Goal: Task Accomplishment & Management: Manage account settings

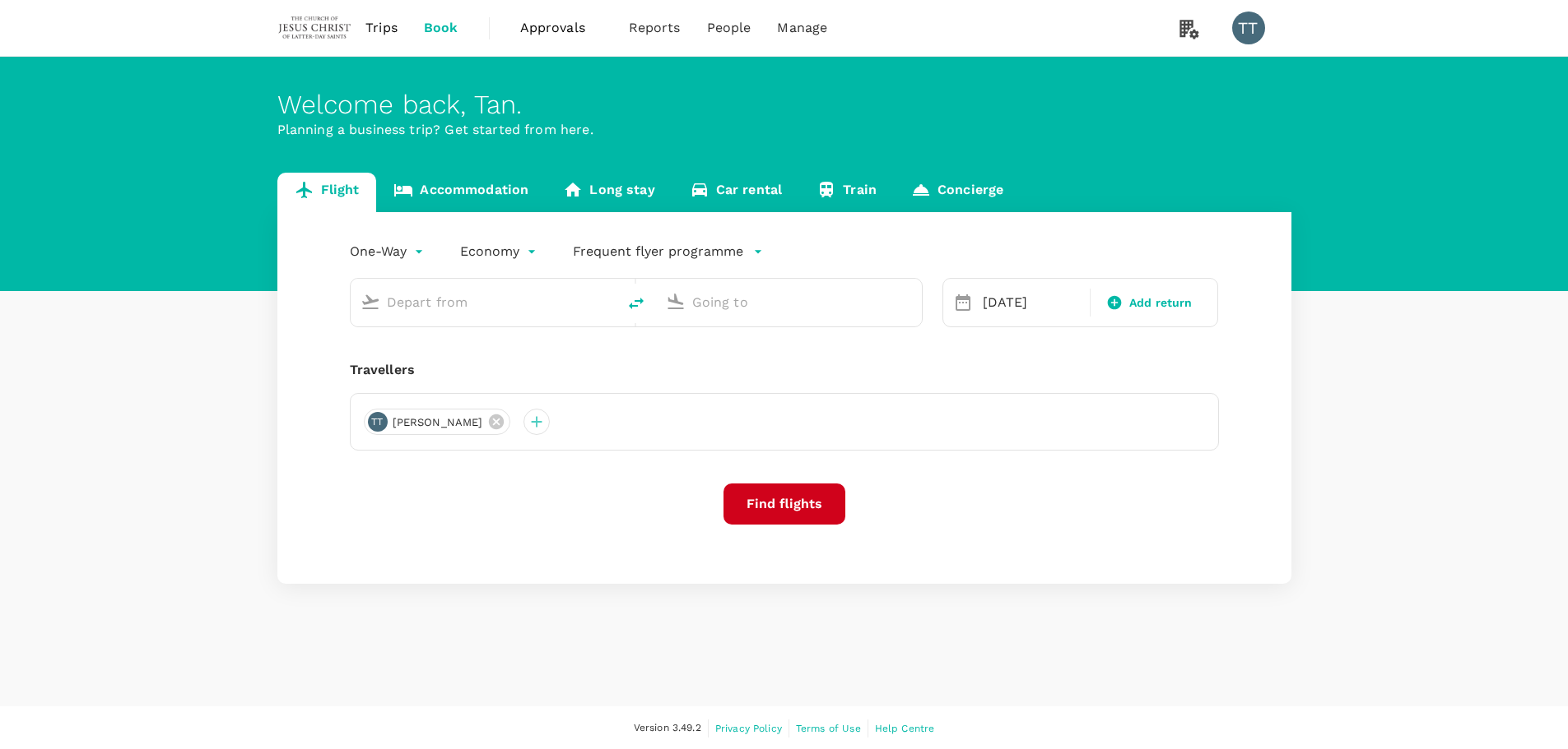
type input "Singapore Changi (SIN)"
type input "Berlin Brandenburg Airport (BER)"
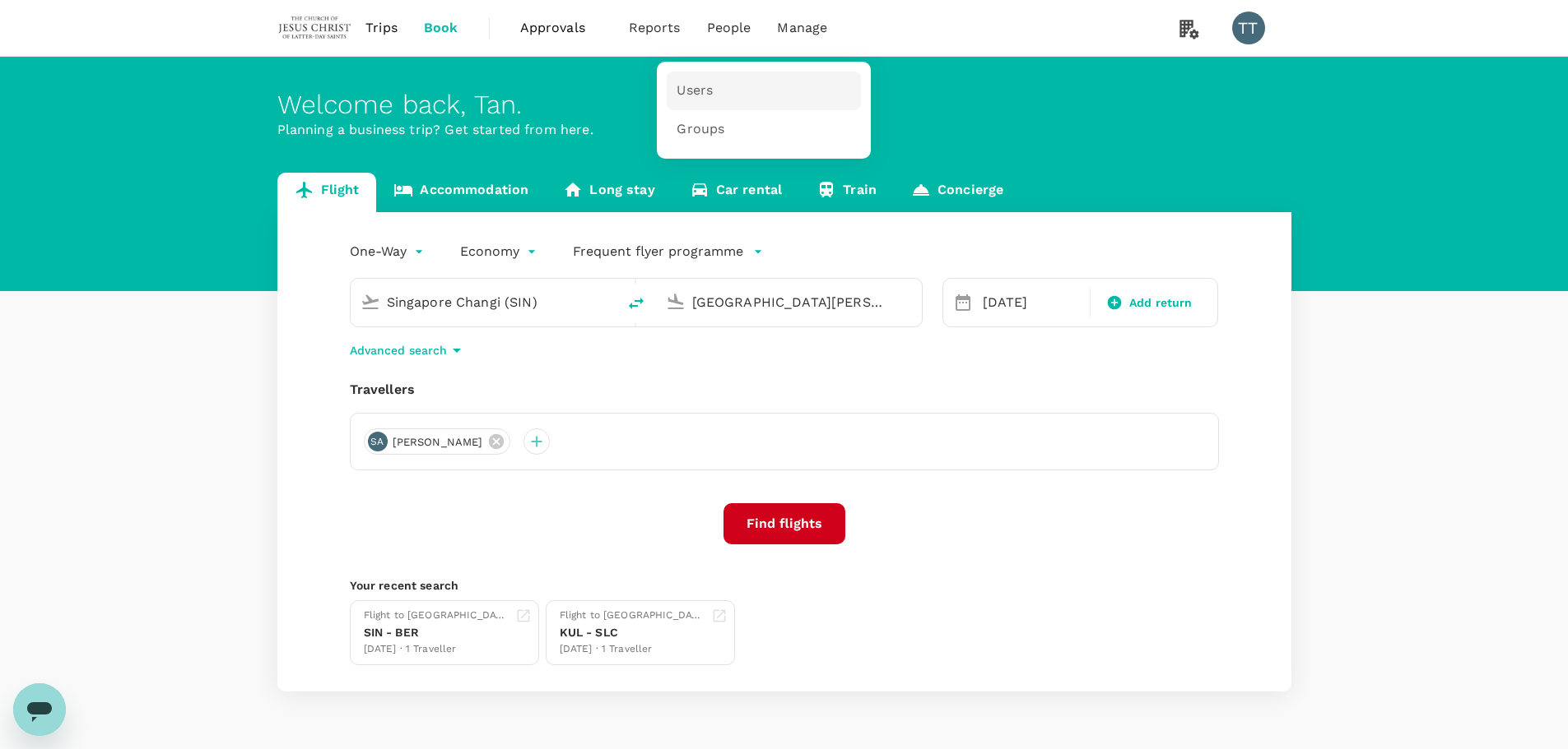
click at [692, 100] on link "Users" at bounding box center [763, 91] width 195 height 39
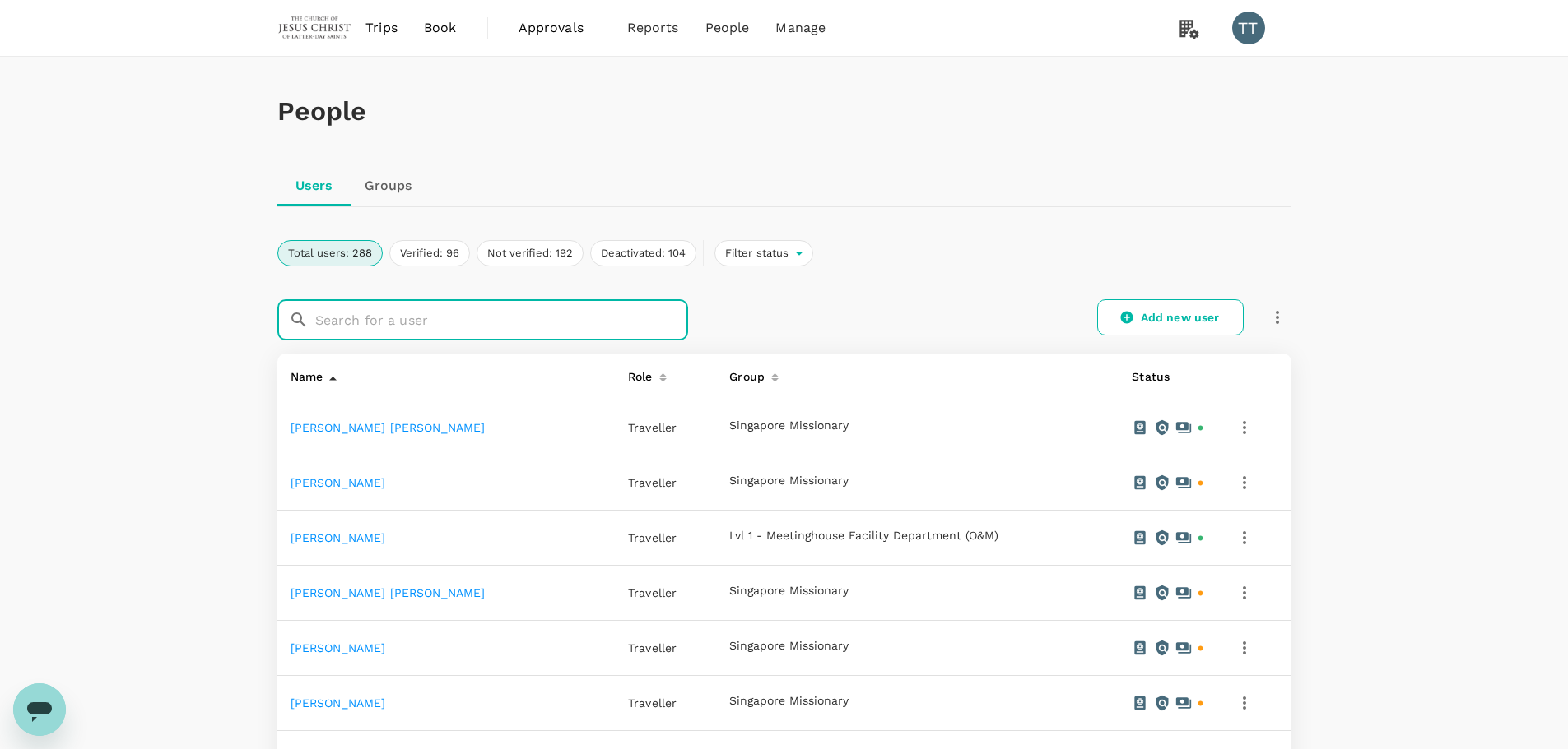
click at [495, 303] on input "text" at bounding box center [501, 320] width 373 height 41
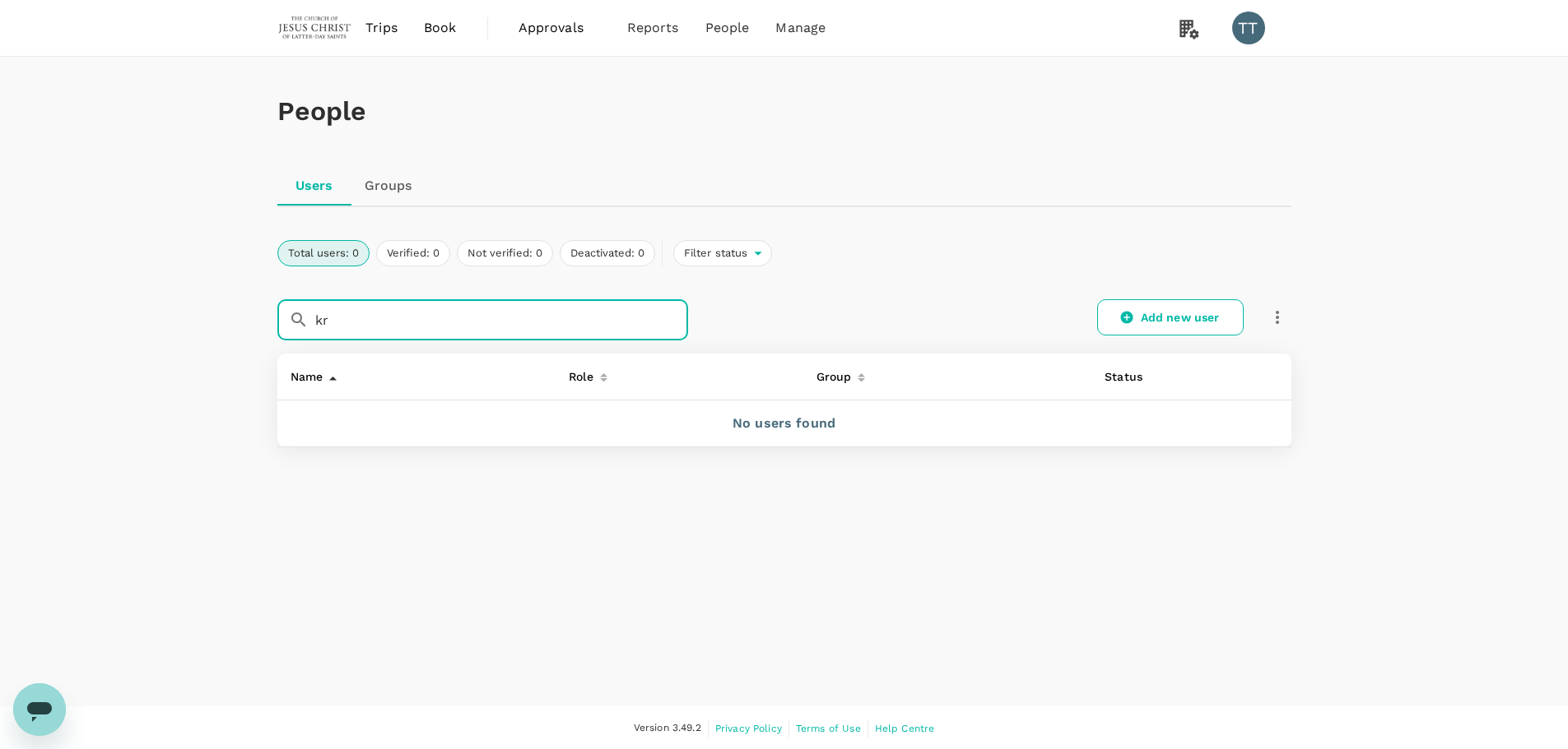
type input "k"
type input "tsui"
click at [816, 111] on h1 "People" at bounding box center [784, 111] width 1014 height 30
click at [1182, 136] on div "People" at bounding box center [784, 111] width 1014 height 110
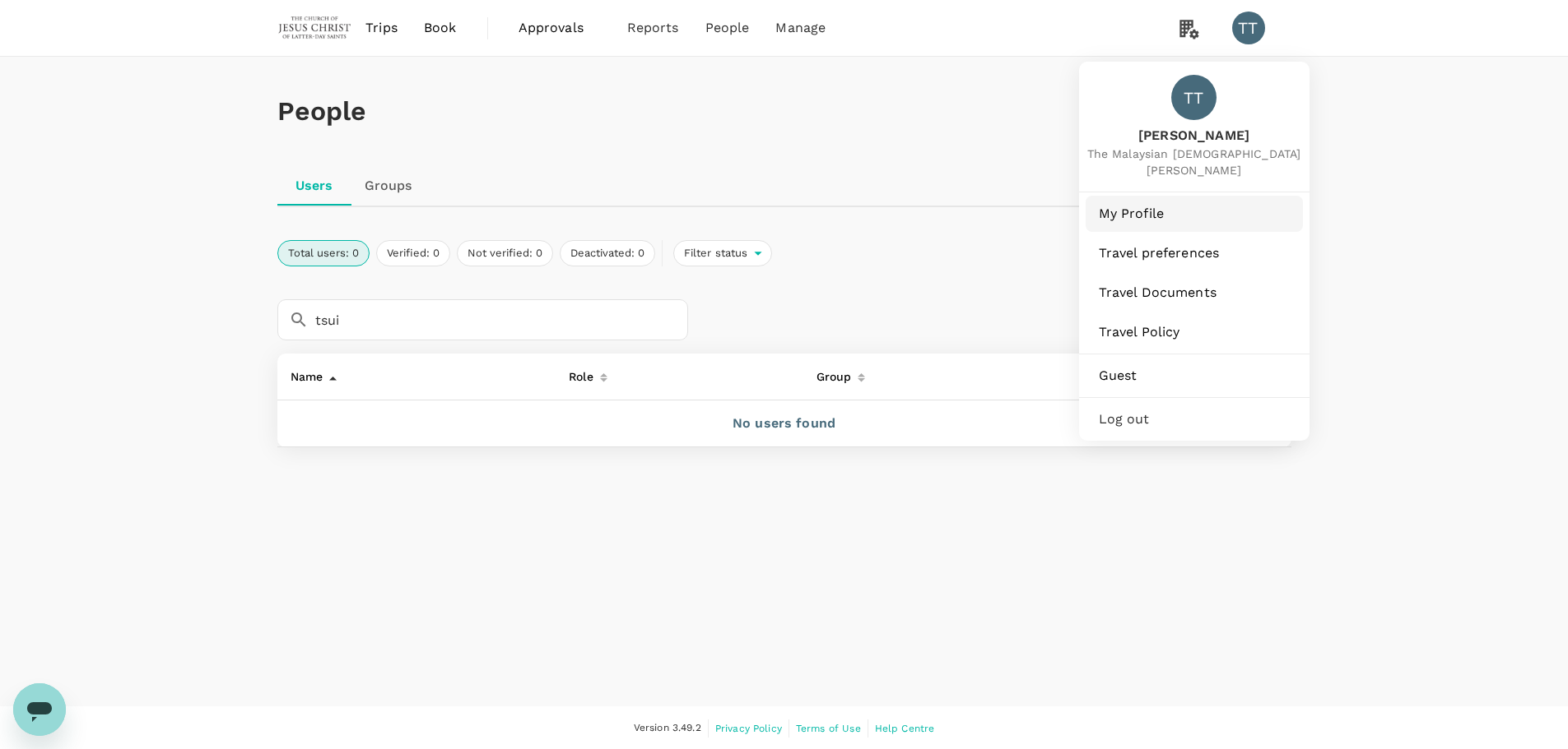
click at [1149, 213] on span "My Profile" at bounding box center [1194, 213] width 191 height 19
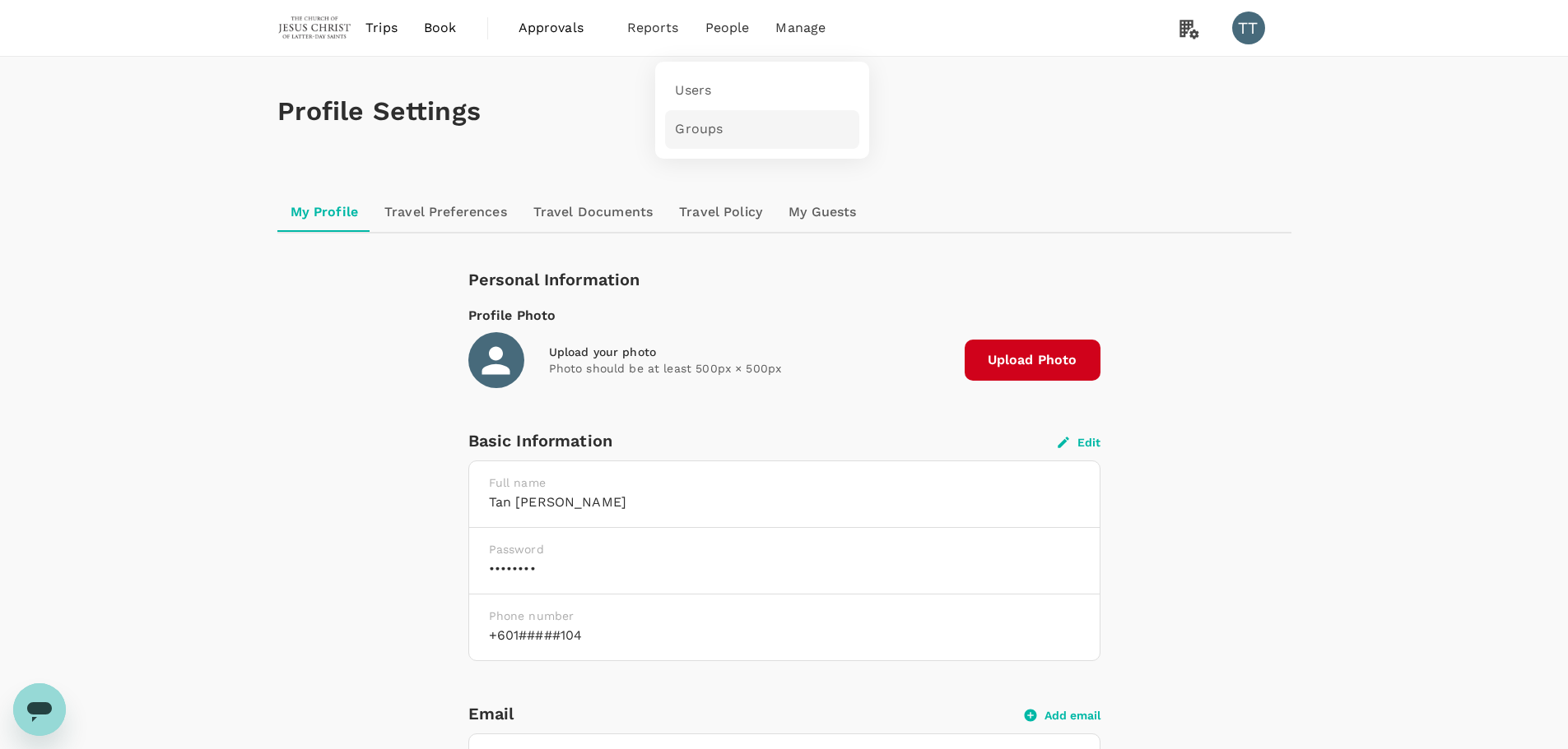
click at [710, 130] on span "Groups" at bounding box center [699, 129] width 48 height 19
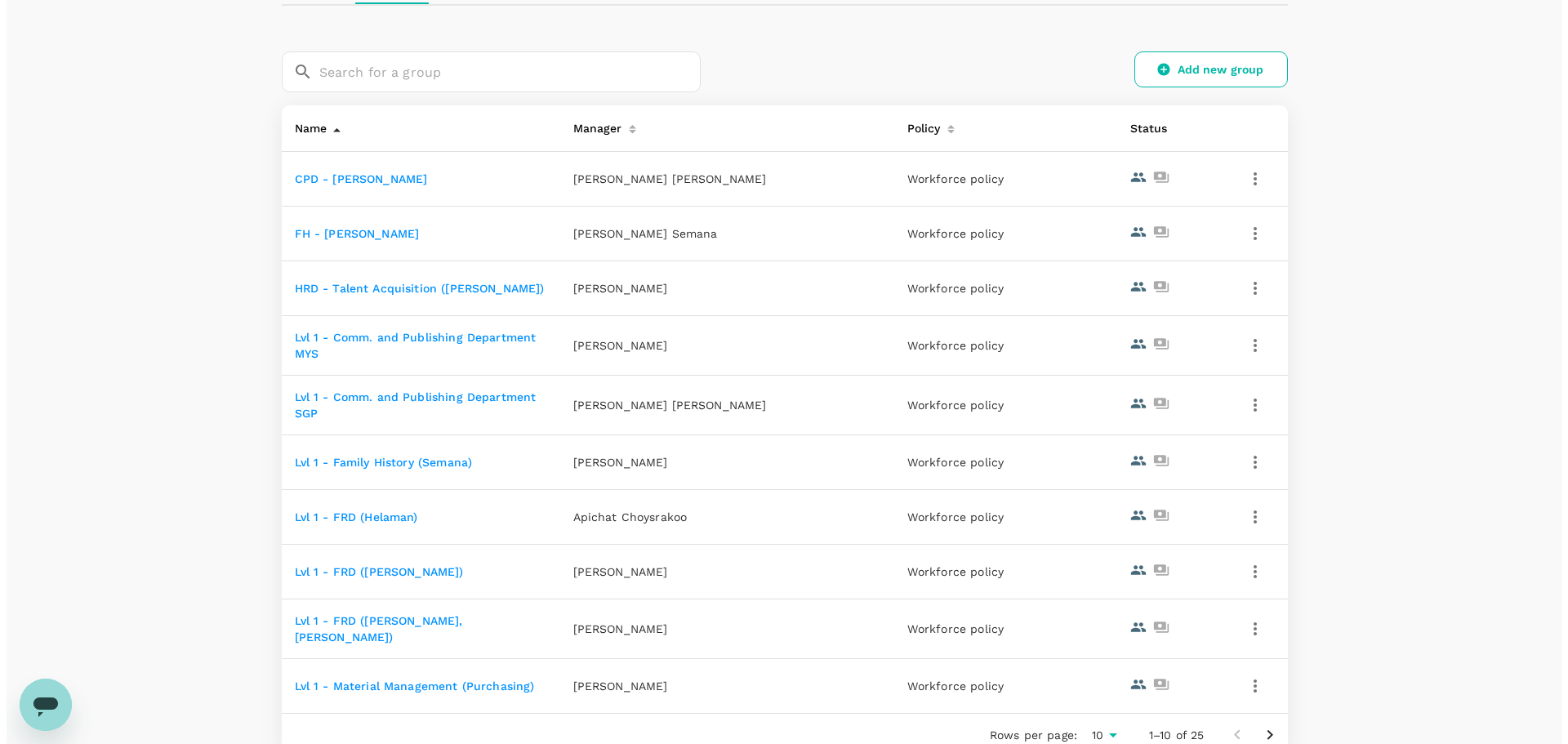
scroll to position [245, 0]
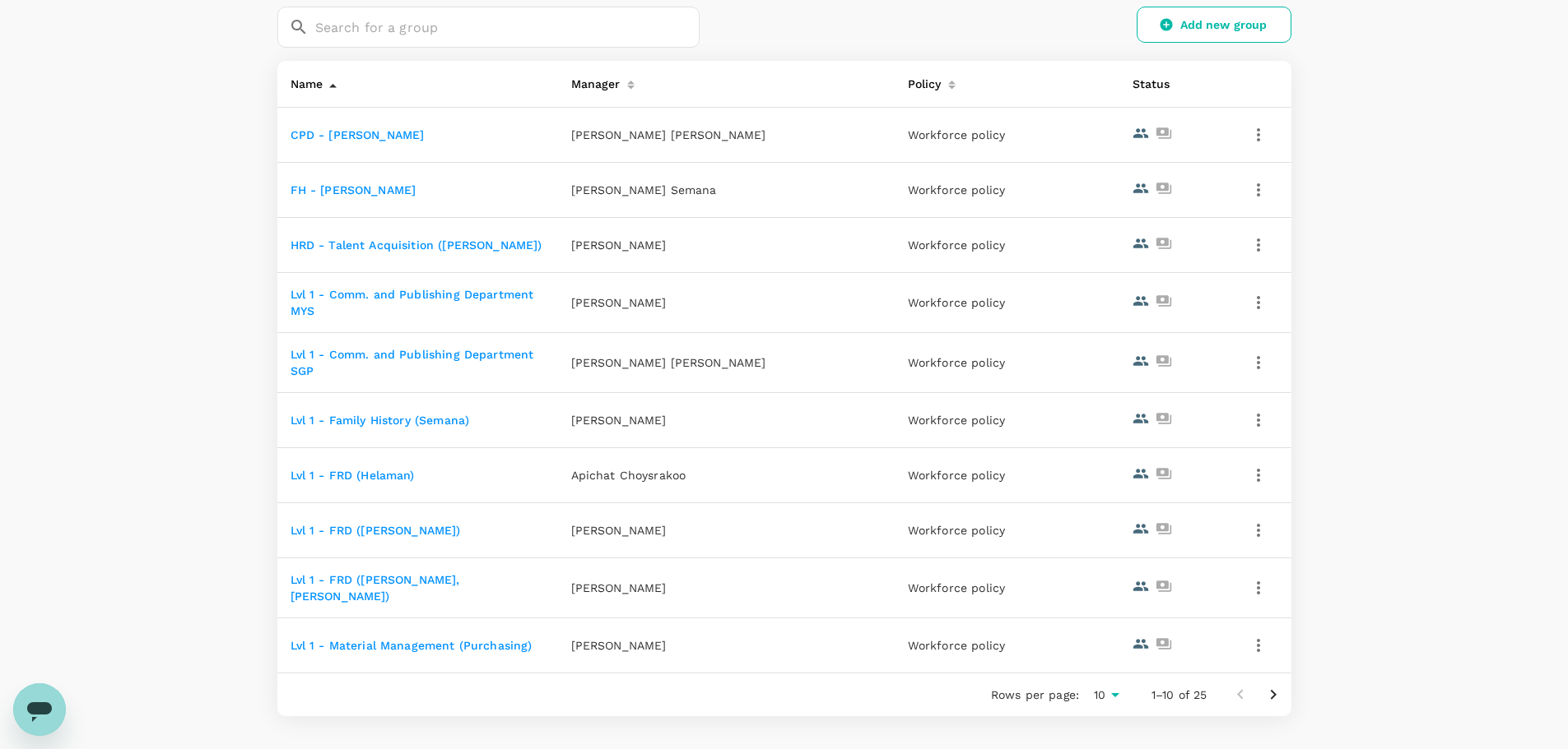
click at [1262, 582] on icon "button" at bounding box center [1258, 588] width 19 height 19
click at [1177, 620] on span "Edit" at bounding box center [1201, 629] width 119 height 19
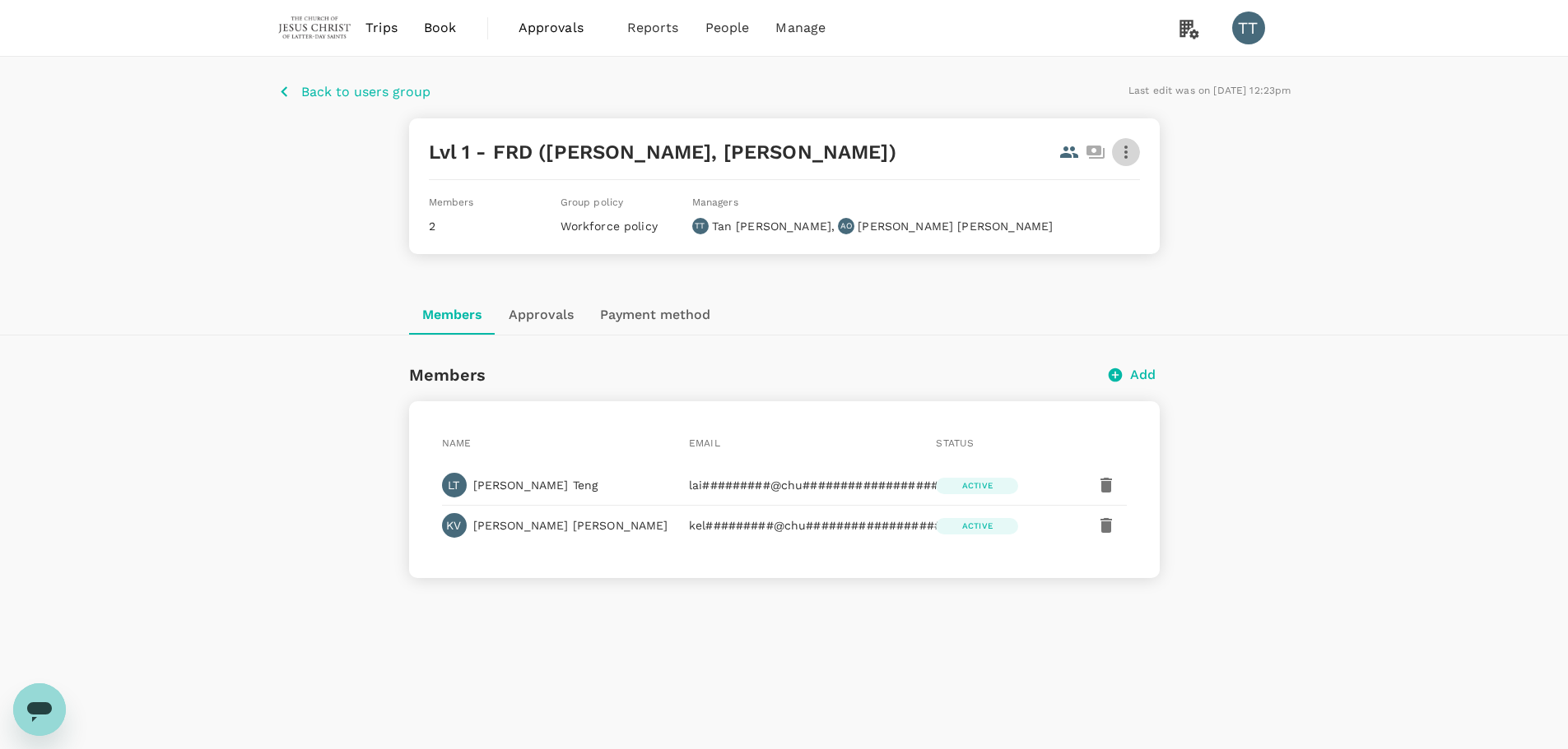
click at [1126, 150] on icon "button" at bounding box center [1126, 151] width 19 height 19
click at [1115, 193] on span "Edit" at bounding box center [1105, 196] width 42 height 19
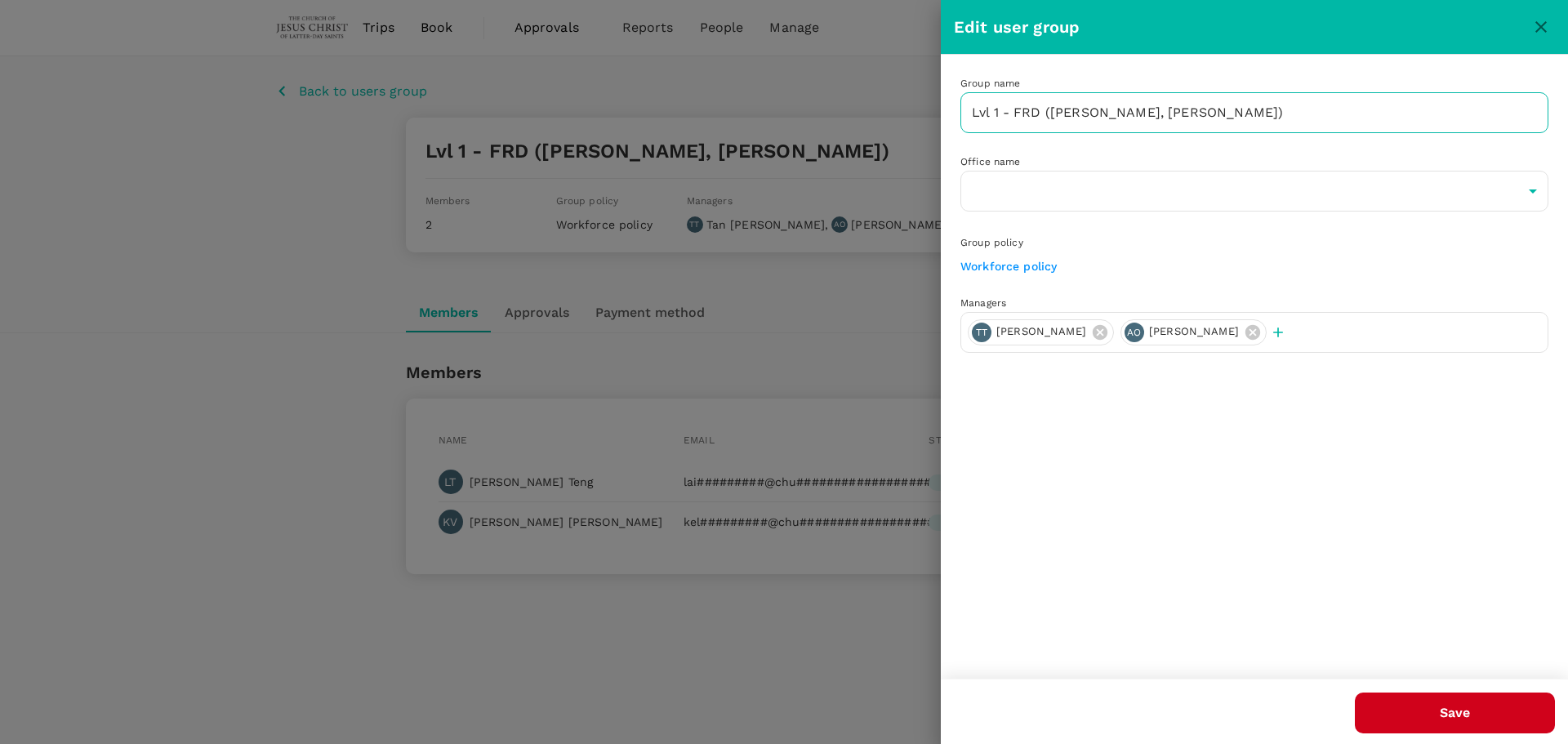
click at [1148, 107] on input "Lvl 1 - FRD (Kelvin, Lai Fong)" at bounding box center [1254, 113] width 588 height 41
drag, startPoint x: 1153, startPoint y: 109, endPoint x: 1179, endPoint y: 167, distance: 63.6
click at [1154, 110] on input "Lvl 1 - FRD (Kelvin, Lai Fong)" at bounding box center [1254, 113] width 588 height 41
type input "Lvl 1 - FRD (Kelvin, Lai Fong, Eder)"
click at [1246, 333] on icon at bounding box center [1253, 331] width 15 height 15
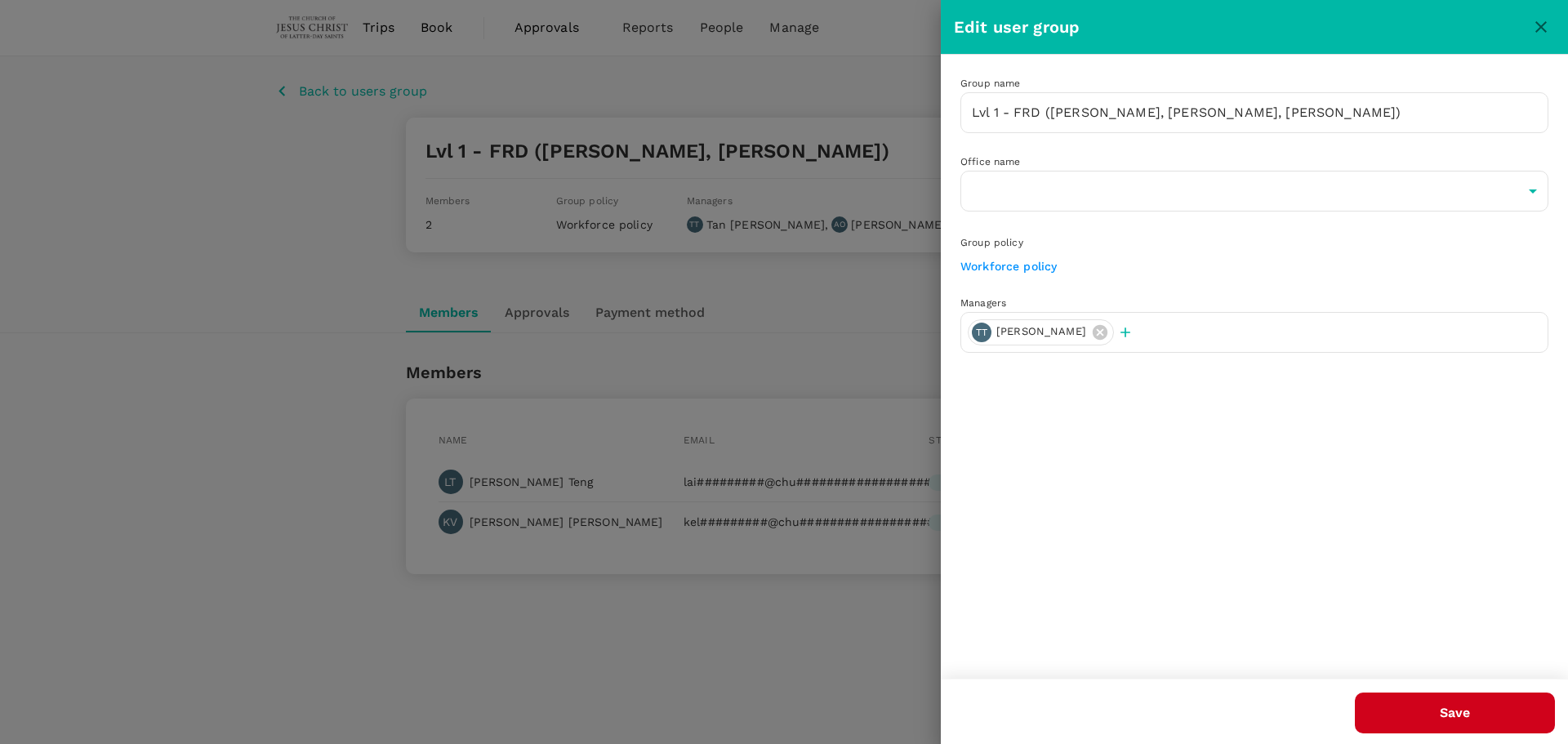
click at [1452, 709] on button "Save" at bounding box center [1455, 713] width 200 height 41
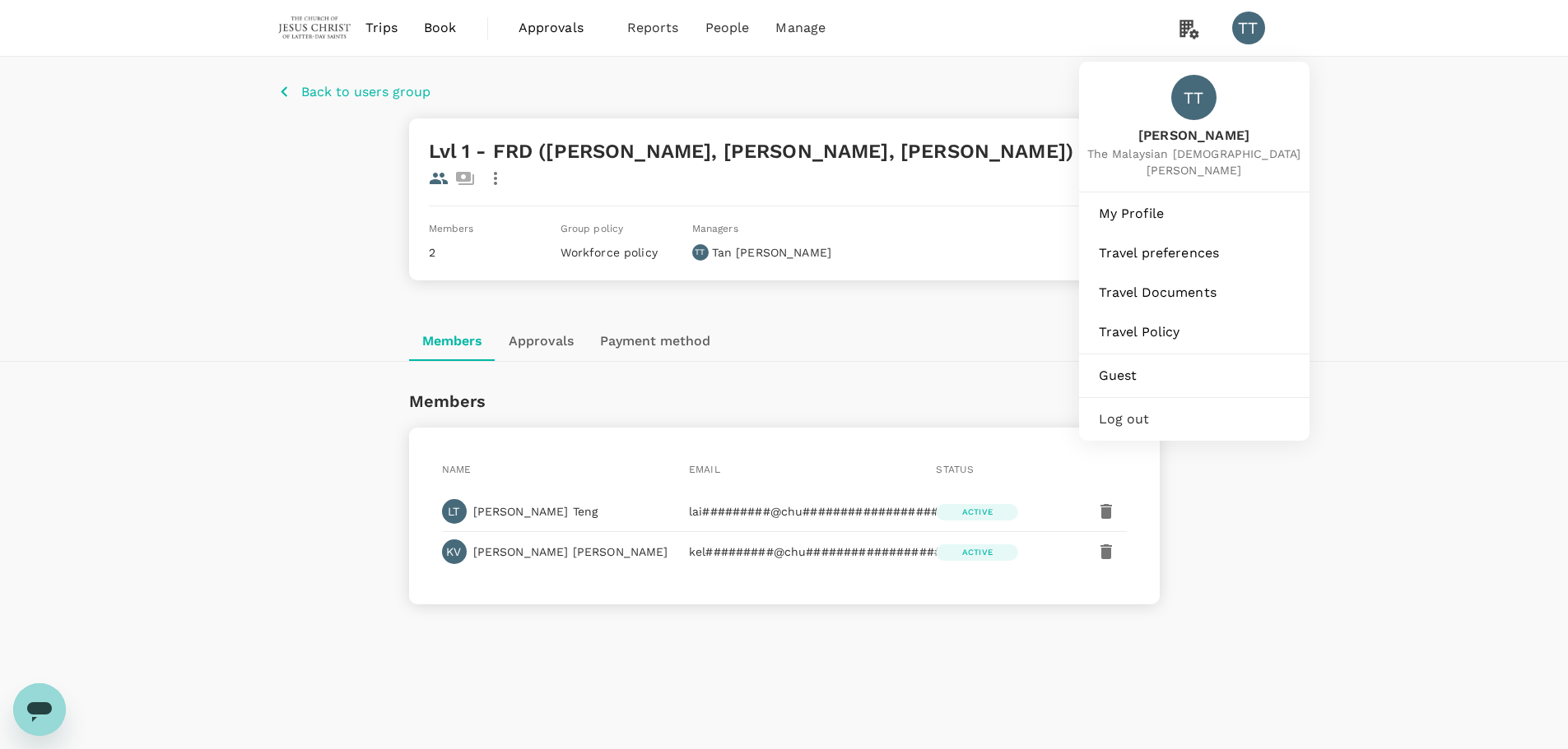
click at [1248, 23] on div "TT" at bounding box center [1249, 29] width 33 height 33
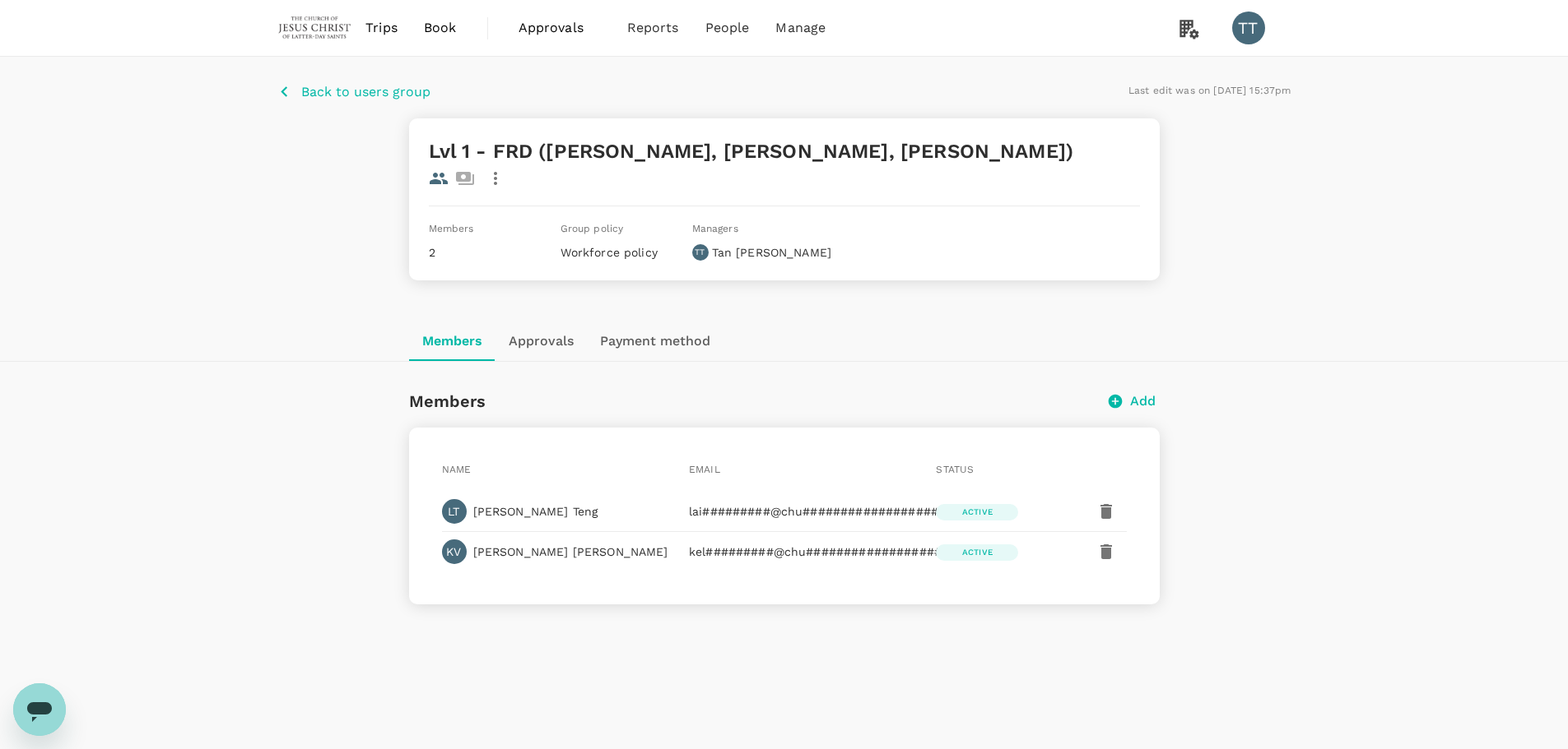
click at [1249, 25] on div "TT" at bounding box center [1249, 29] width 33 height 33
click at [1465, 303] on div "Back to users group Last edit was on 20 Aug 2025, 15:37pm Lvl 1 - FRD (Kelvin, …" at bounding box center [784, 410] width 1568 height 706
click at [505, 169] on icon "button" at bounding box center [495, 178] width 19 height 19
click at [1102, 527] on div at bounding box center [790, 374] width 1580 height 749
click at [1295, 509] on div "Back to users group Last edit was on 20 Aug 2025, 15:37pm Lvl 1 - FRD (Kelvin, …" at bounding box center [784, 410] width 1568 height 706
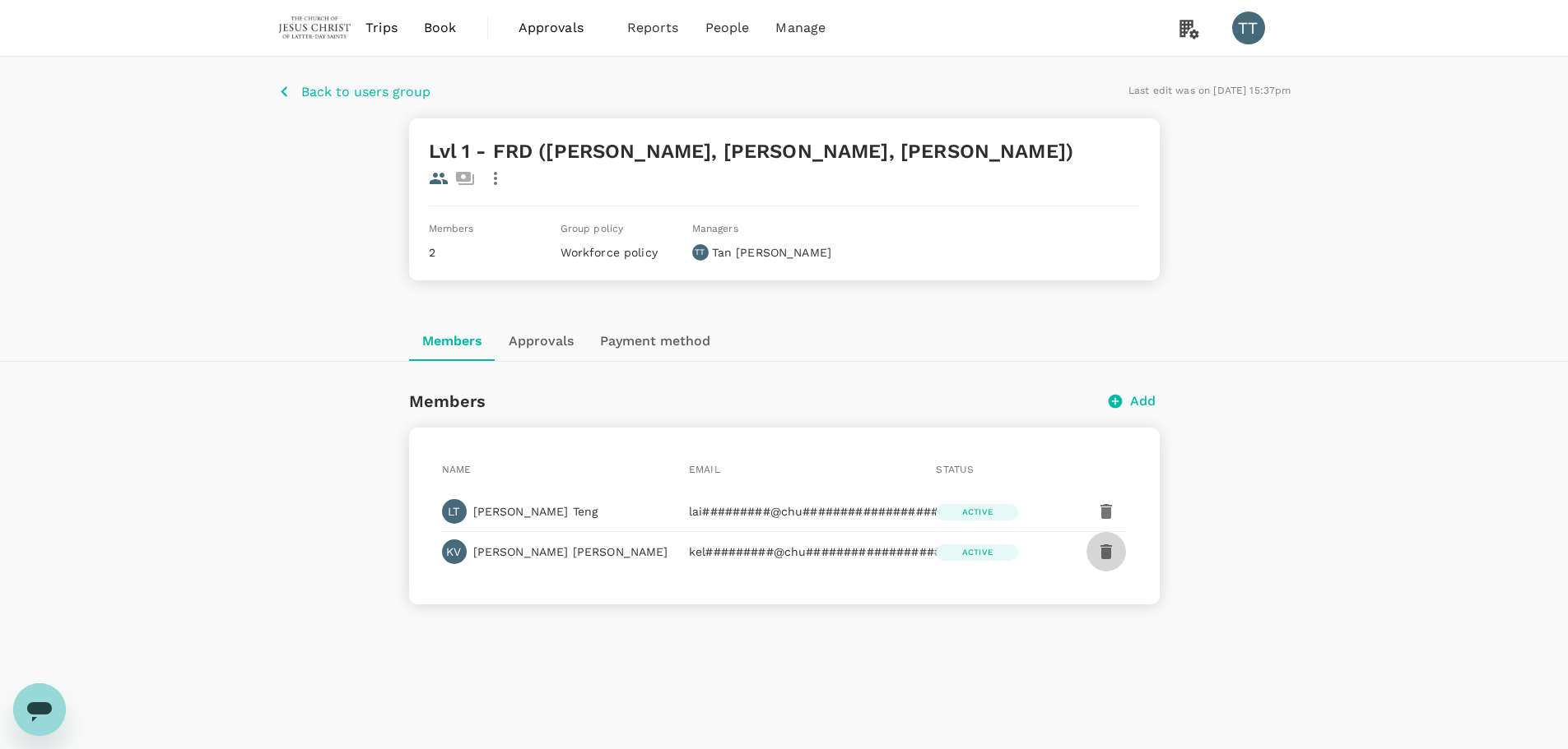
click at [1106, 544] on icon "button" at bounding box center [1106, 552] width 12 height 15
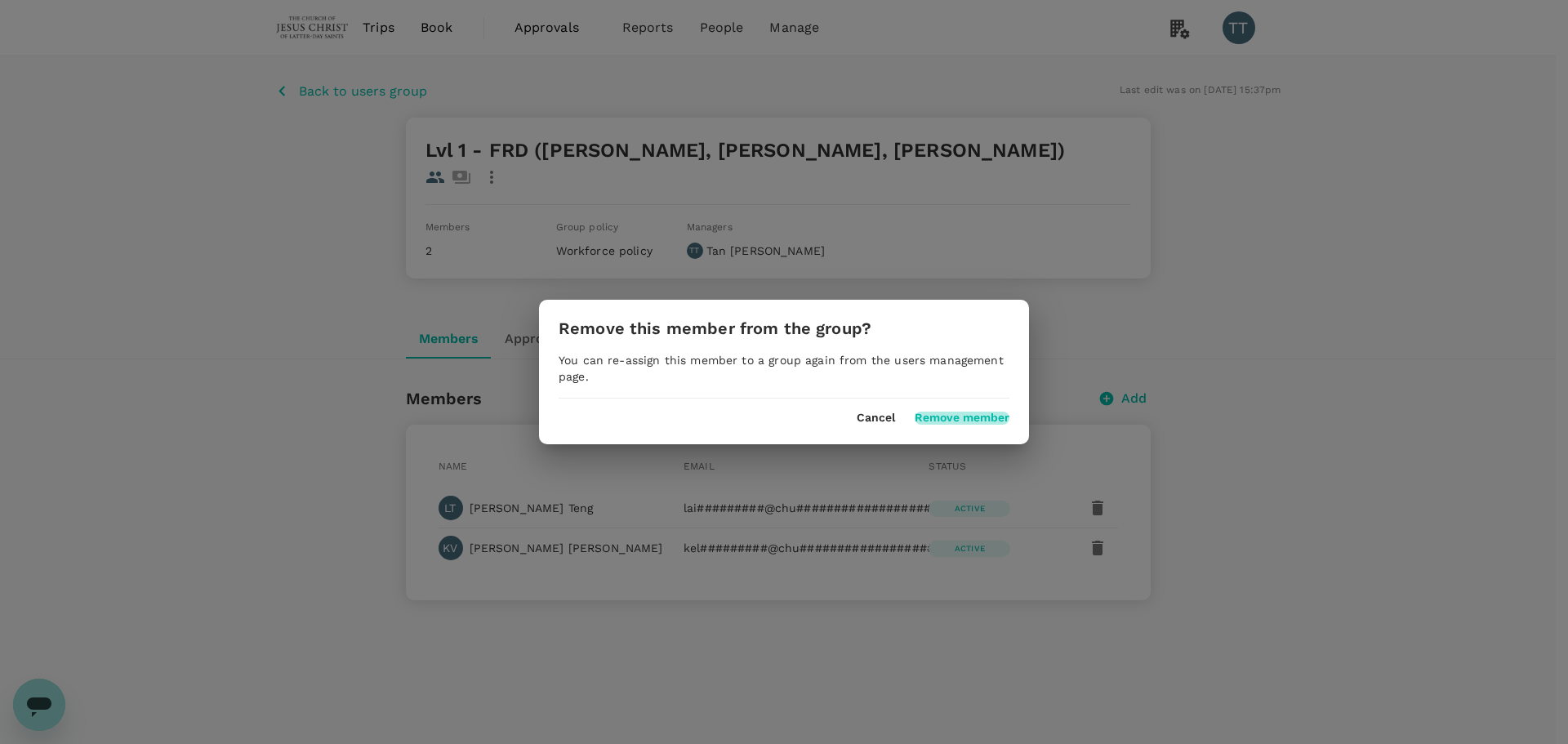
click at [932, 422] on button "Remove member" at bounding box center [962, 418] width 95 height 13
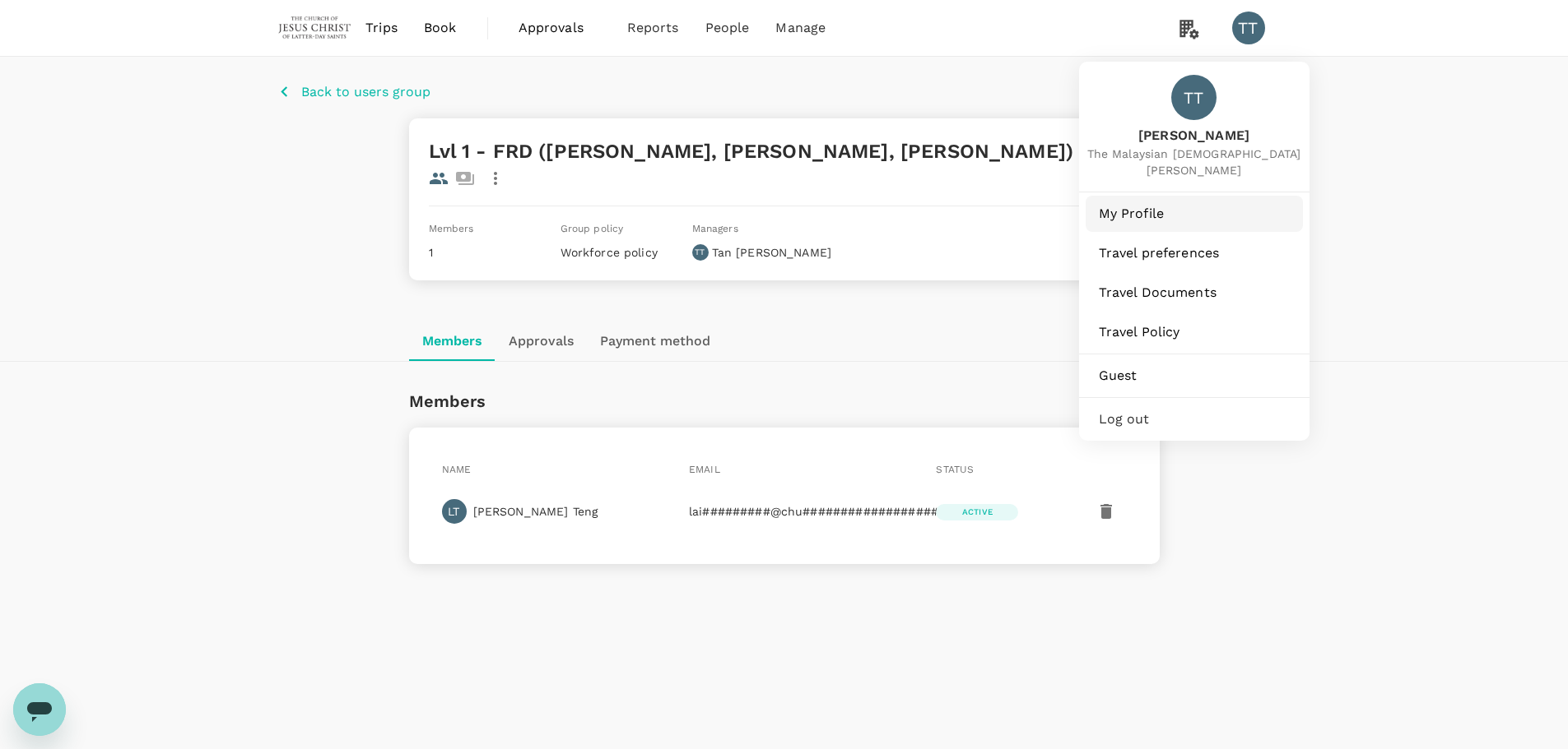
click at [1132, 216] on span "My Profile" at bounding box center [1194, 213] width 191 height 19
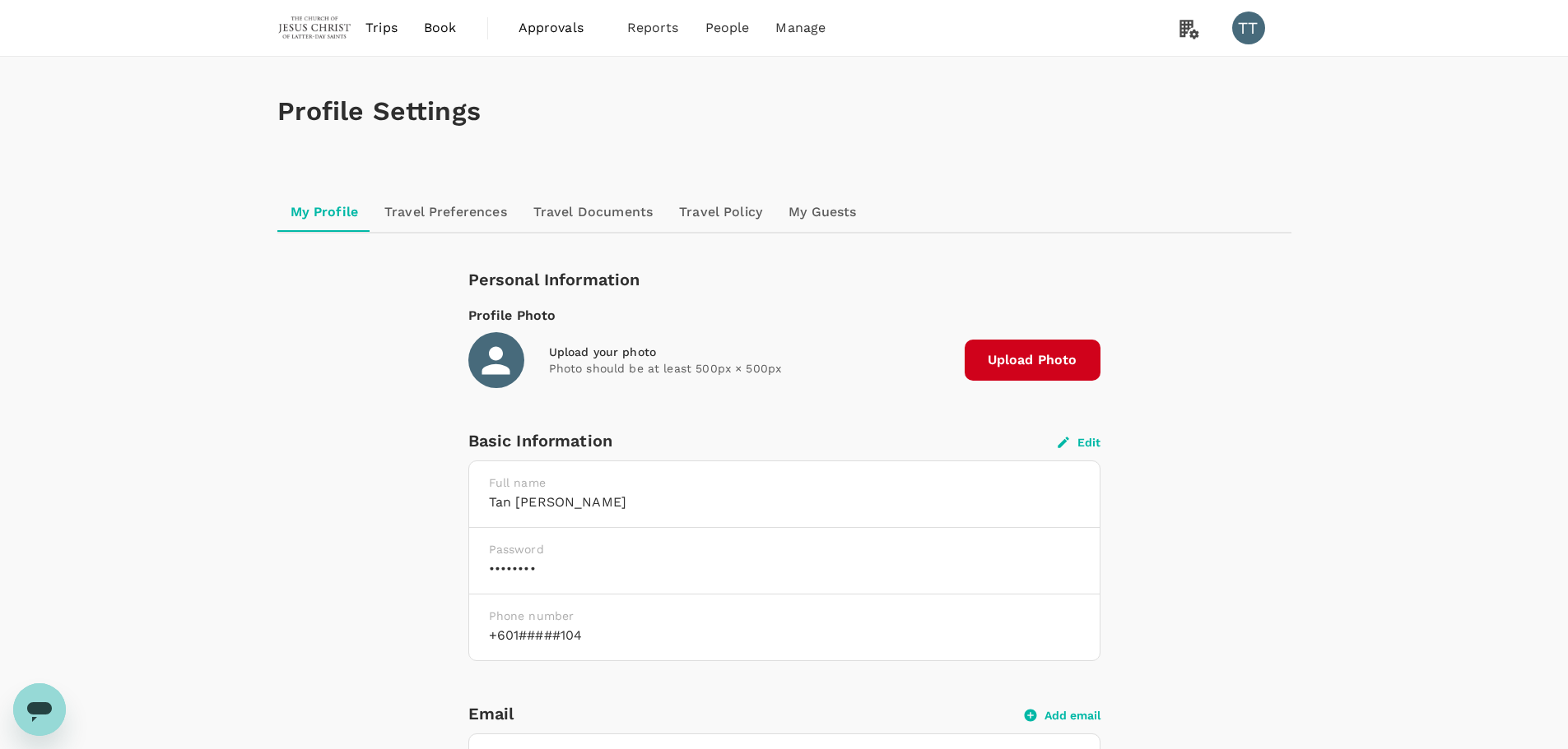
click at [730, 133] on link "Groups" at bounding box center [761, 130] width 195 height 39
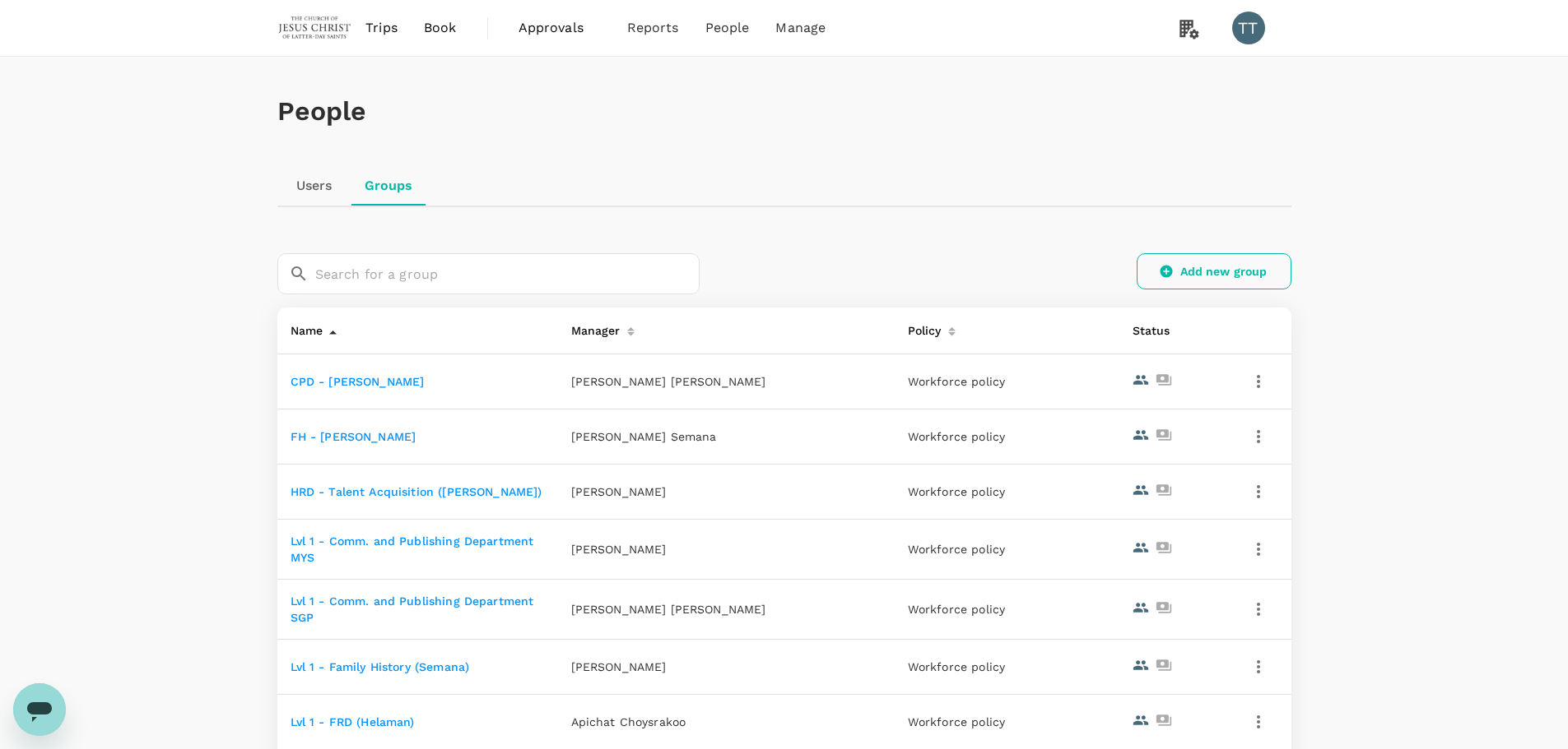
click at [1183, 266] on link "Add new group" at bounding box center [1214, 271] width 155 height 36
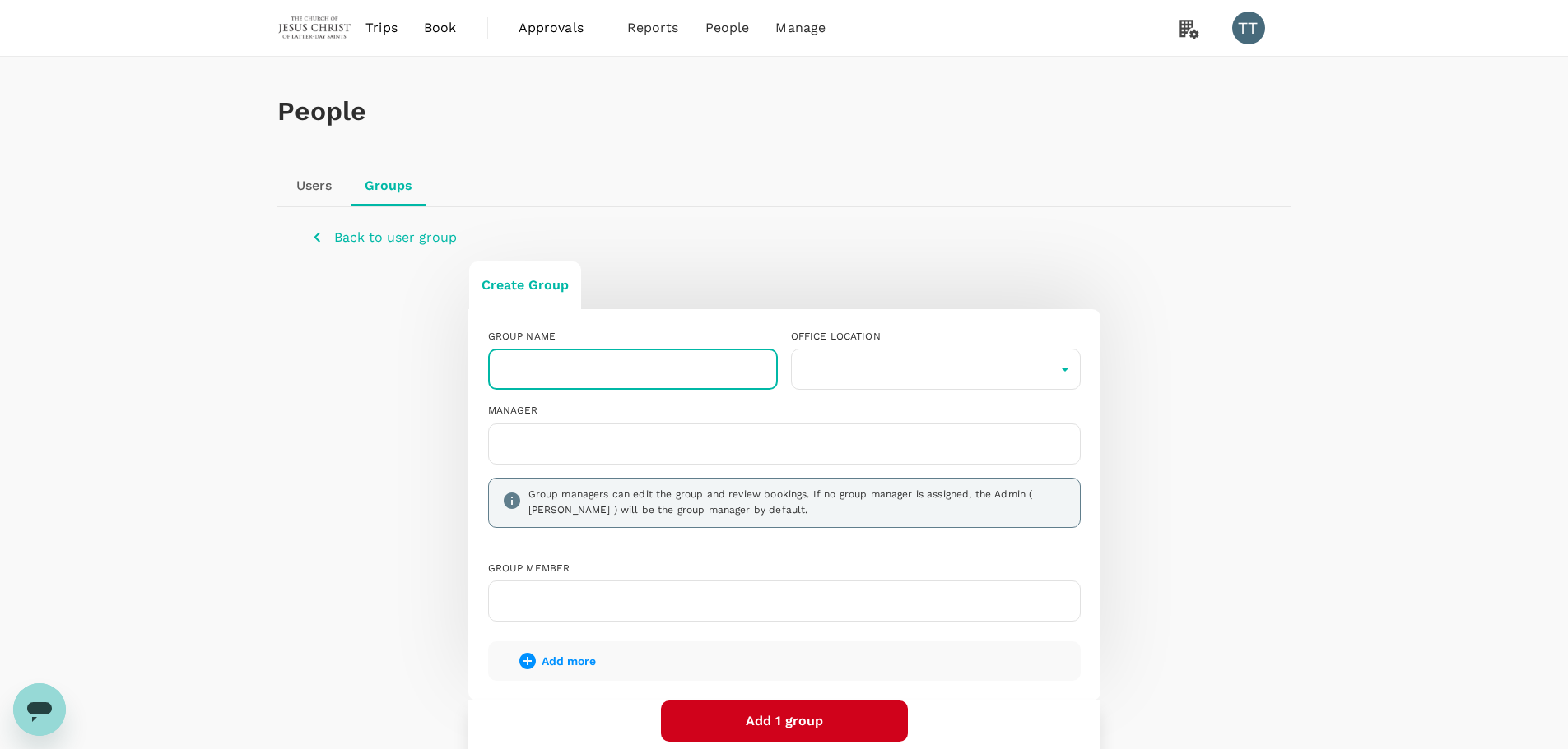
click at [626, 375] on input "text" at bounding box center [633, 369] width 289 height 41
type input "l"
click at [656, 380] on input "Lvl 1 -" at bounding box center [633, 369] width 289 height 41
type input "Lvl 1 - LMSC (Kelvin"
click at [996, 369] on body "Trips Book Approvals 0 Reports People Manage TT People Users Groups Back to use…" at bounding box center [790, 457] width 1580 height 915
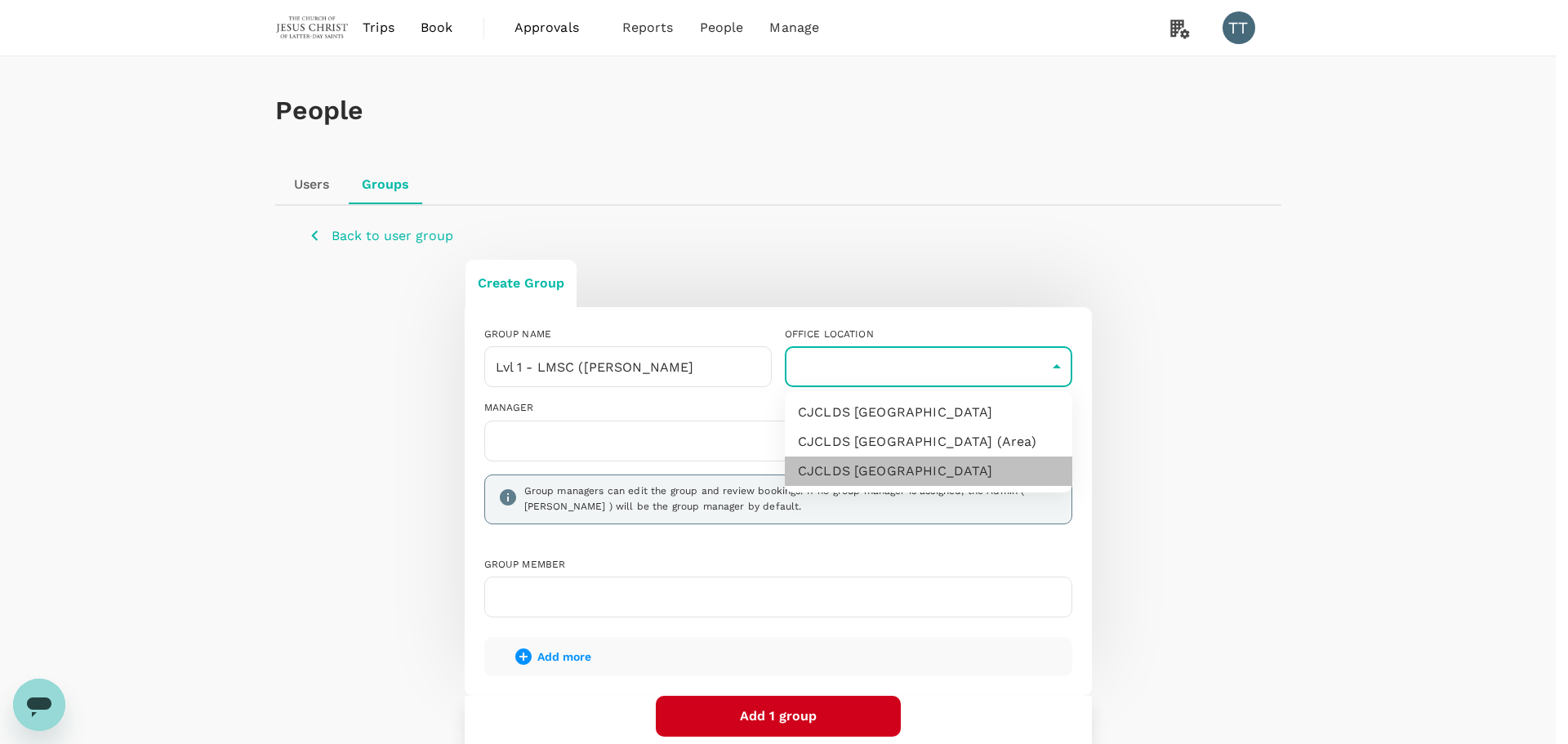
click at [943, 457] on li "CJCLDS Singapore" at bounding box center [929, 471] width 287 height 29
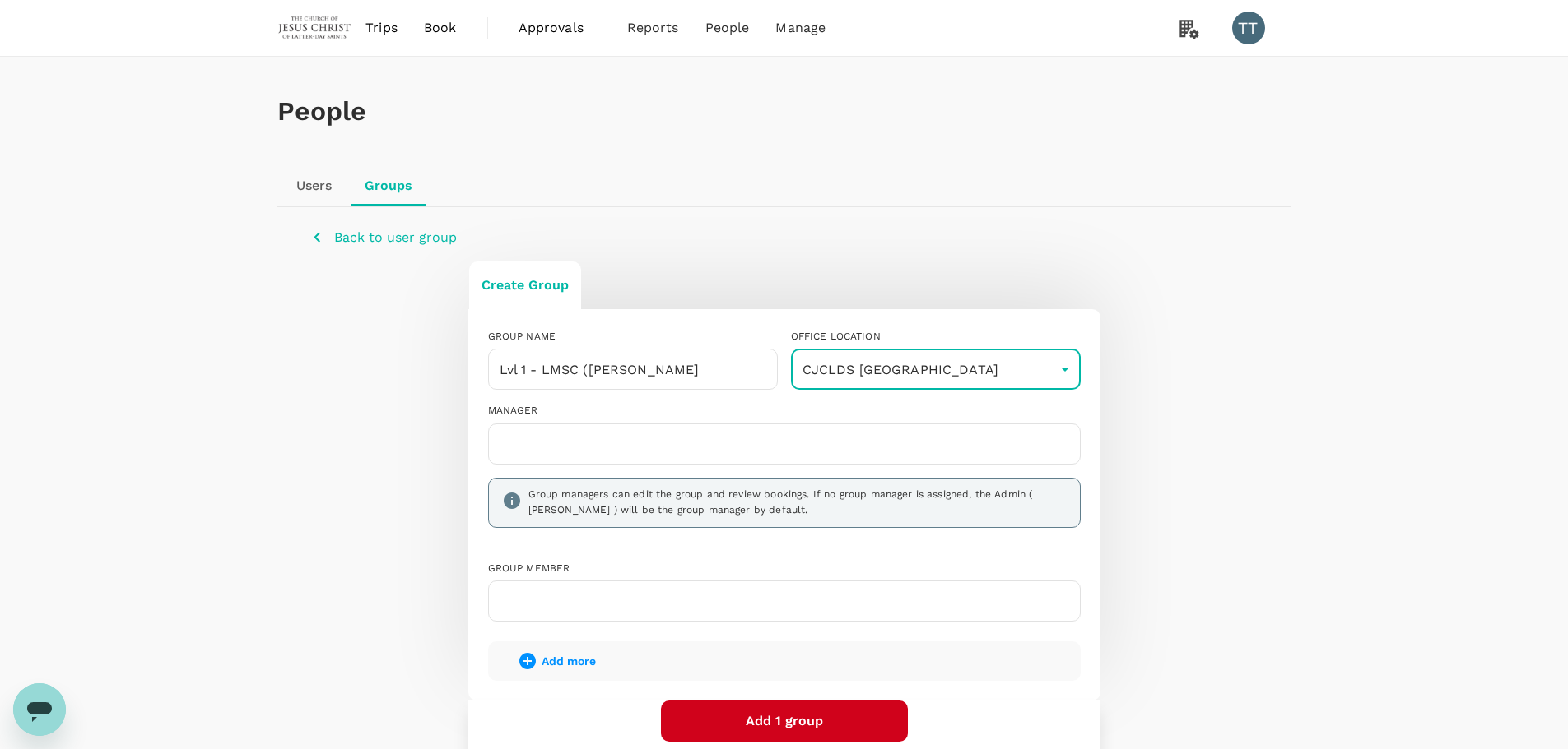
click at [949, 375] on body "Trips Book Approvals 0 Reports People Manage TT People Users Groups Back to use…" at bounding box center [784, 457] width 1568 height 915
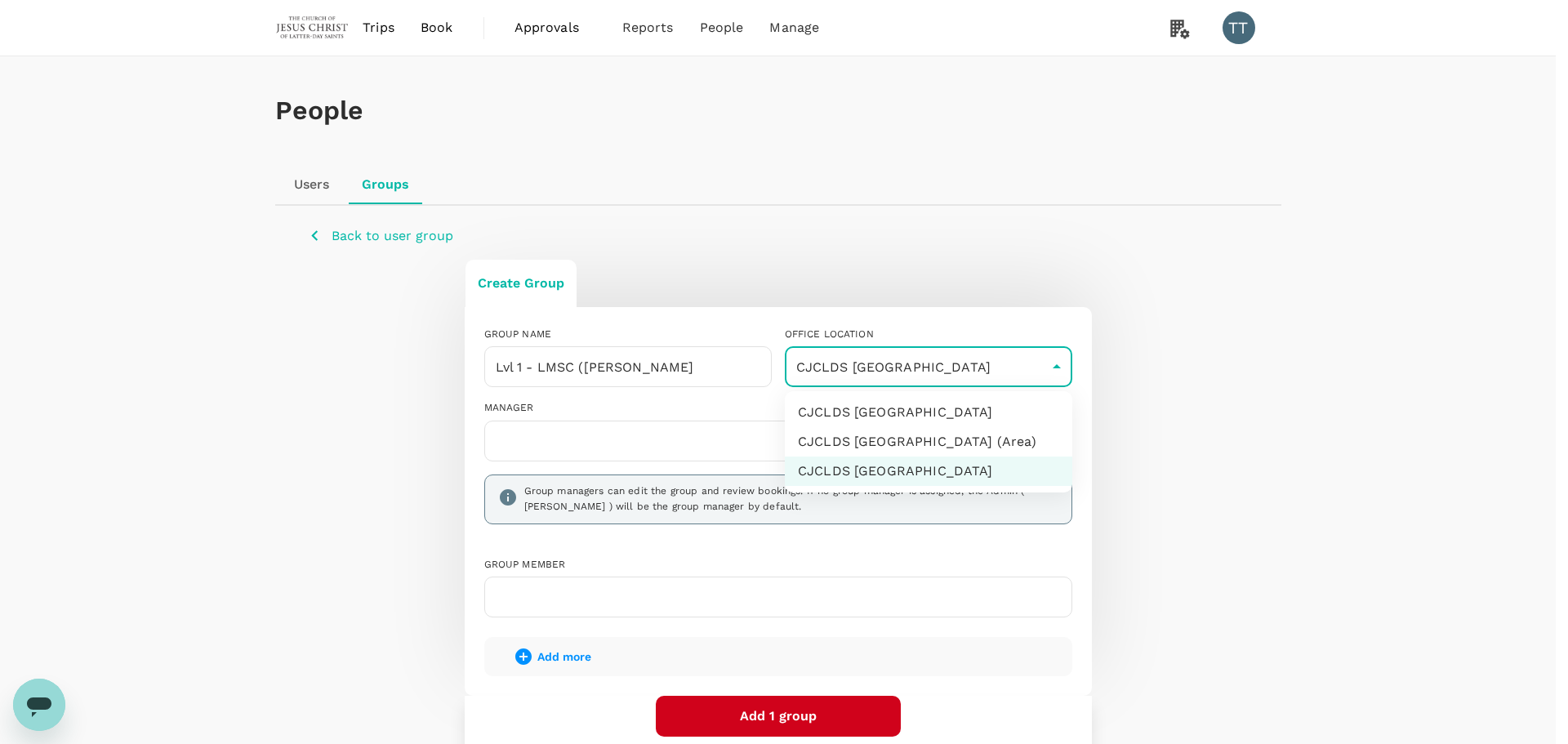
click at [944, 420] on li "CJCLDS Malaysia" at bounding box center [929, 413] width 287 height 29
type input "1fa8089a-50b3-47e2-9aaa-276e19afe29b"
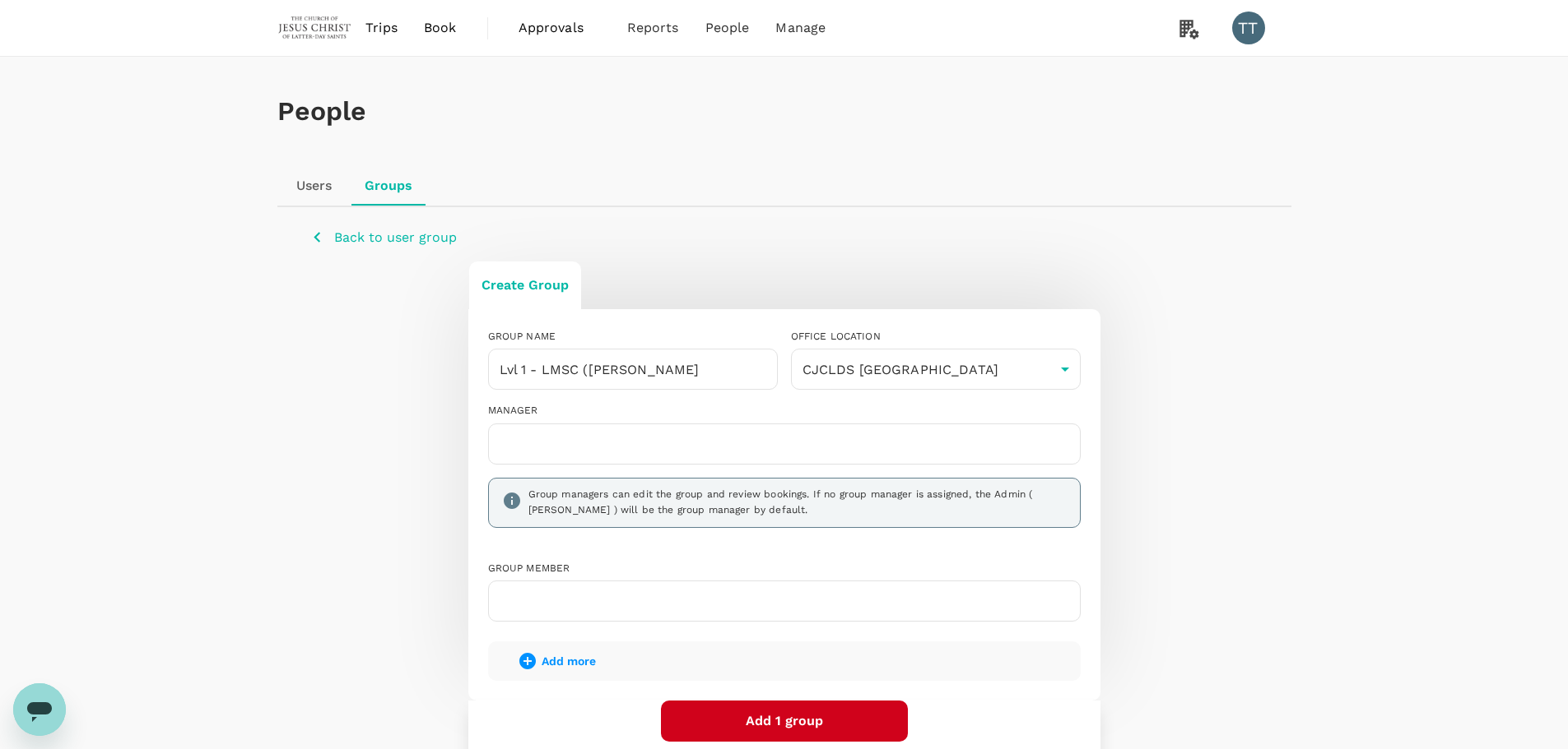
click at [637, 451] on input "text" at bounding box center [784, 444] width 578 height 27
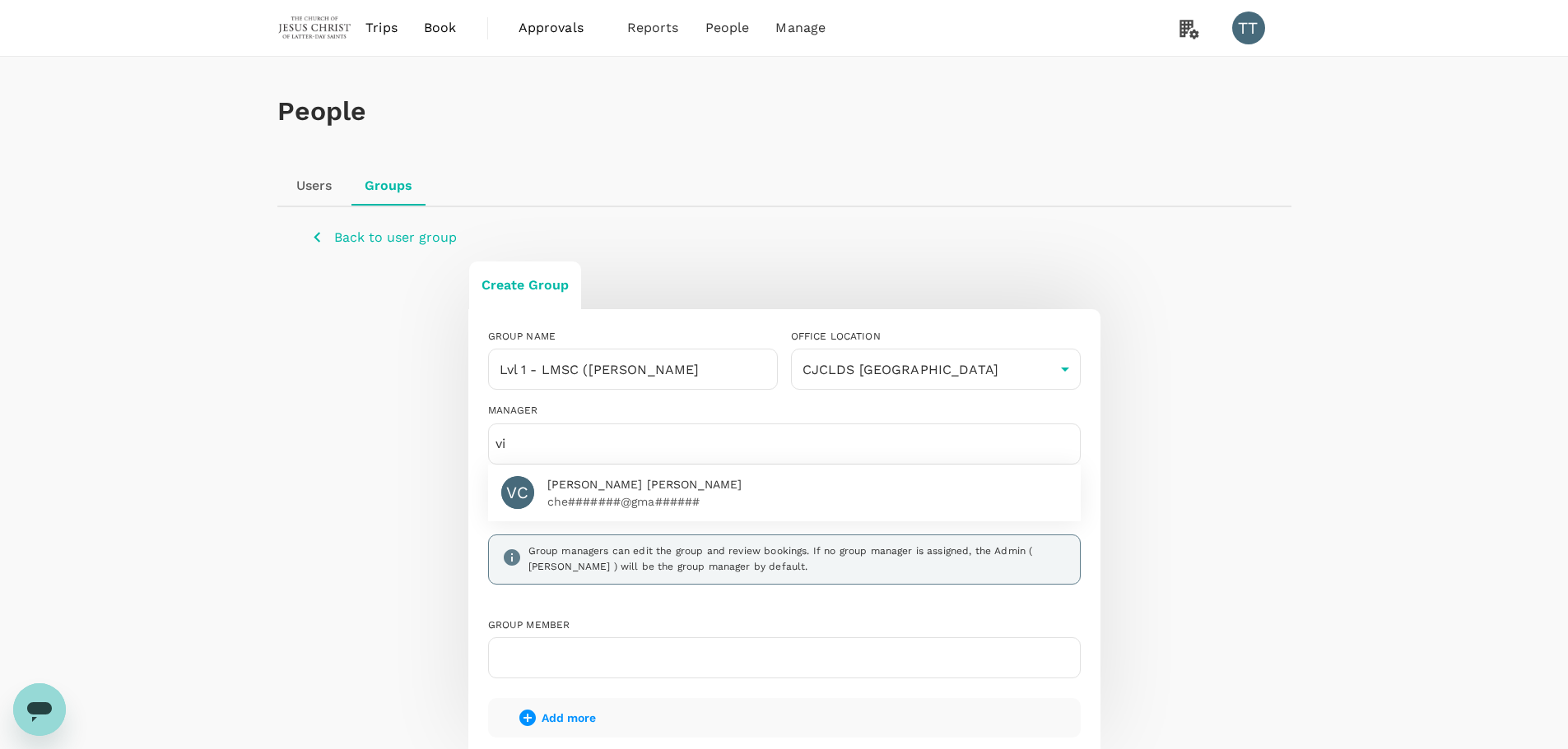
type input "v"
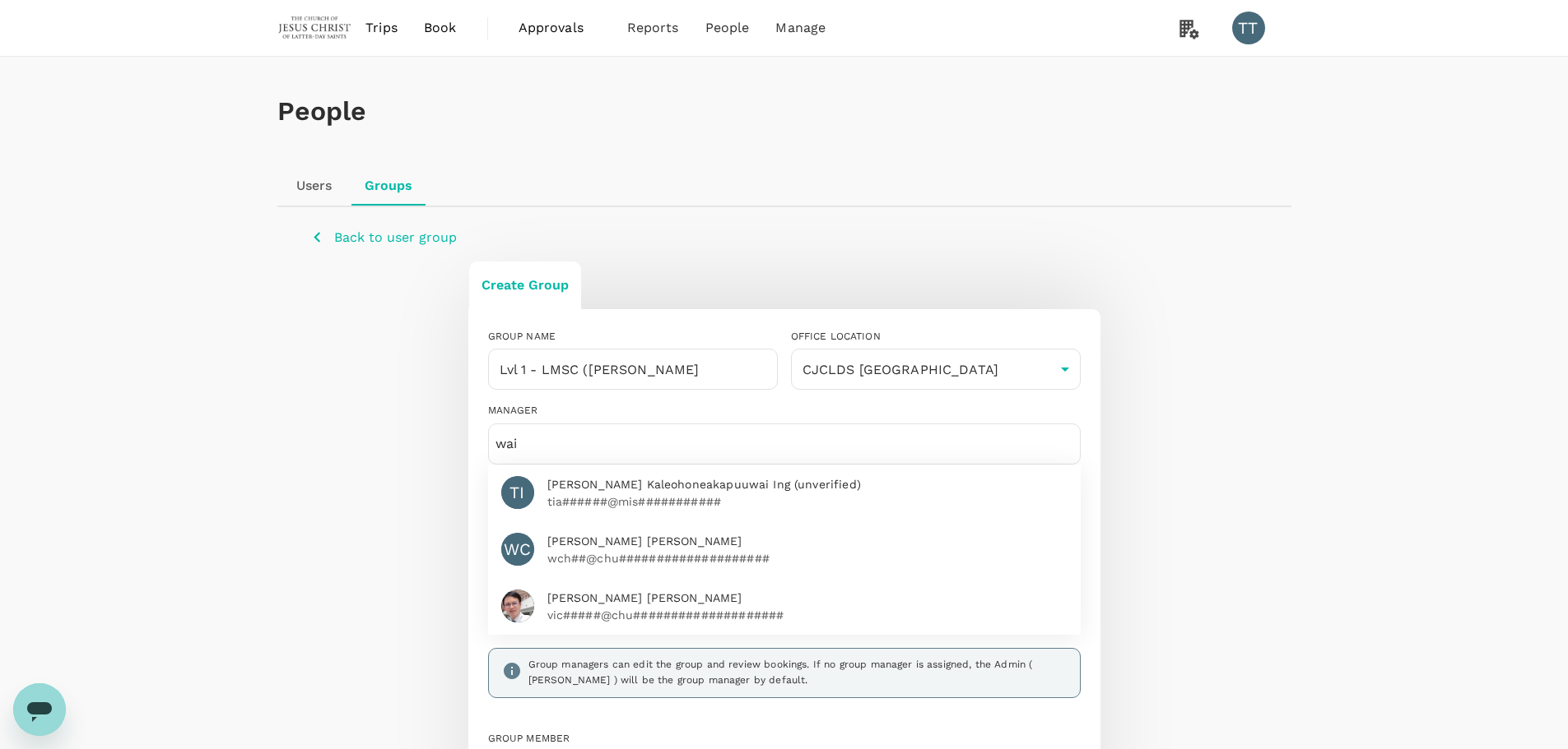
type input "wai"
click at [634, 619] on p "vic#####@chu####################" at bounding box center [808, 615] width 520 height 17
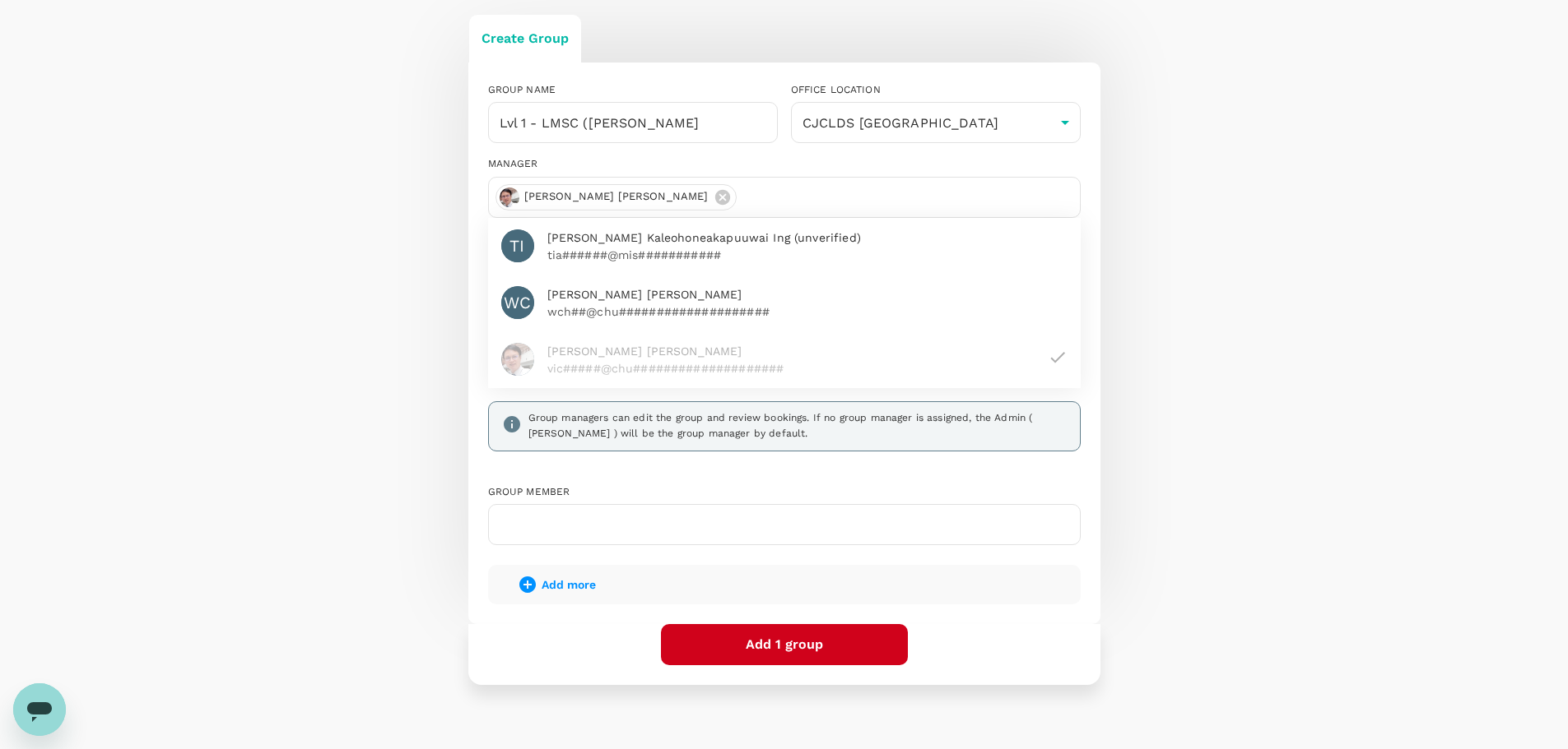
click at [613, 536] on input "text" at bounding box center [784, 524] width 578 height 27
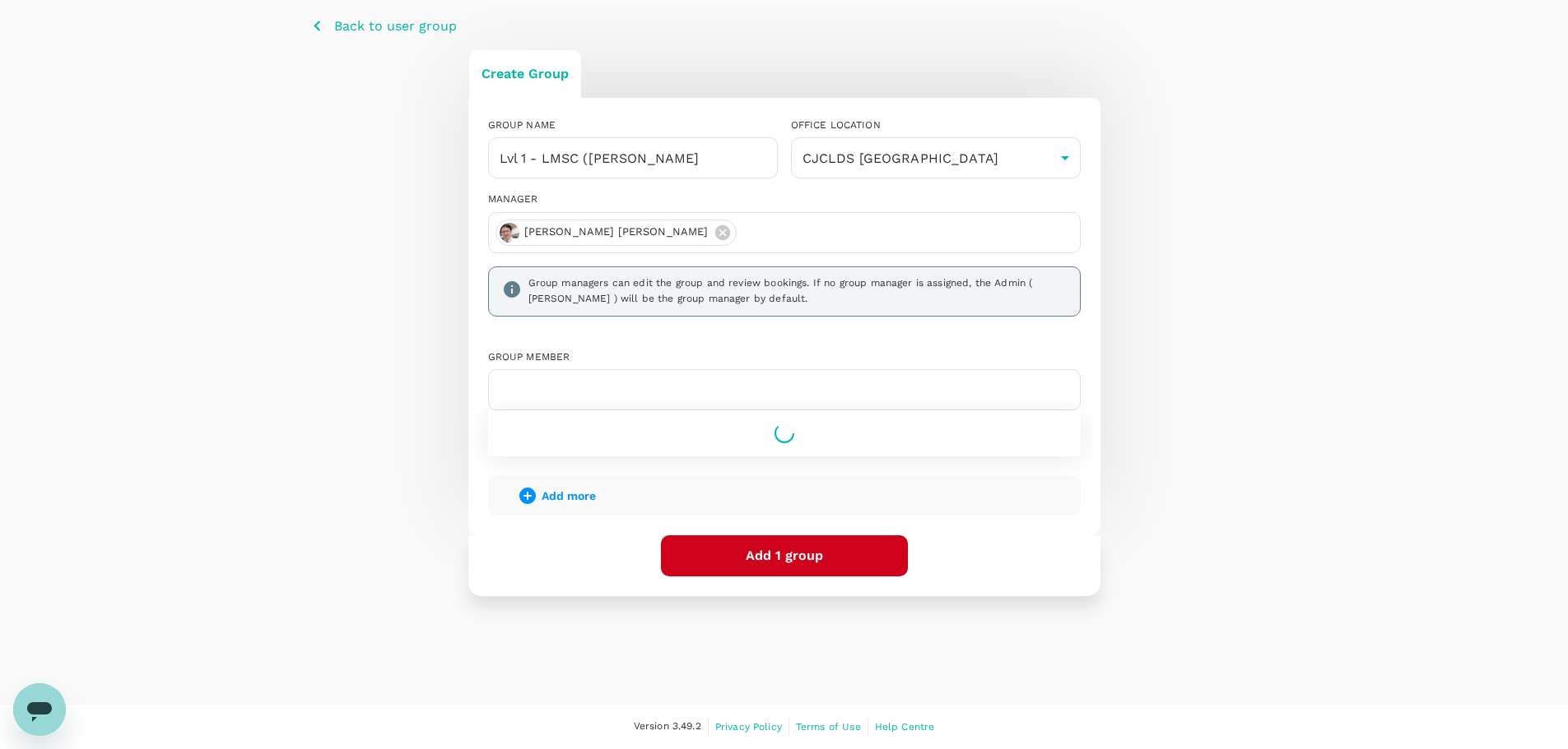
click at [574, 380] on div "Group member" at bounding box center [777, 396] width 606 height 120
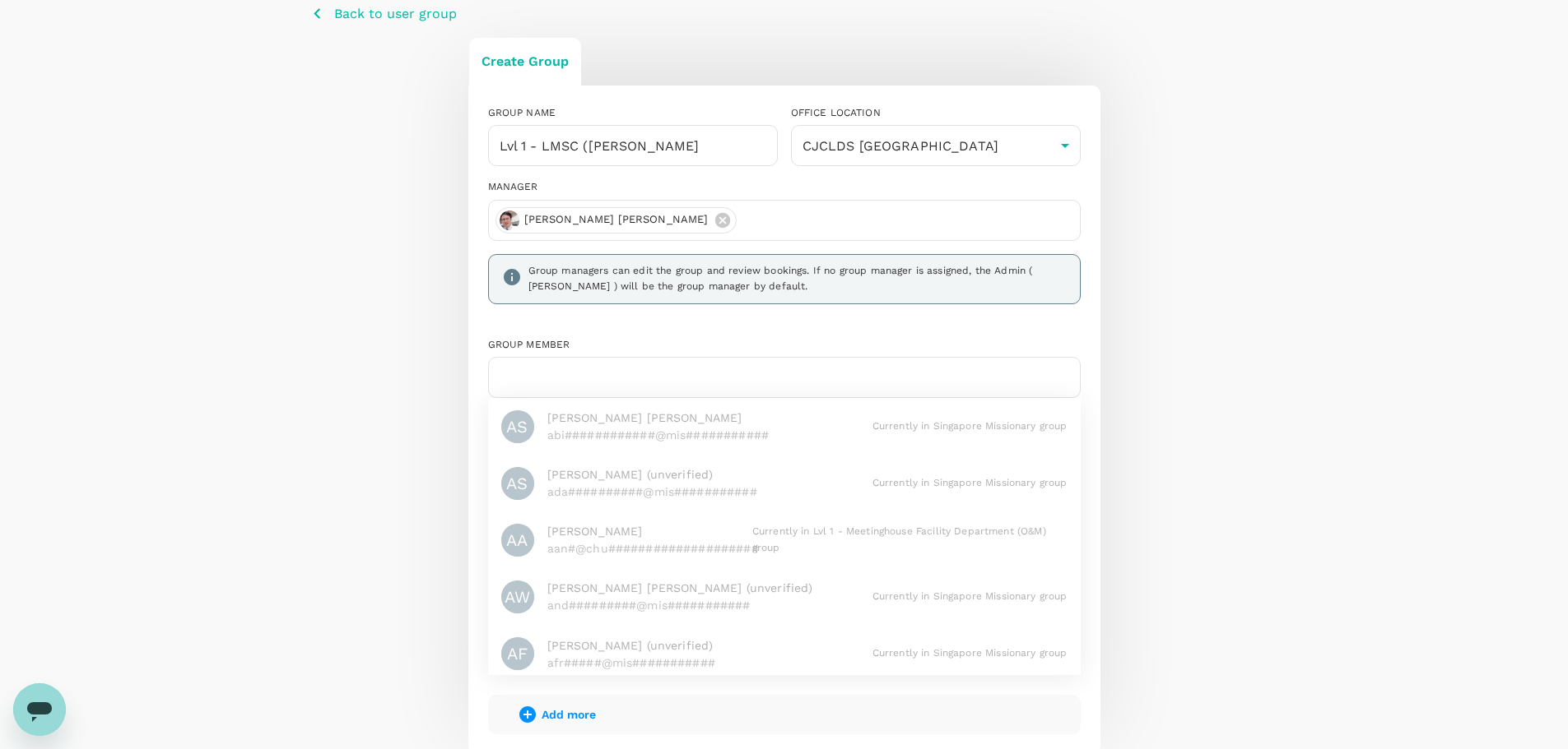
scroll to position [247, 0]
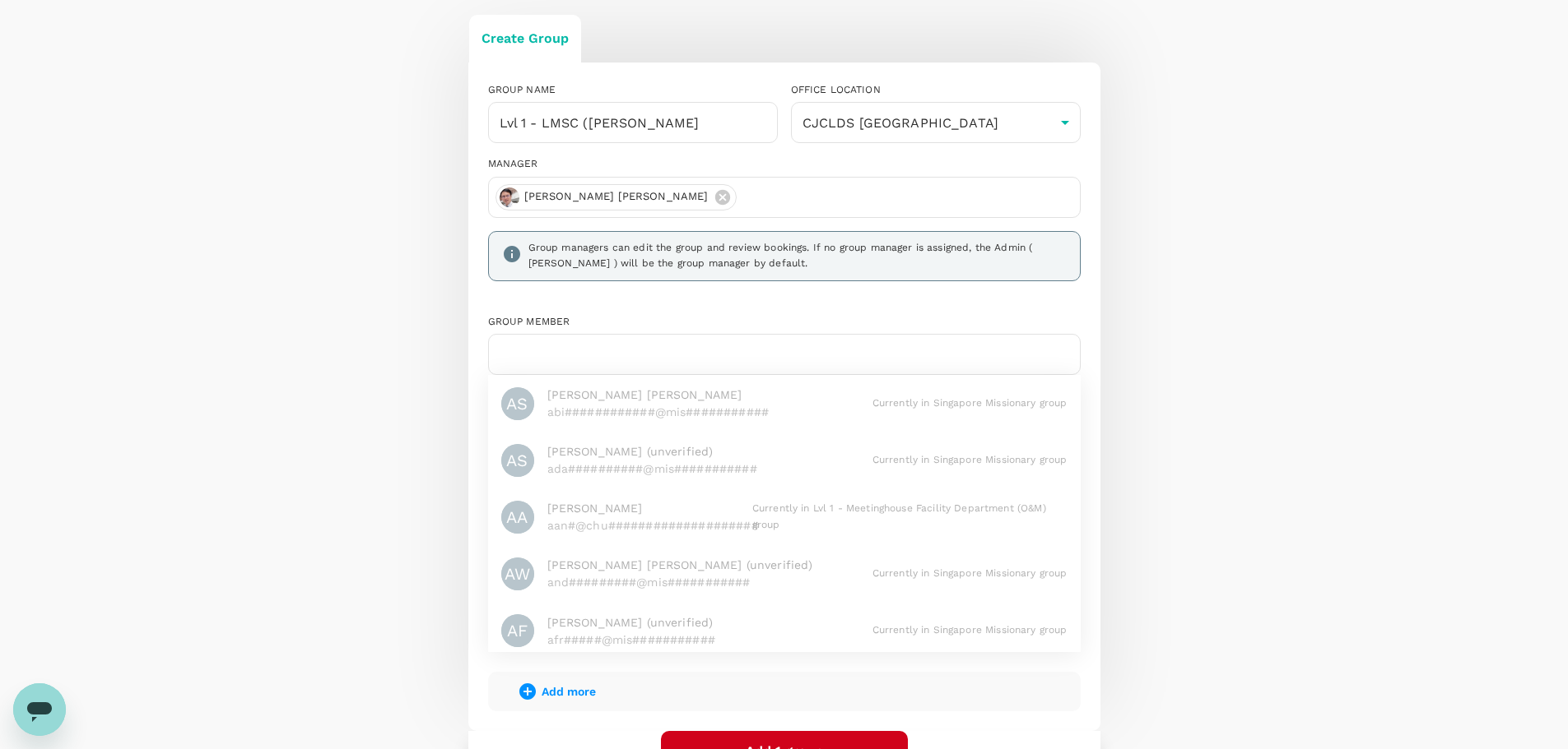
click at [571, 360] on input "text" at bounding box center [784, 355] width 578 height 27
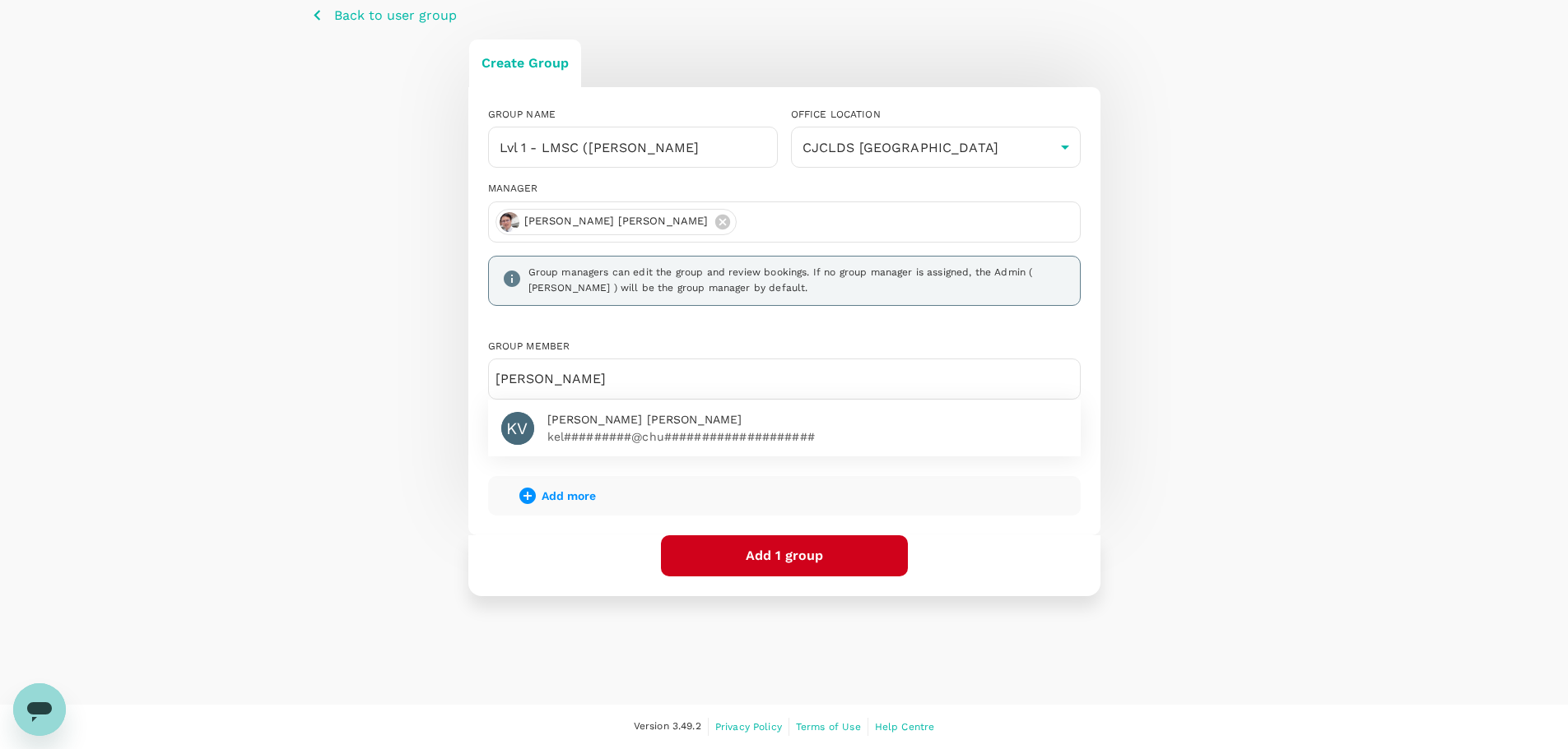
scroll to position [234, 0]
type input "kelvin"
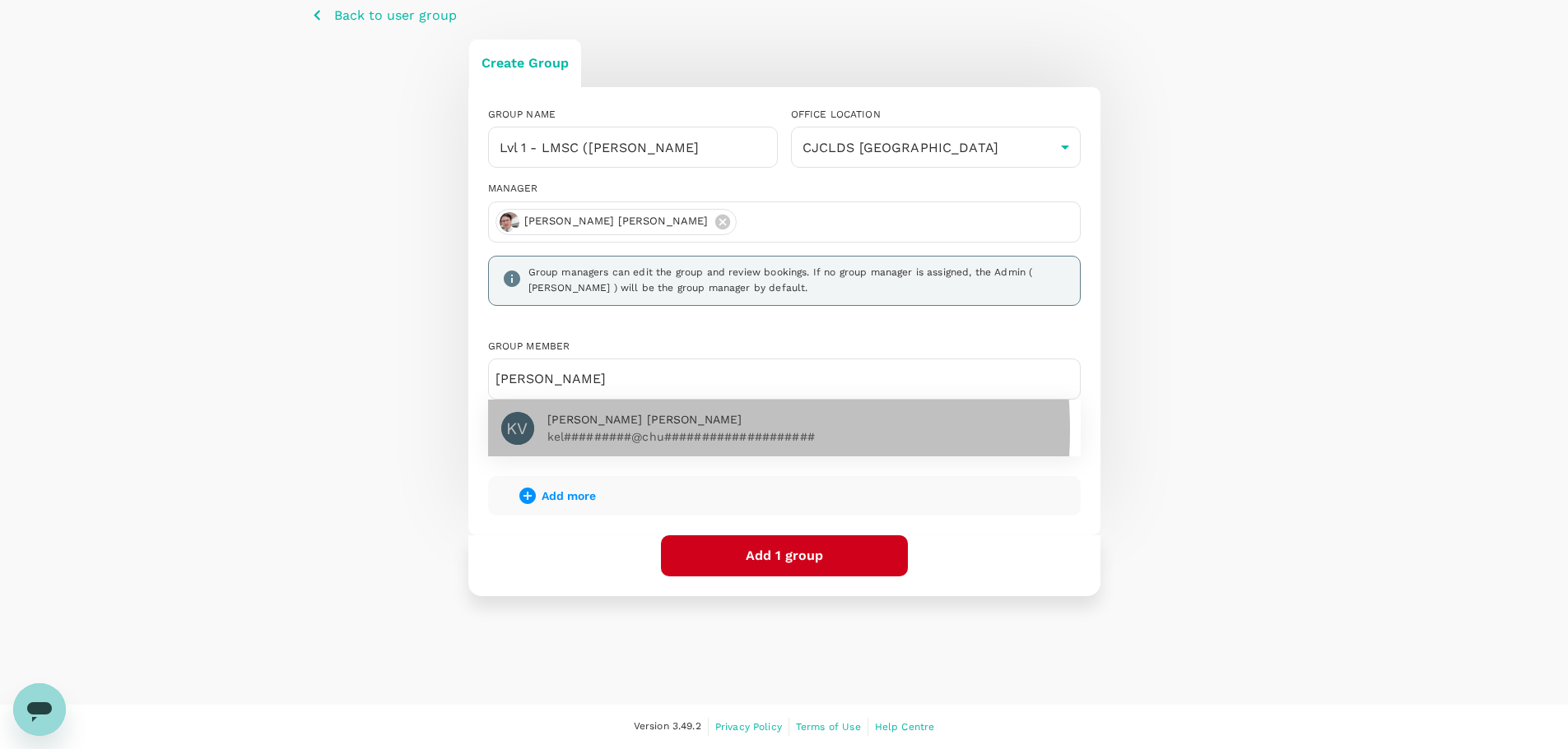
click at [639, 428] on p "kel#########@chu####################" at bounding box center [808, 437] width 520 height 17
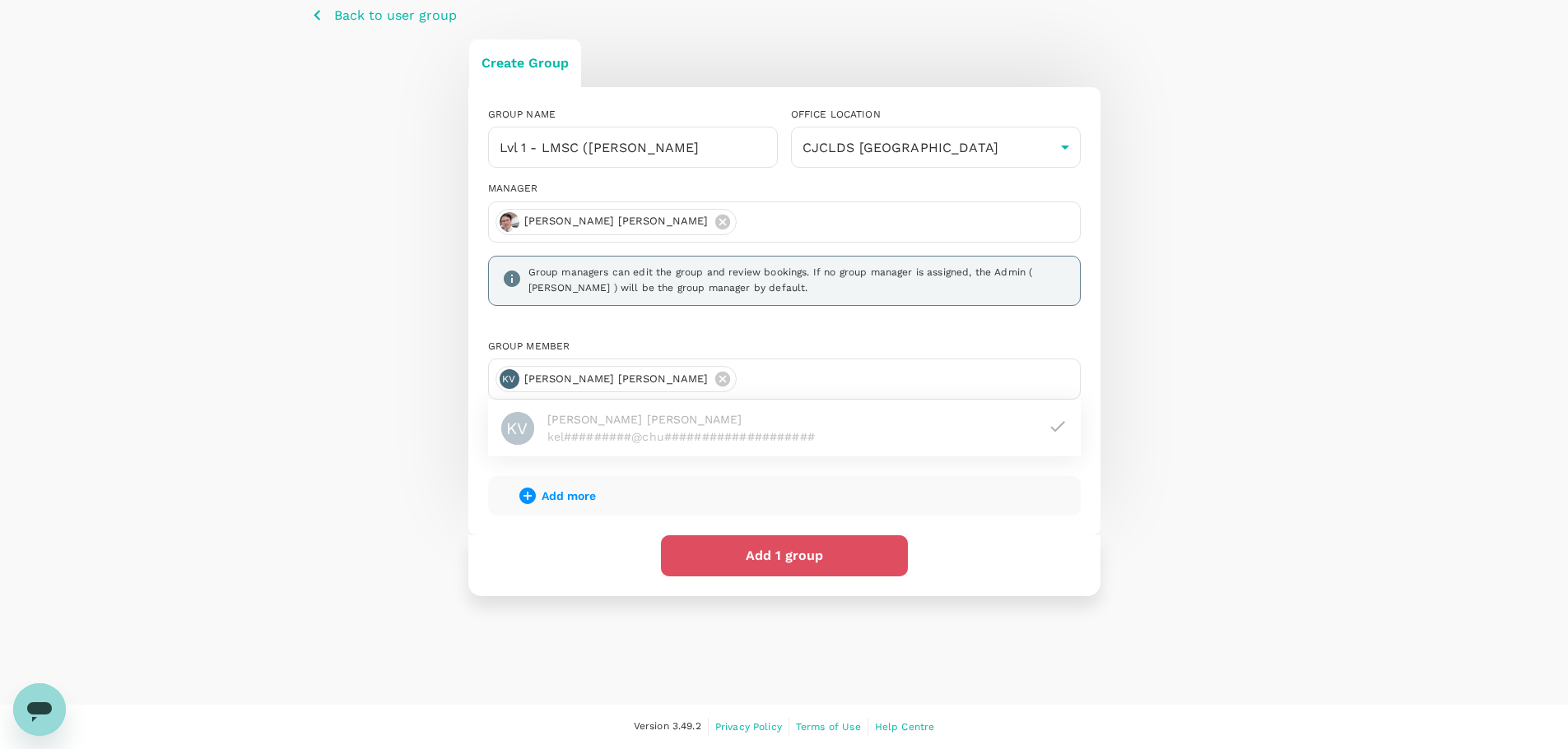
click at [799, 557] on button "Add 1 group" at bounding box center [784, 556] width 247 height 41
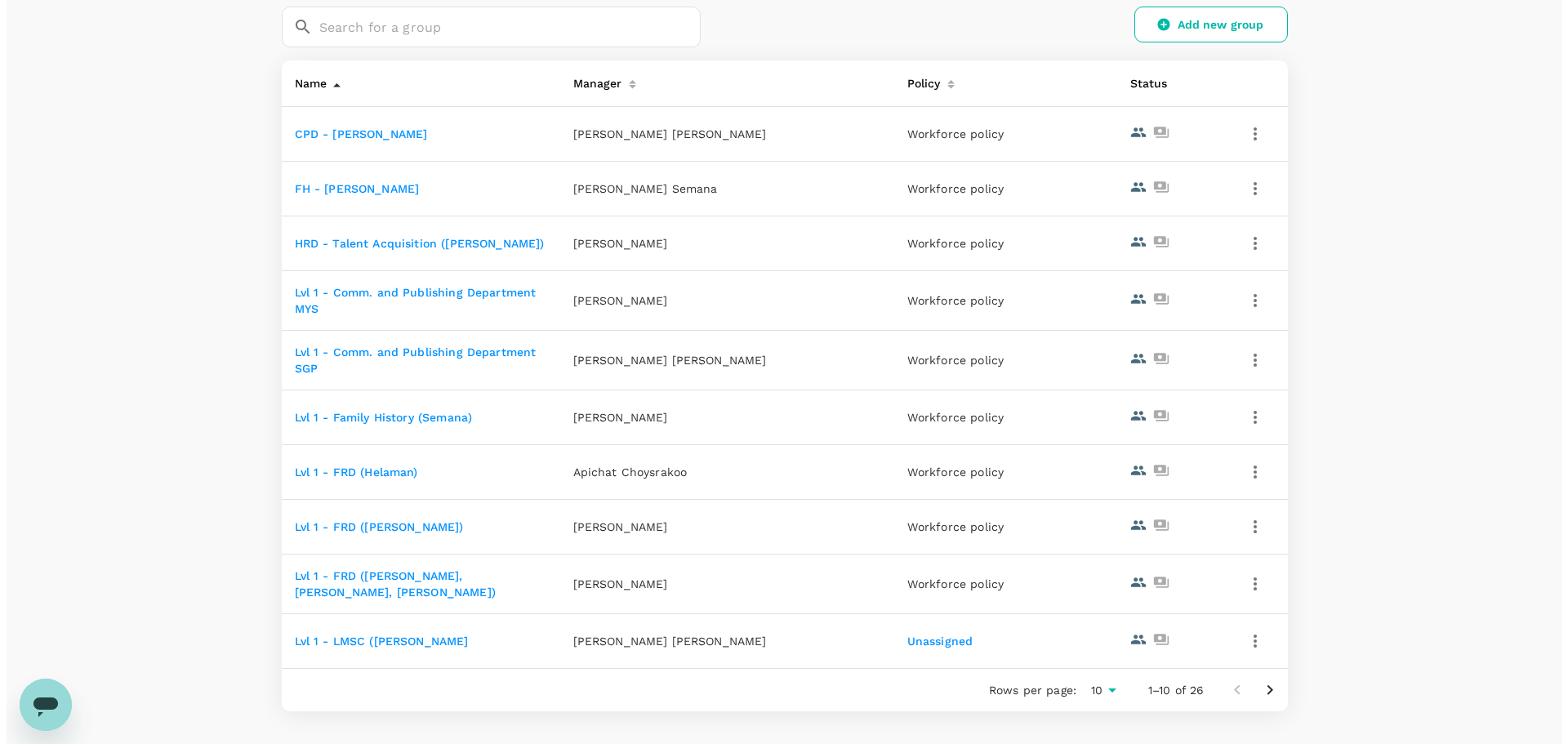
scroll to position [356, 0]
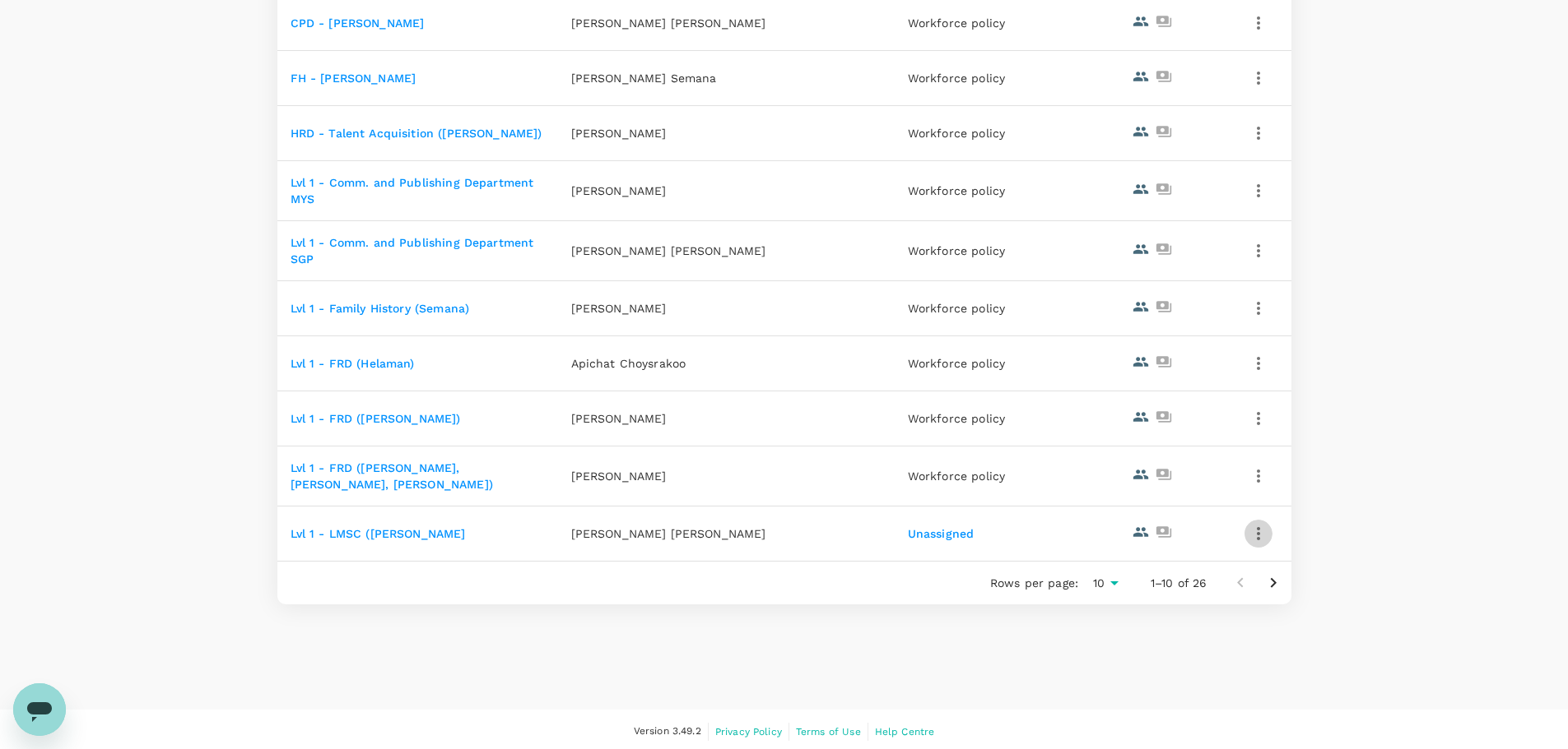
click at [1246, 534] on button "button" at bounding box center [1258, 533] width 28 height 28
click at [1175, 572] on span "Edit" at bounding box center [1201, 573] width 119 height 19
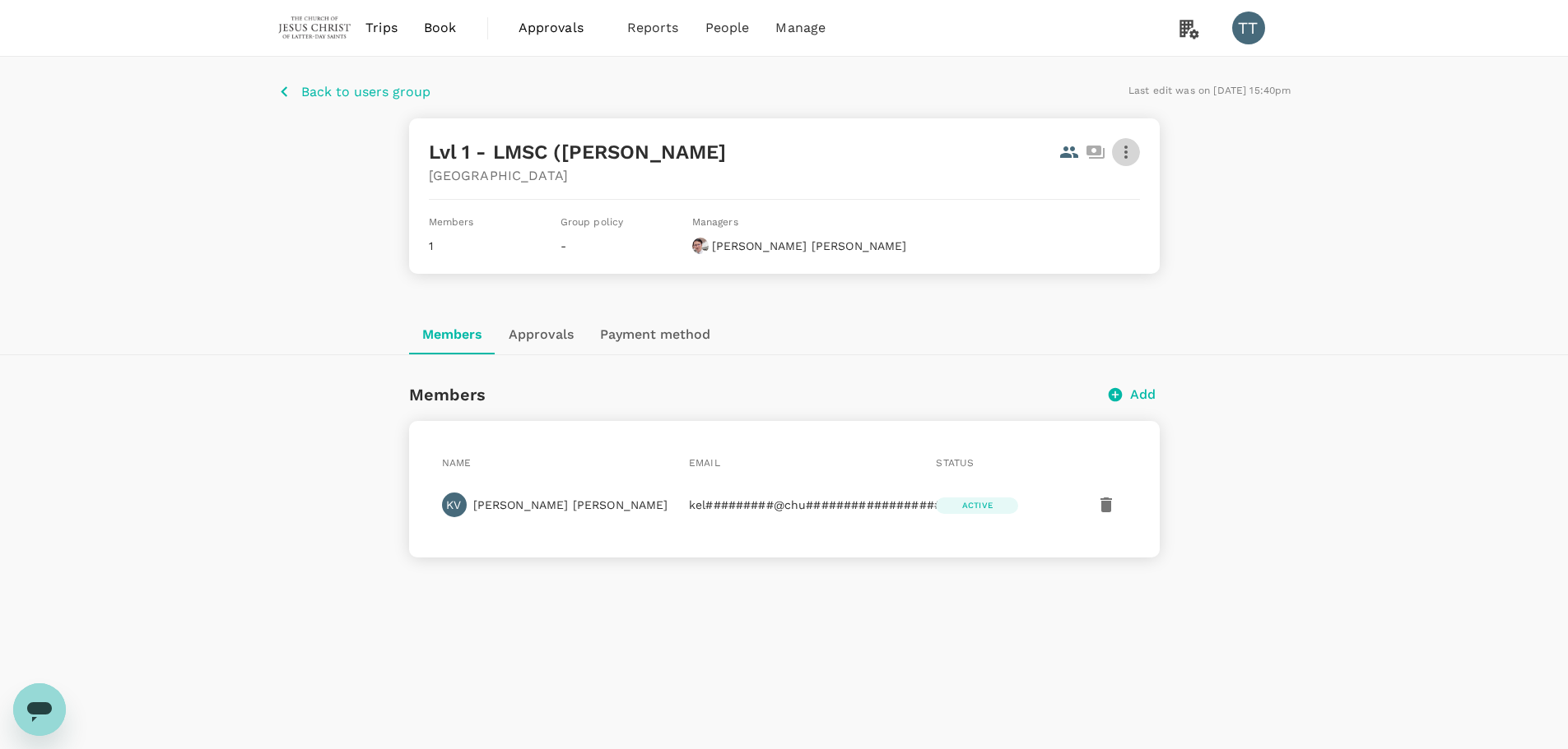
click at [1129, 151] on icon "button" at bounding box center [1126, 151] width 19 height 19
click at [1108, 198] on span "Edit" at bounding box center [1105, 196] width 42 height 19
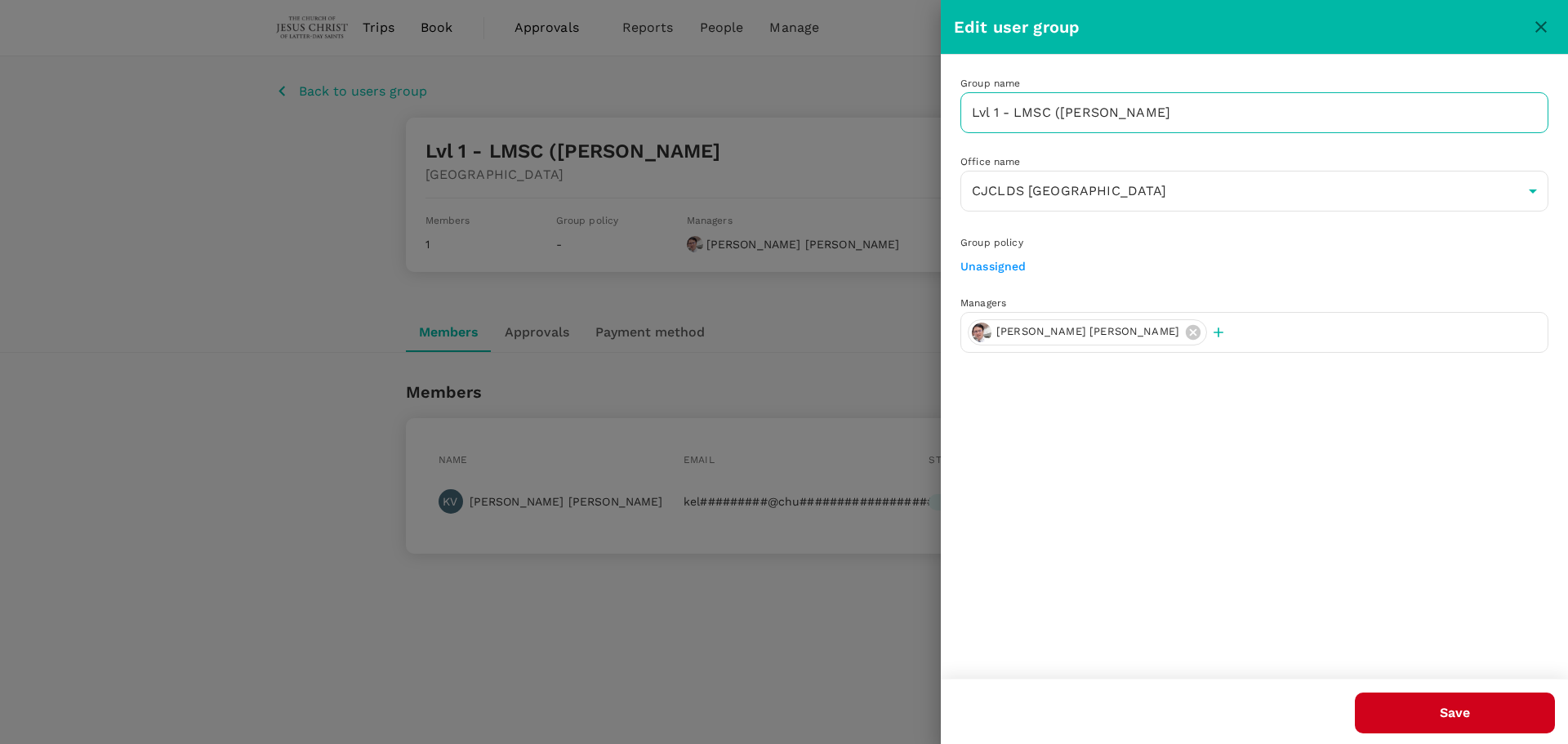
click at [1150, 111] on input "Lvl 1 - LMSC (Kelvin" at bounding box center [1254, 113] width 588 height 41
type input "Lvl 1 - LMSC ([PERSON_NAME])"
click at [1450, 724] on button "Save" at bounding box center [1455, 713] width 200 height 41
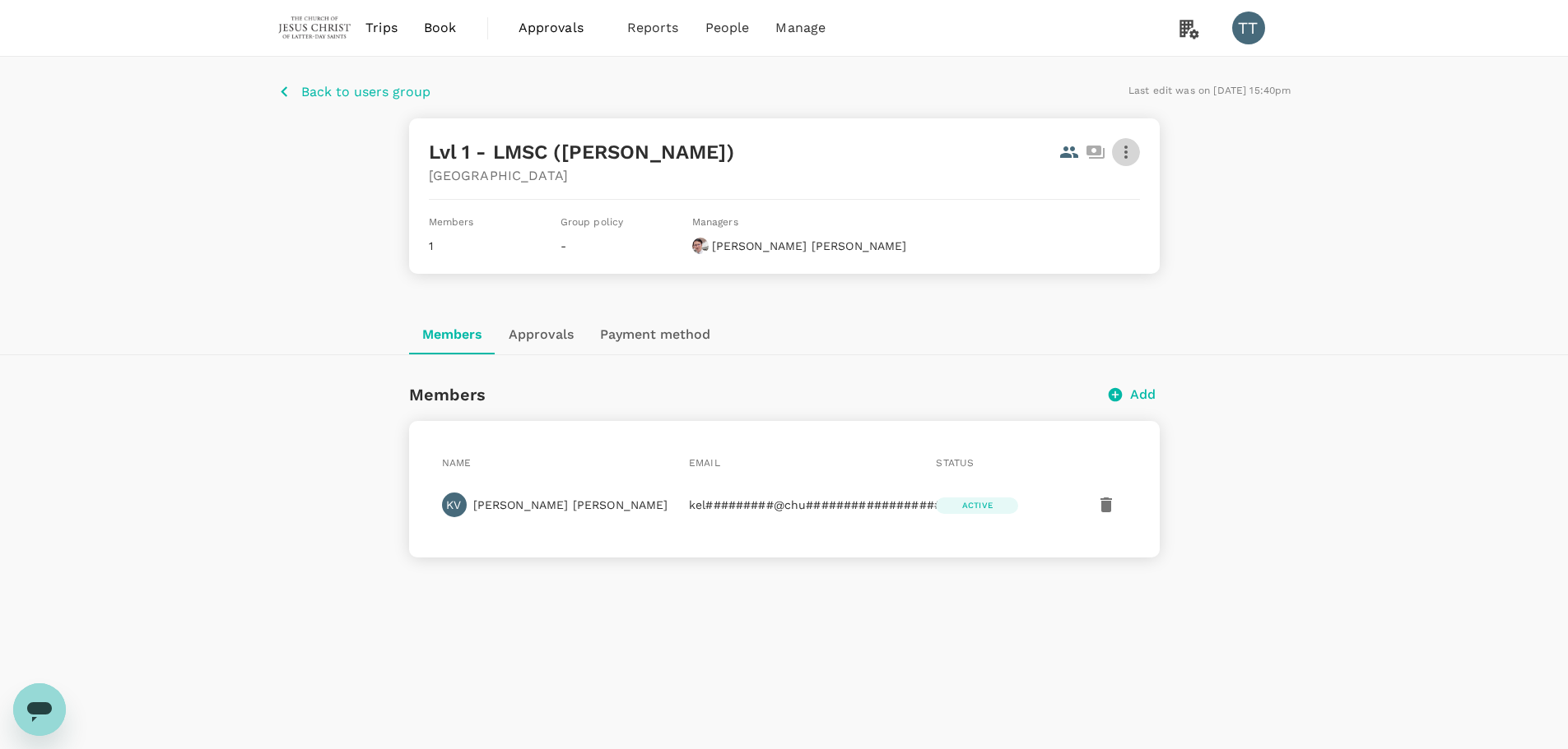
click at [1128, 150] on icon "button" at bounding box center [1126, 151] width 19 height 19
click at [1098, 191] on span "Edit" at bounding box center [1105, 196] width 42 height 19
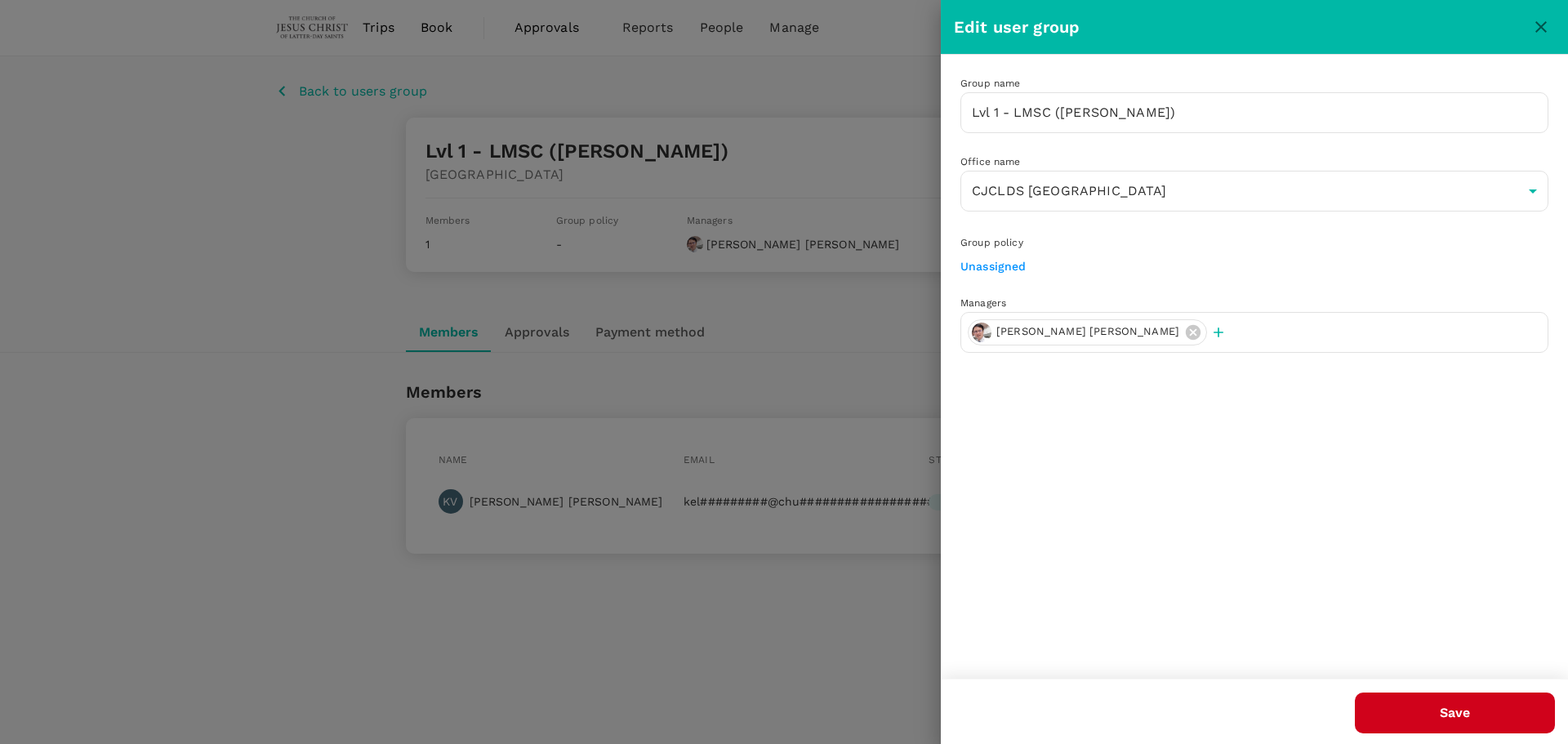
click at [1009, 264] on link "Unassigned" at bounding box center [993, 266] width 66 height 13
click at [1542, 31] on icon "close" at bounding box center [1541, 27] width 19 height 19
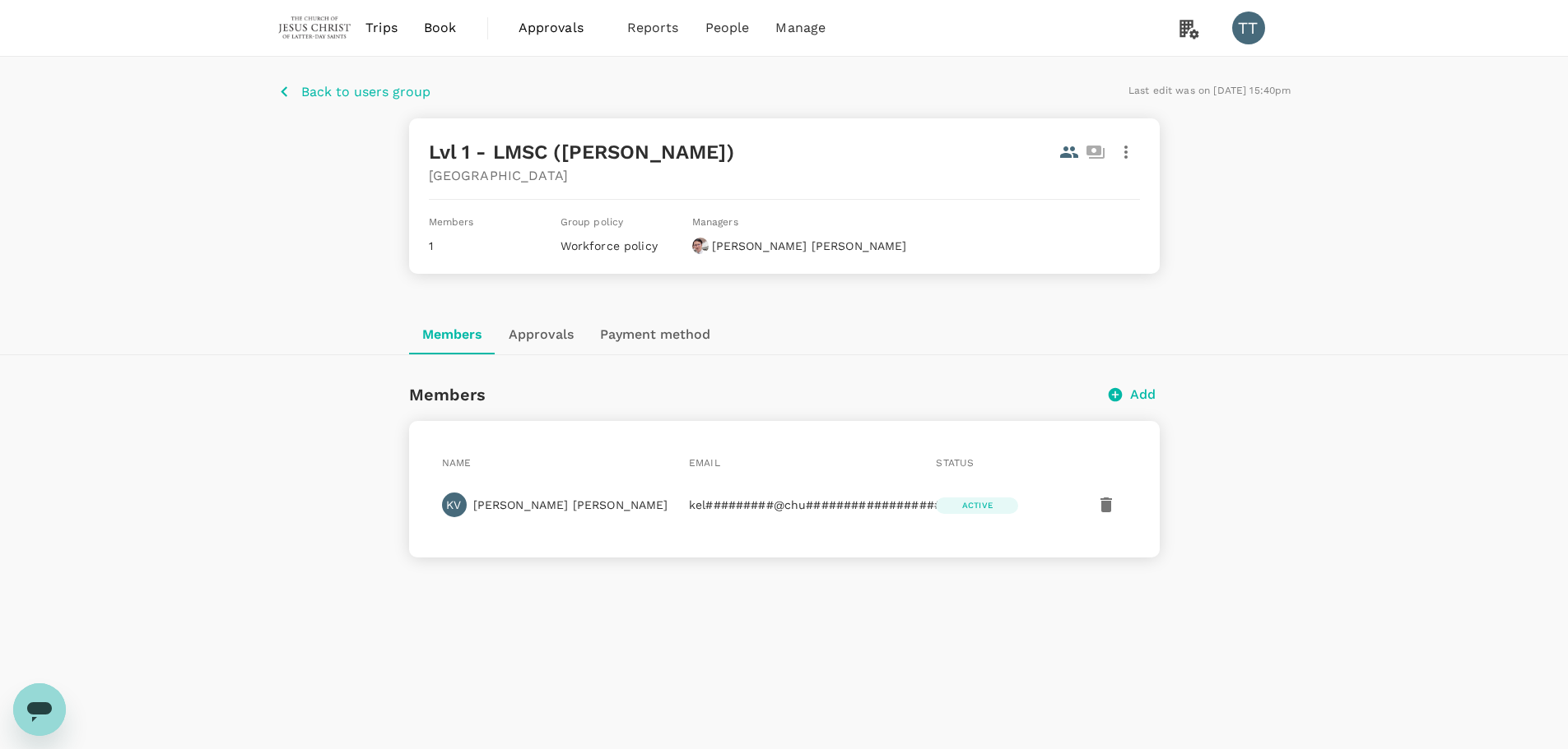
click at [365, 85] on p "Back to users group" at bounding box center [366, 91] width 129 height 19
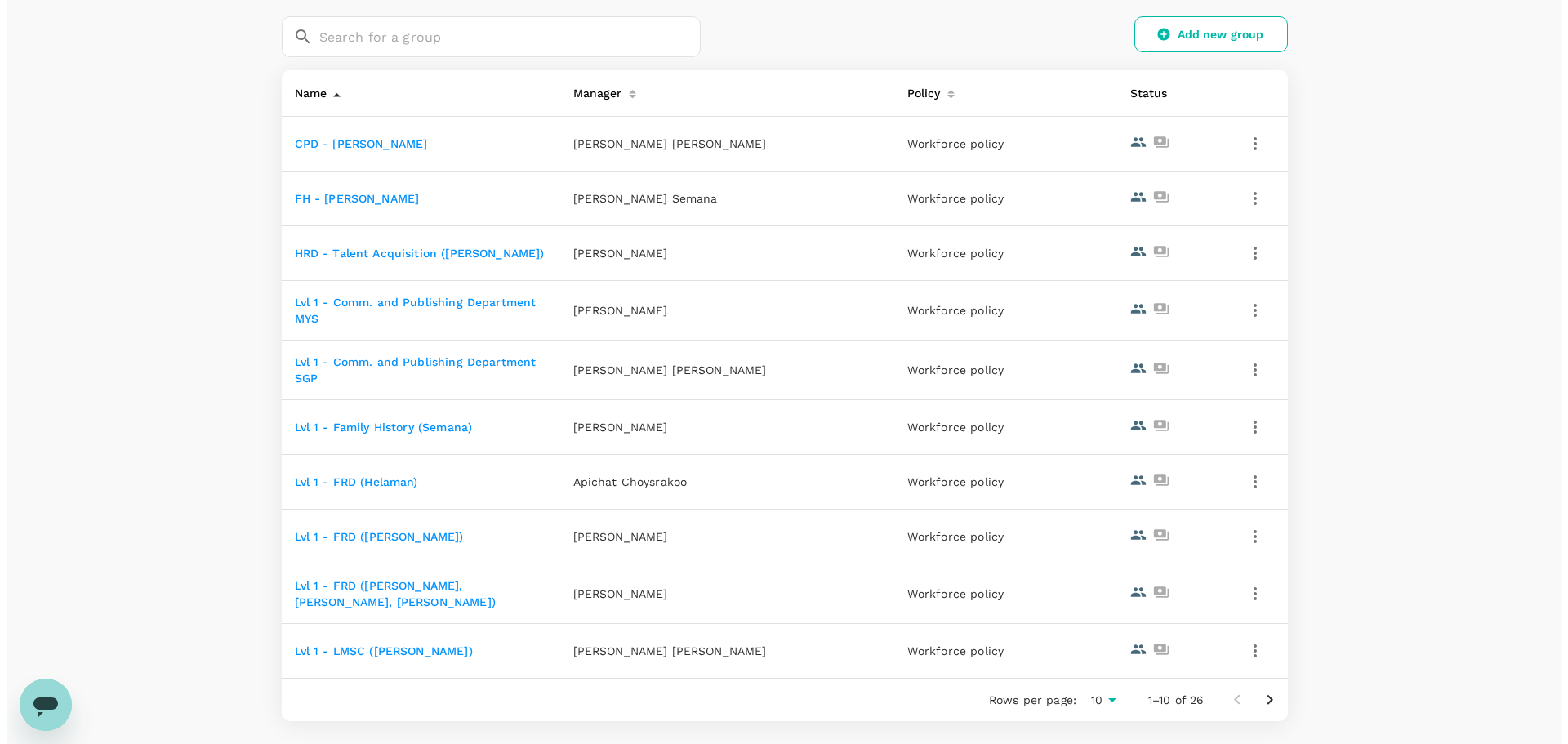
scroll to position [245, 0]
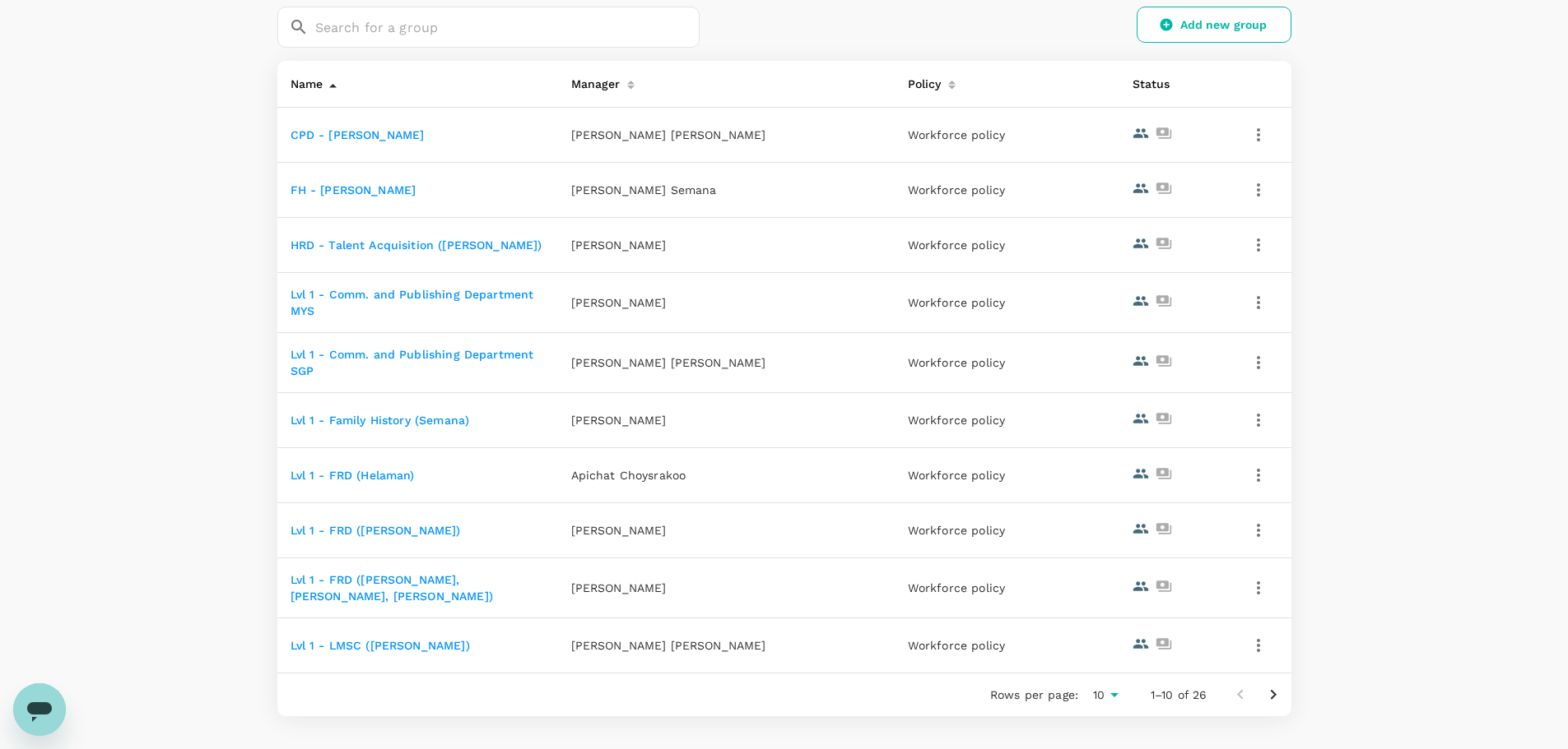
click at [1265, 588] on icon "button" at bounding box center [1258, 588] width 19 height 19
click at [1172, 621] on span "Edit" at bounding box center [1201, 629] width 119 height 19
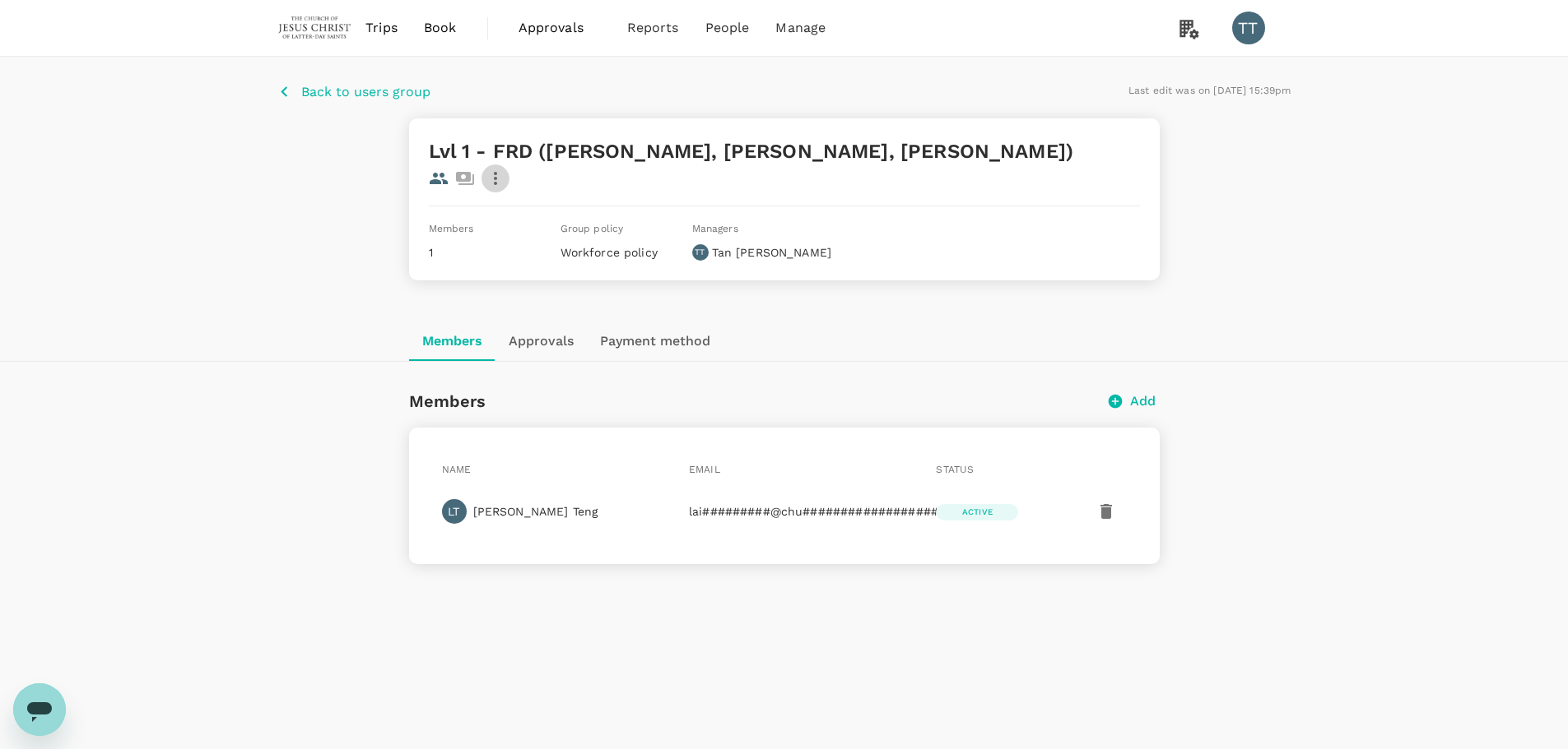
click at [505, 169] on icon "button" at bounding box center [495, 178] width 19 height 19
click at [1105, 203] on span "Edit" at bounding box center [1105, 196] width 42 height 19
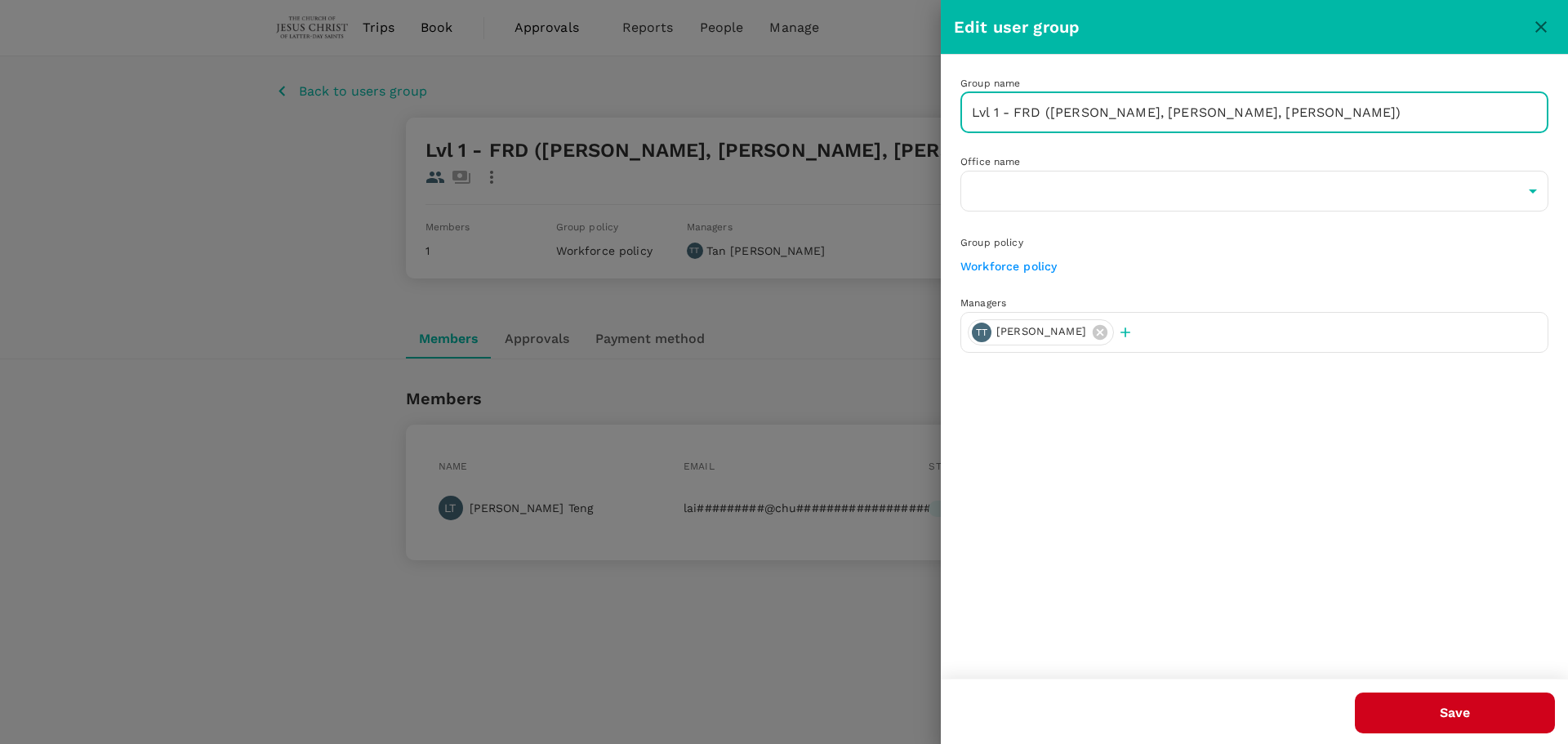
drag, startPoint x: 1095, startPoint y: 103, endPoint x: 1178, endPoint y: 141, distance: 91.3
click at [1064, 103] on input "Lvl 1 - FRD (Kelvin, Lai Fong, Eder)" at bounding box center [1254, 113] width 588 height 41
type input "Lvl 1 - FRD ([PERSON_NAME], [PERSON_NAME])"
click at [1446, 717] on button "Save" at bounding box center [1455, 713] width 200 height 41
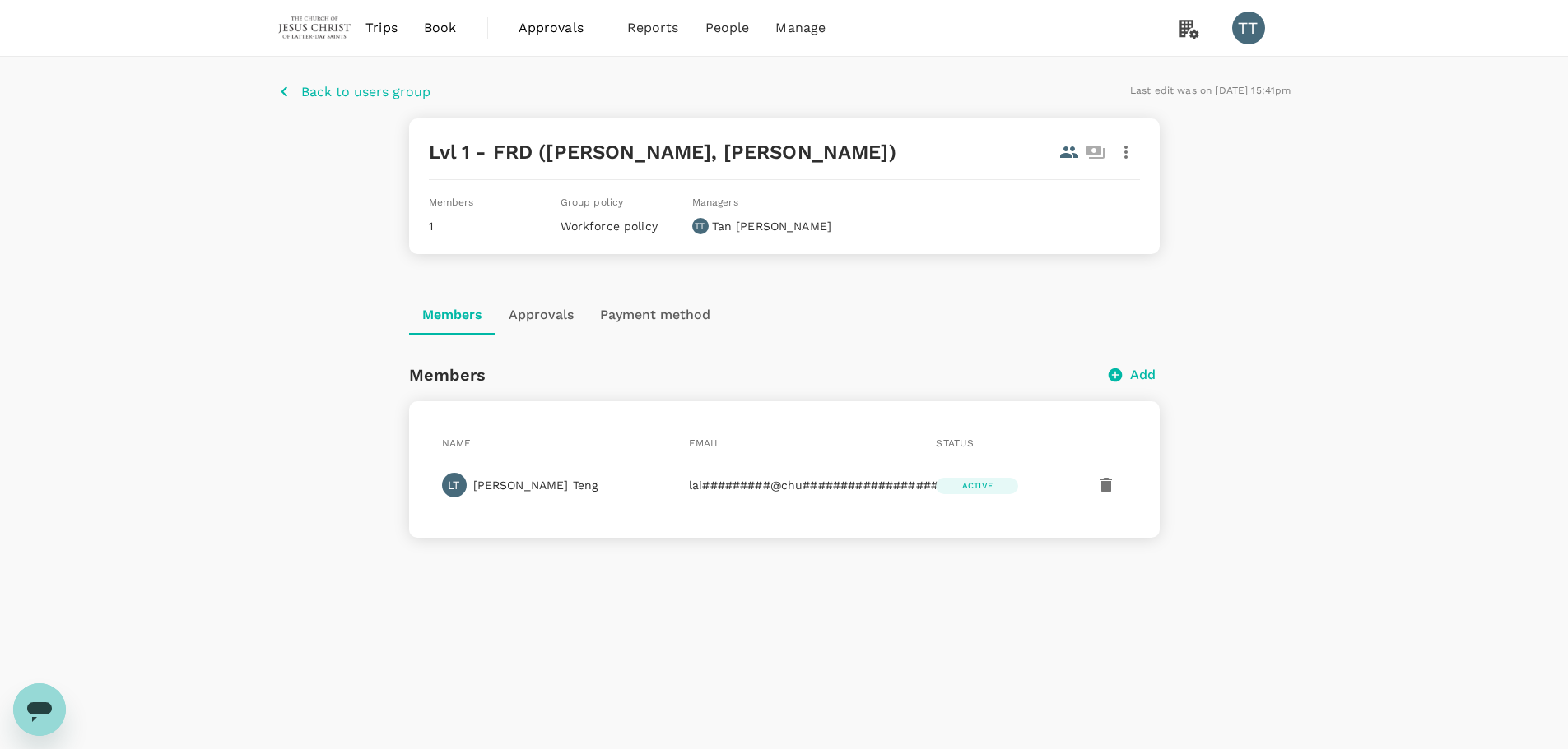
click at [1364, 557] on div "Back to users group Last edit was on 20 Aug 2025, 15:41pm Lvl 1 - FRD (Lai Fong…" at bounding box center [784, 410] width 1568 height 706
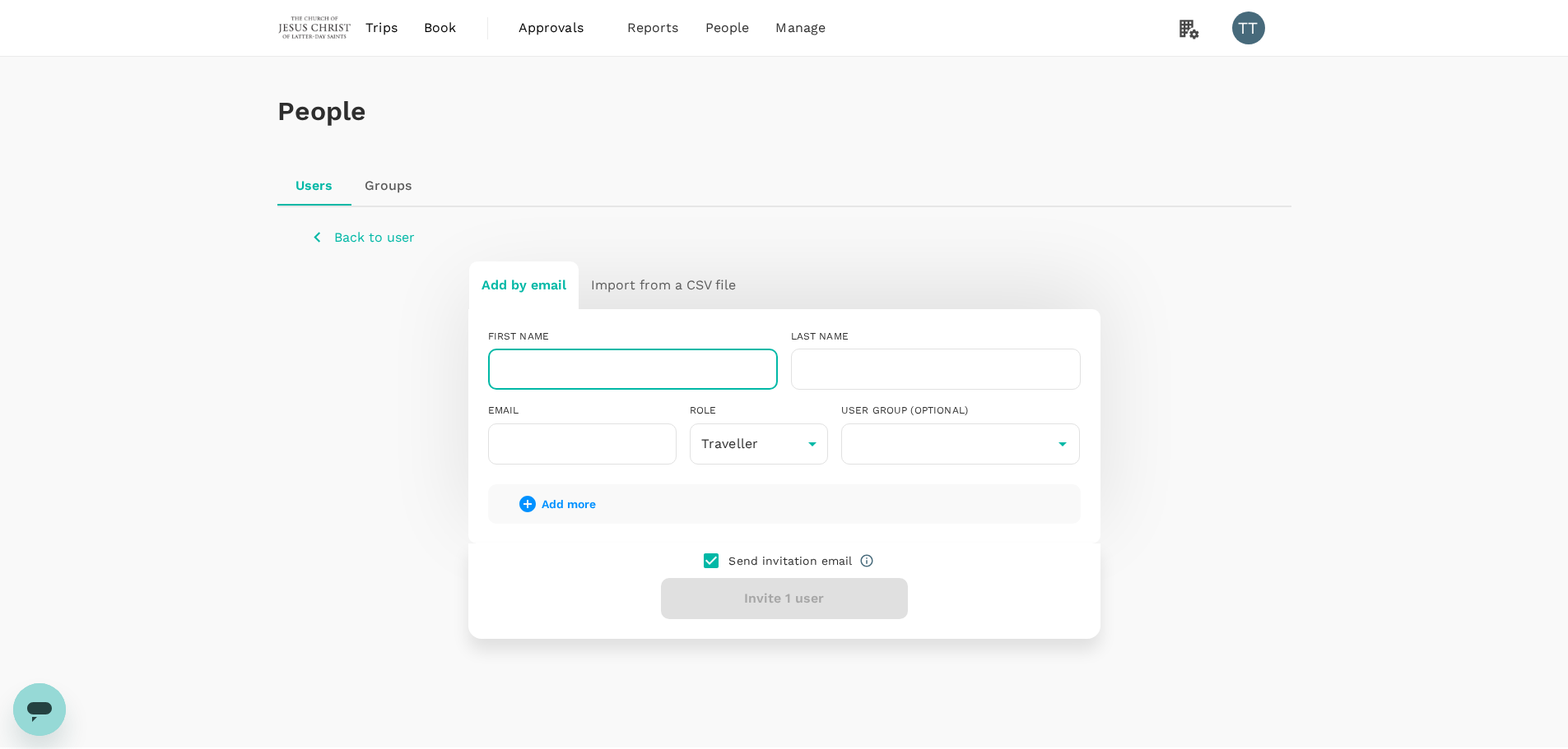
click at [638, 372] on input "text" at bounding box center [633, 369] width 289 height 41
type input "Kristen"
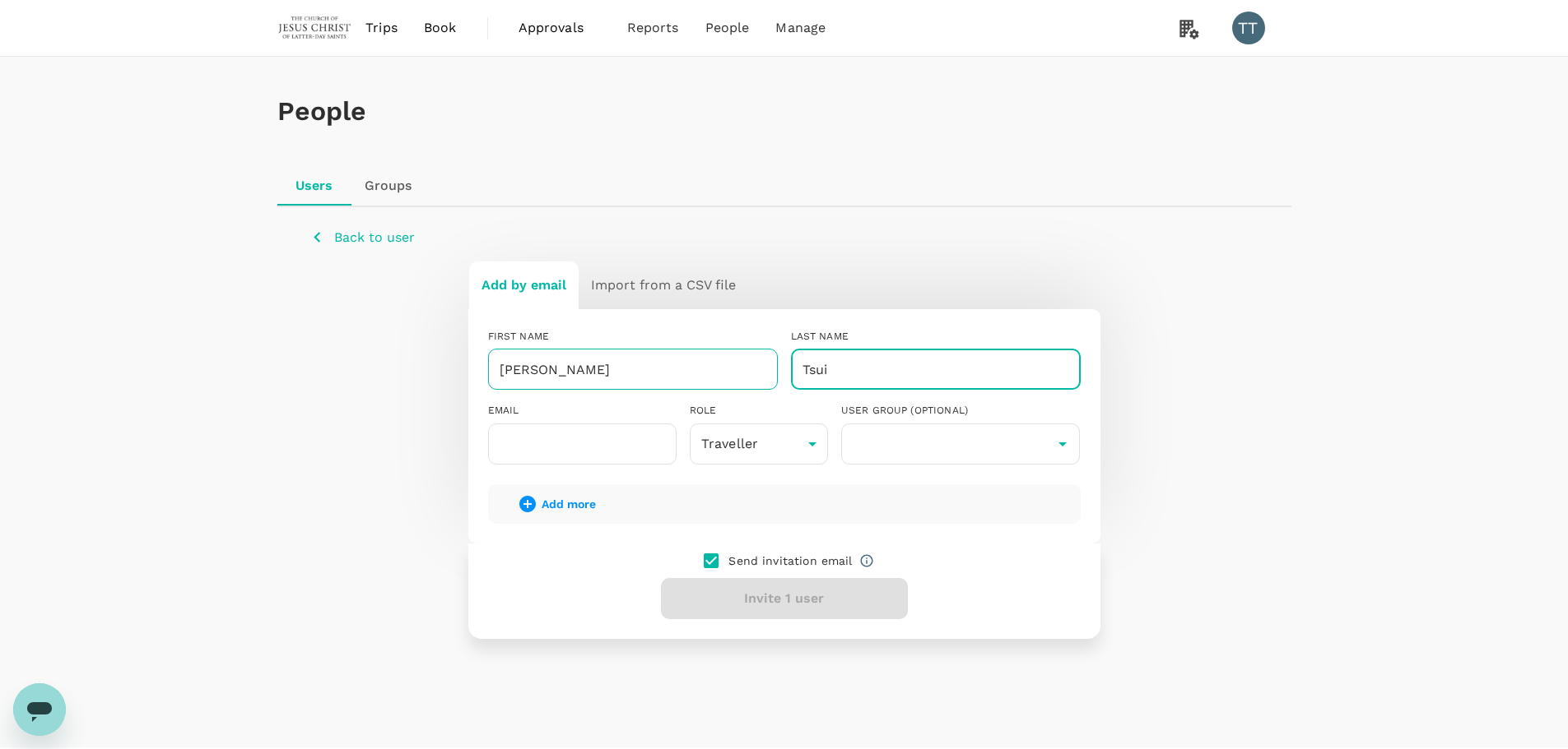
type input "Tsui"
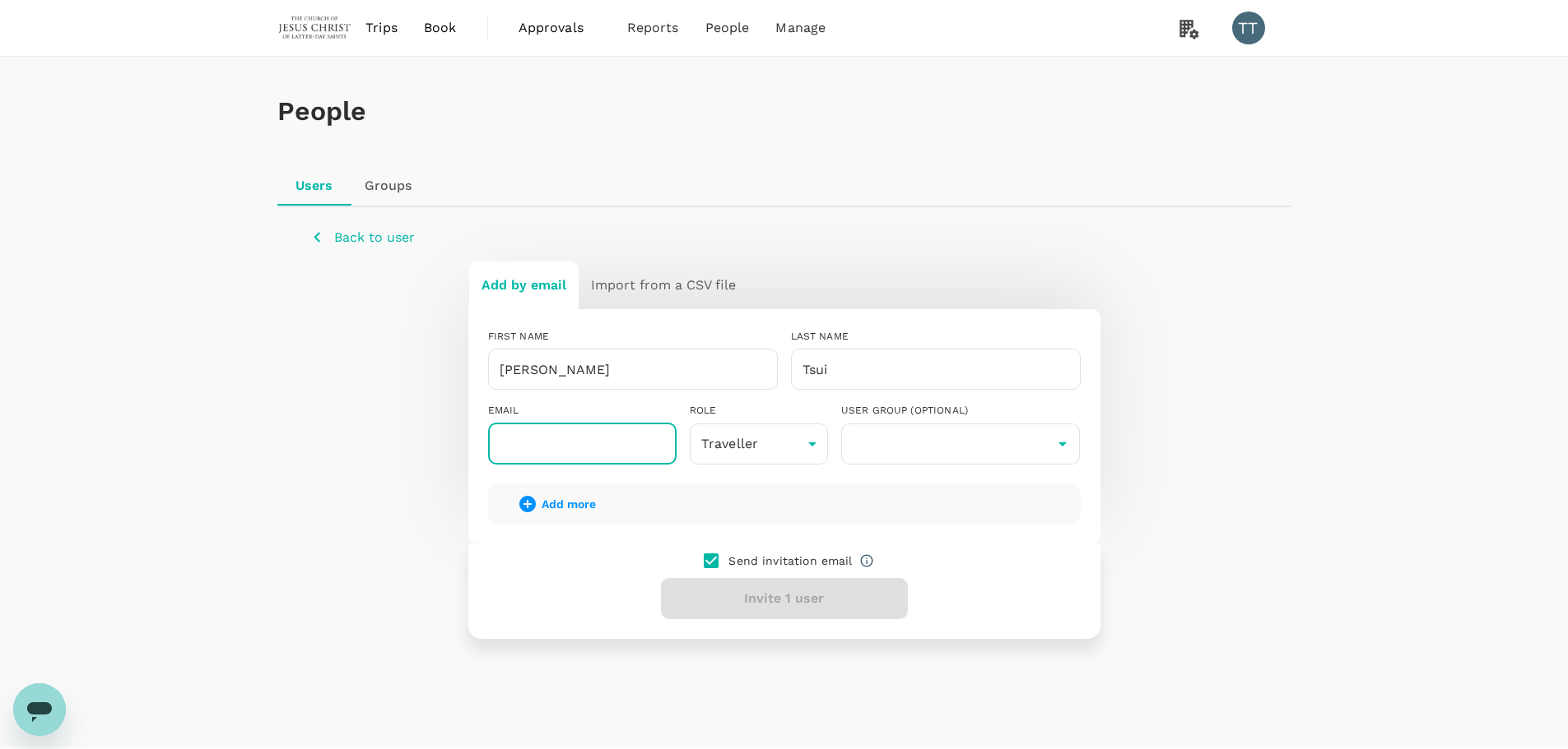
click at [582, 452] on input "text" at bounding box center [583, 444] width 188 height 41
paste input "hiuying@churchofjesuschrist.org"
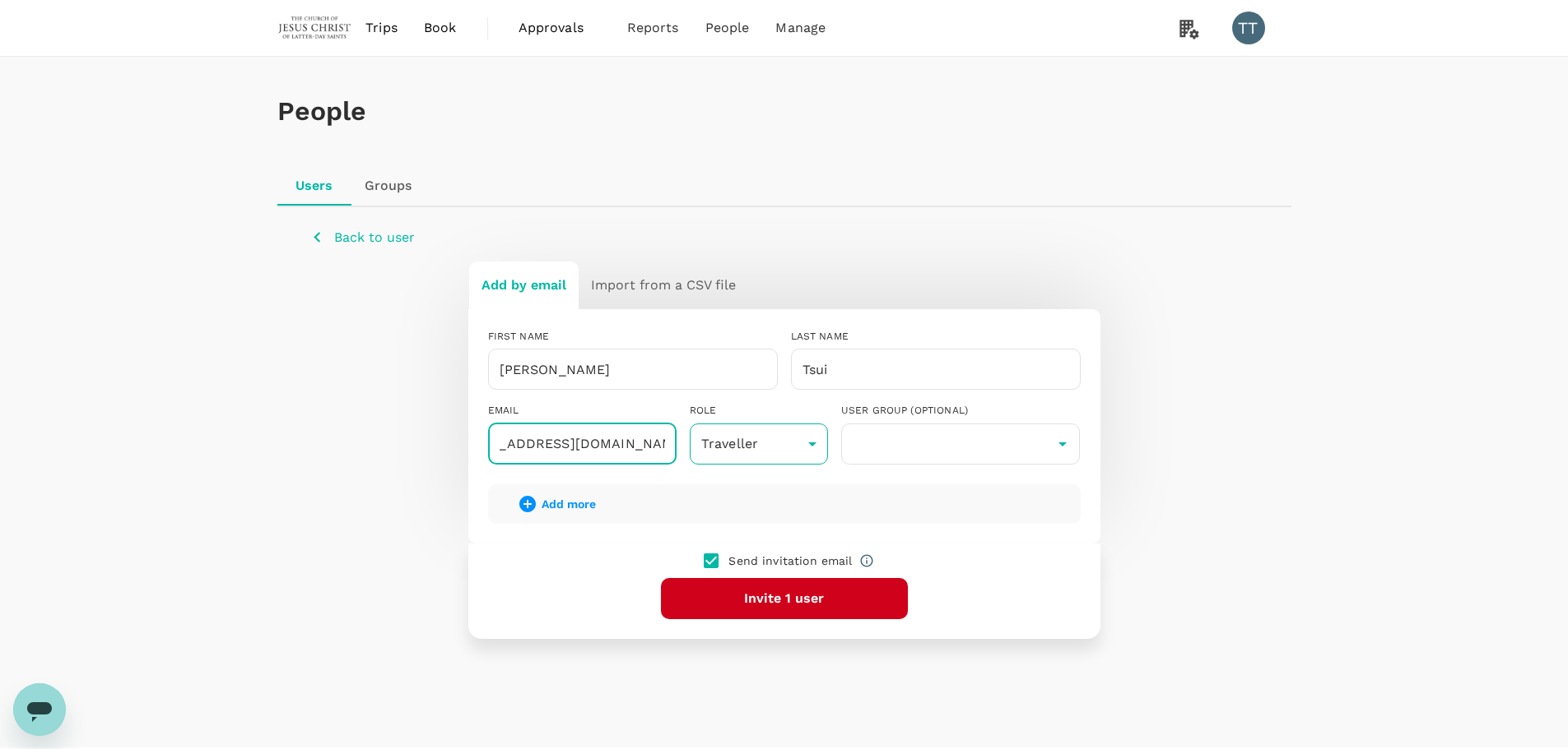
type input "hiuying@churchofjesuschrist.org"
click at [780, 450] on body "Trips Book Approvals 0 Reports People Manage TT People Users Groups Back to use…" at bounding box center [790, 395] width 1580 height 791
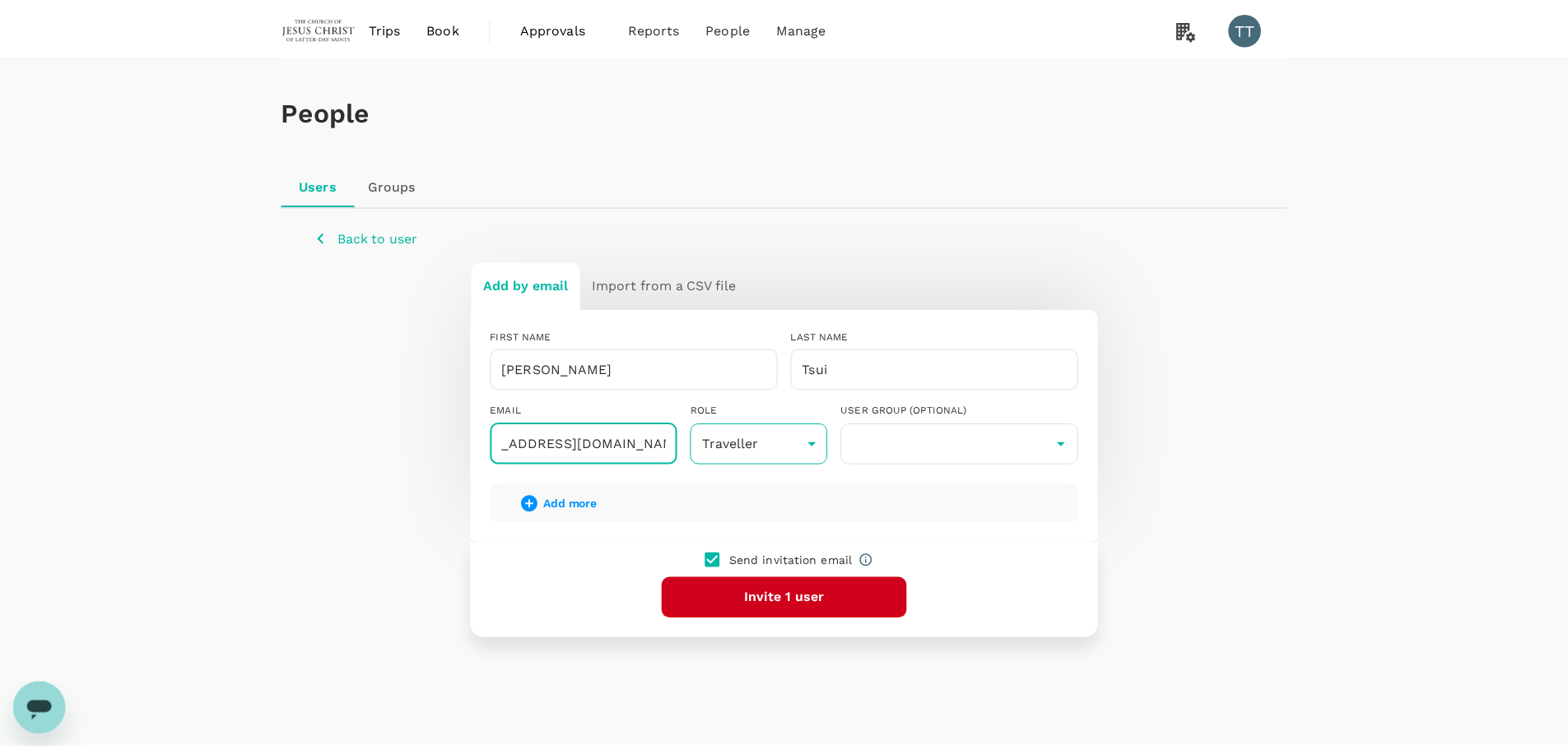
scroll to position [0, 0]
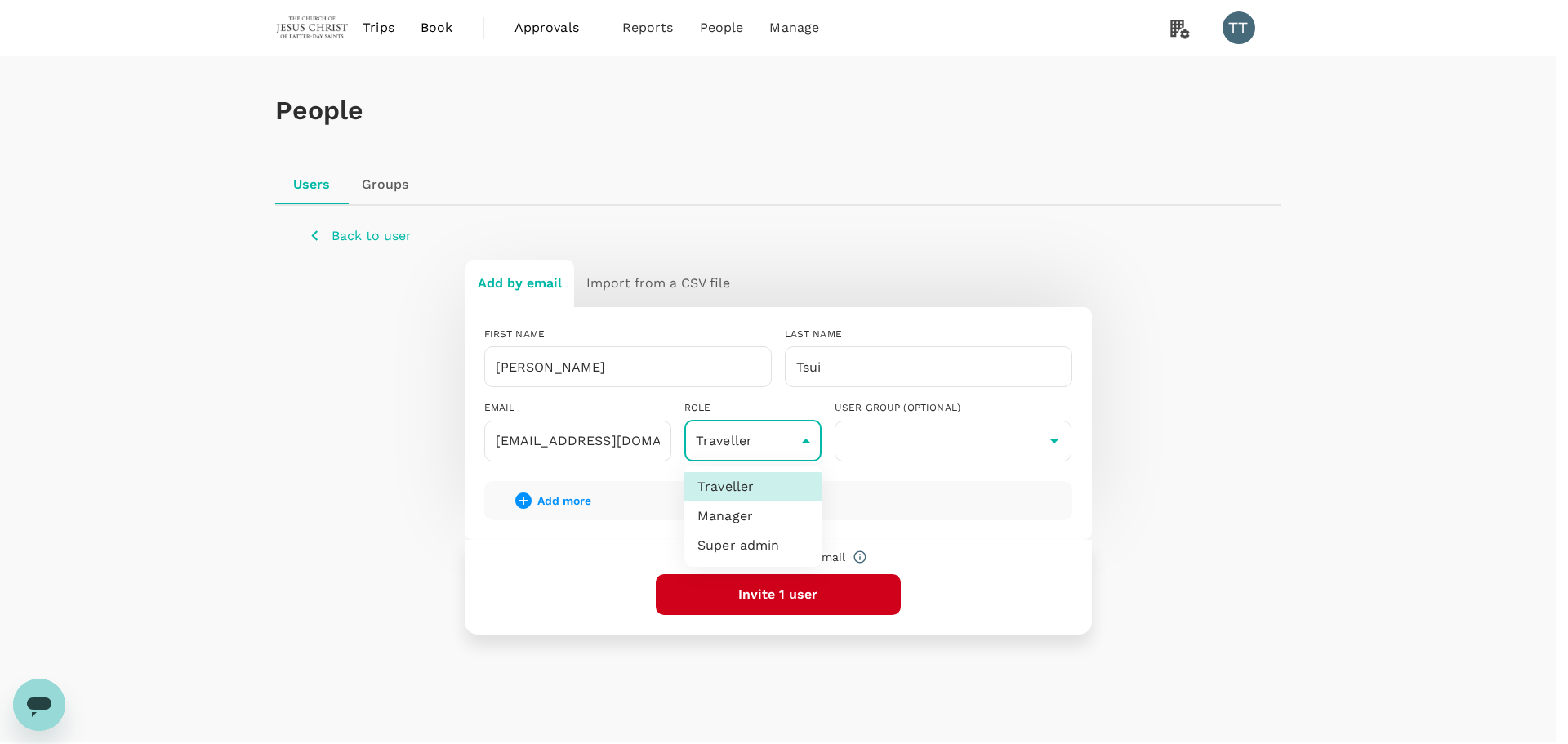
click at [772, 523] on li "Manager" at bounding box center [753, 516] width 137 height 29
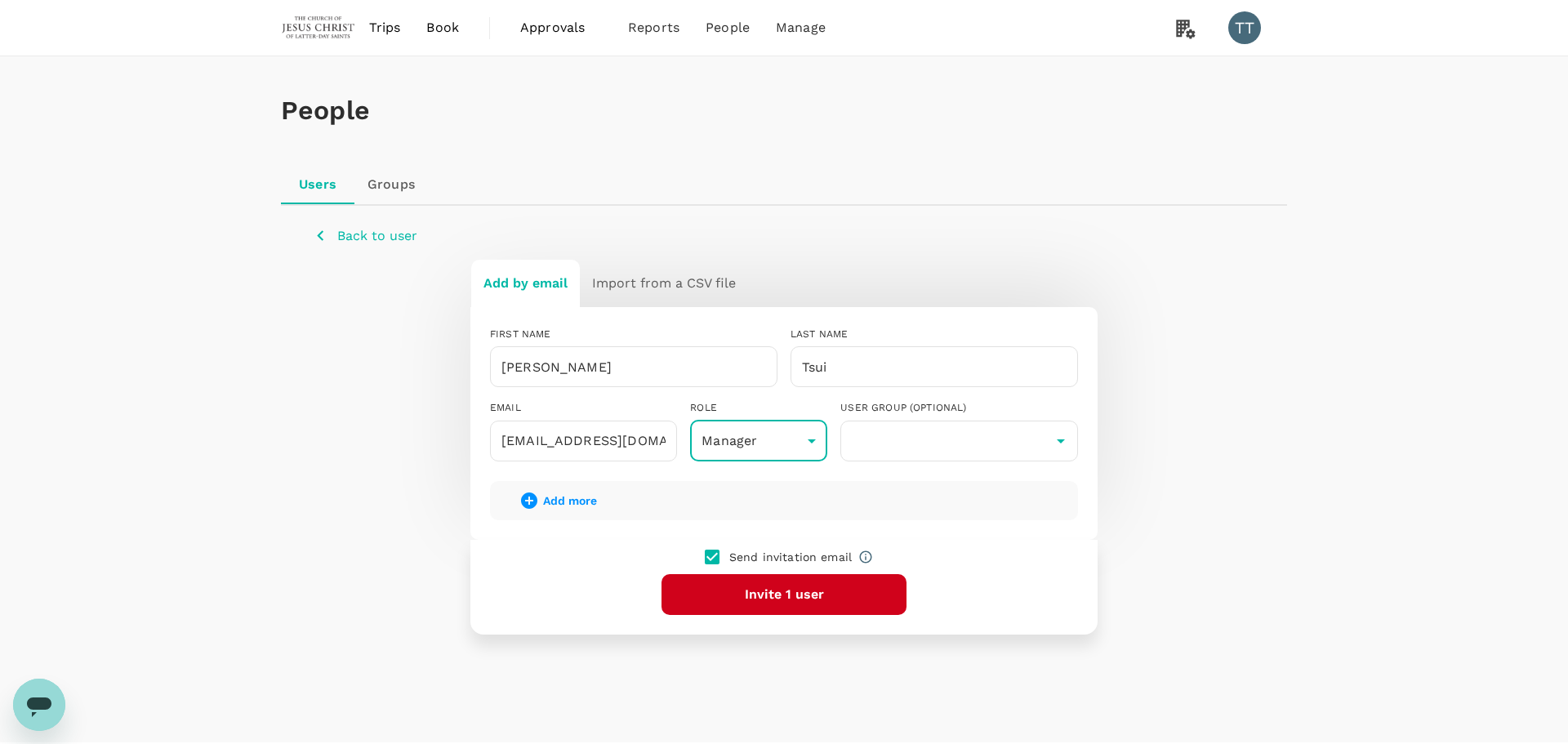
type input "admin"
click at [563, 510] on button "Add more" at bounding box center [553, 501] width 124 height 39
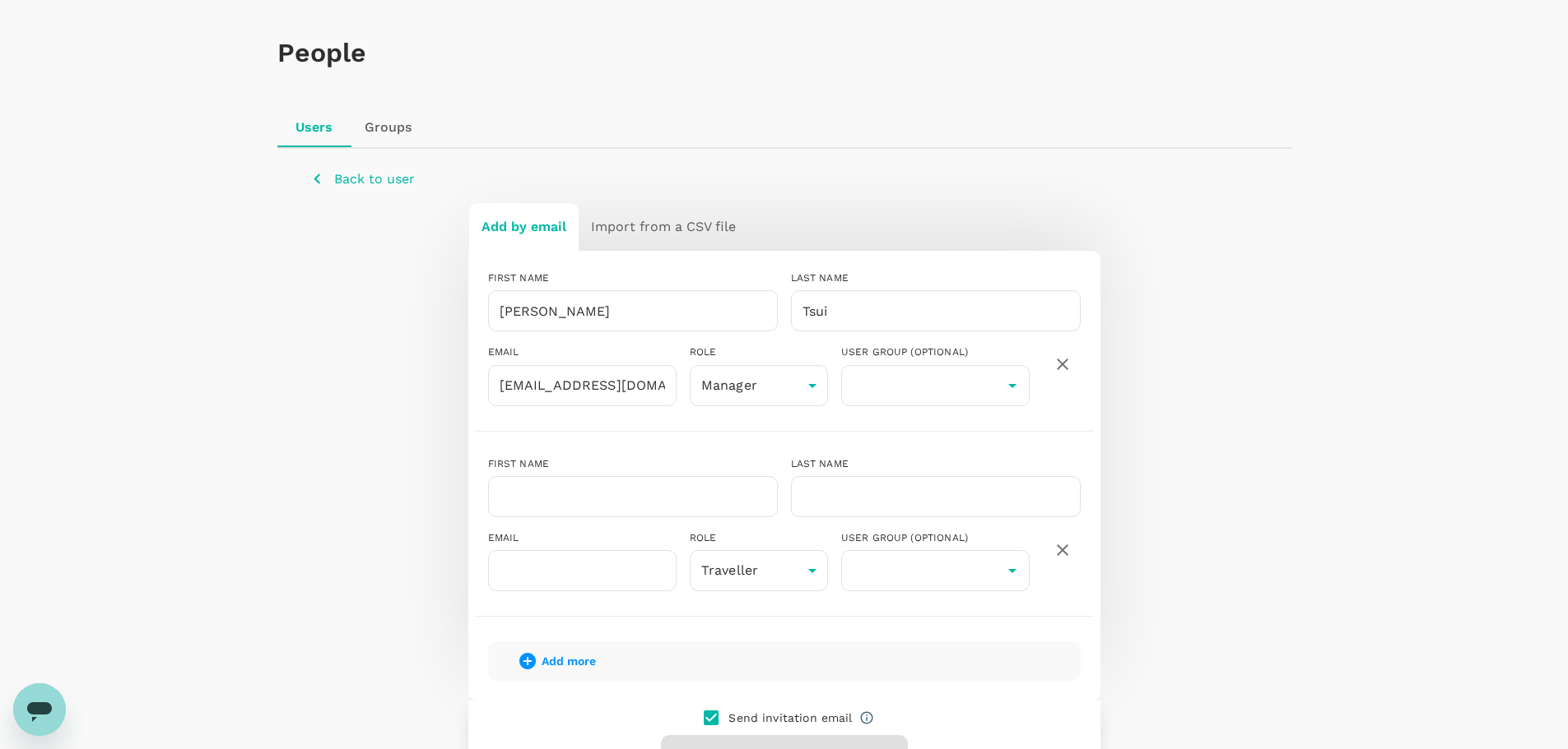
scroll to position [82, 0]
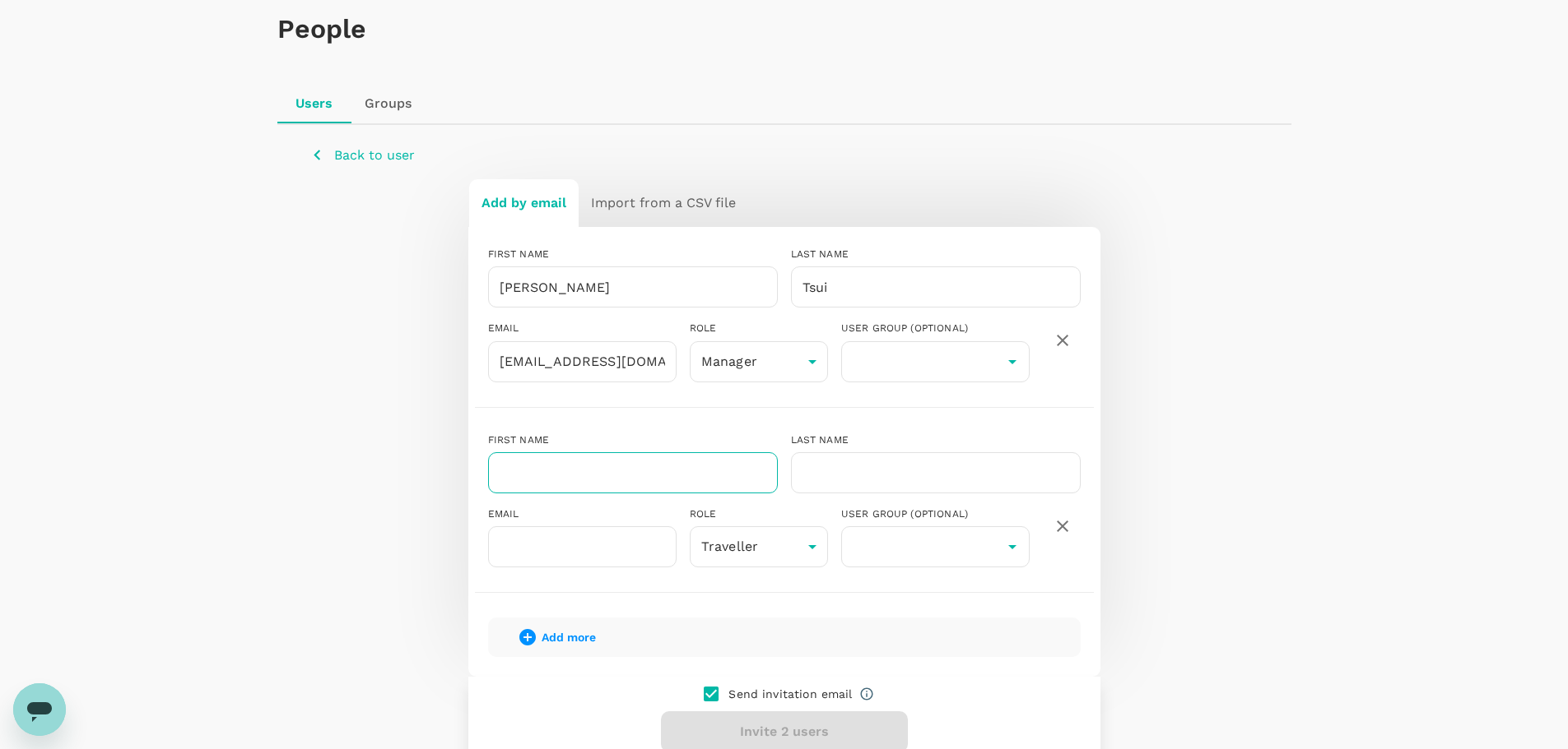
click at [578, 473] on input "text" at bounding box center [633, 473] width 289 height 41
type input "Eder Patrick"
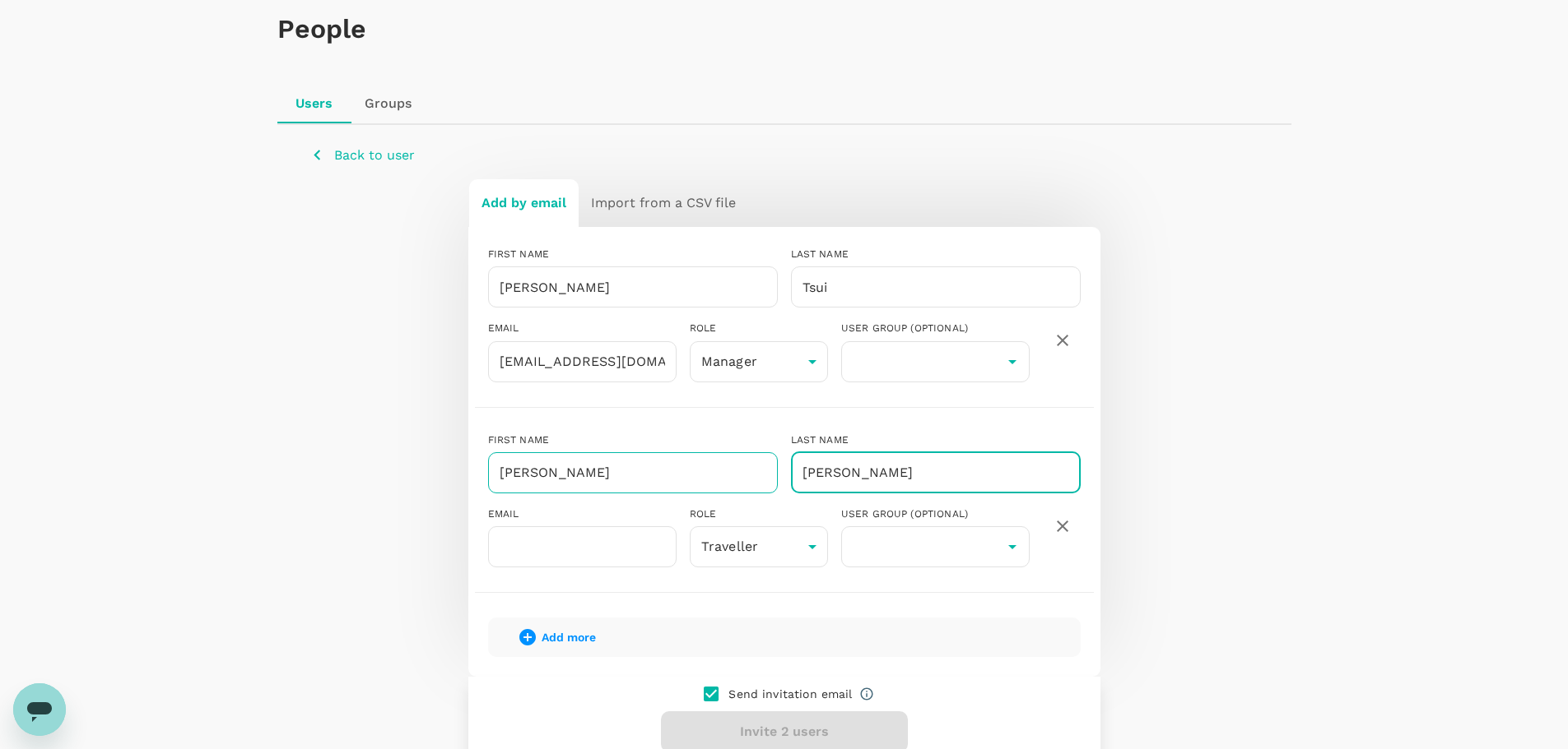
type input "Wong"
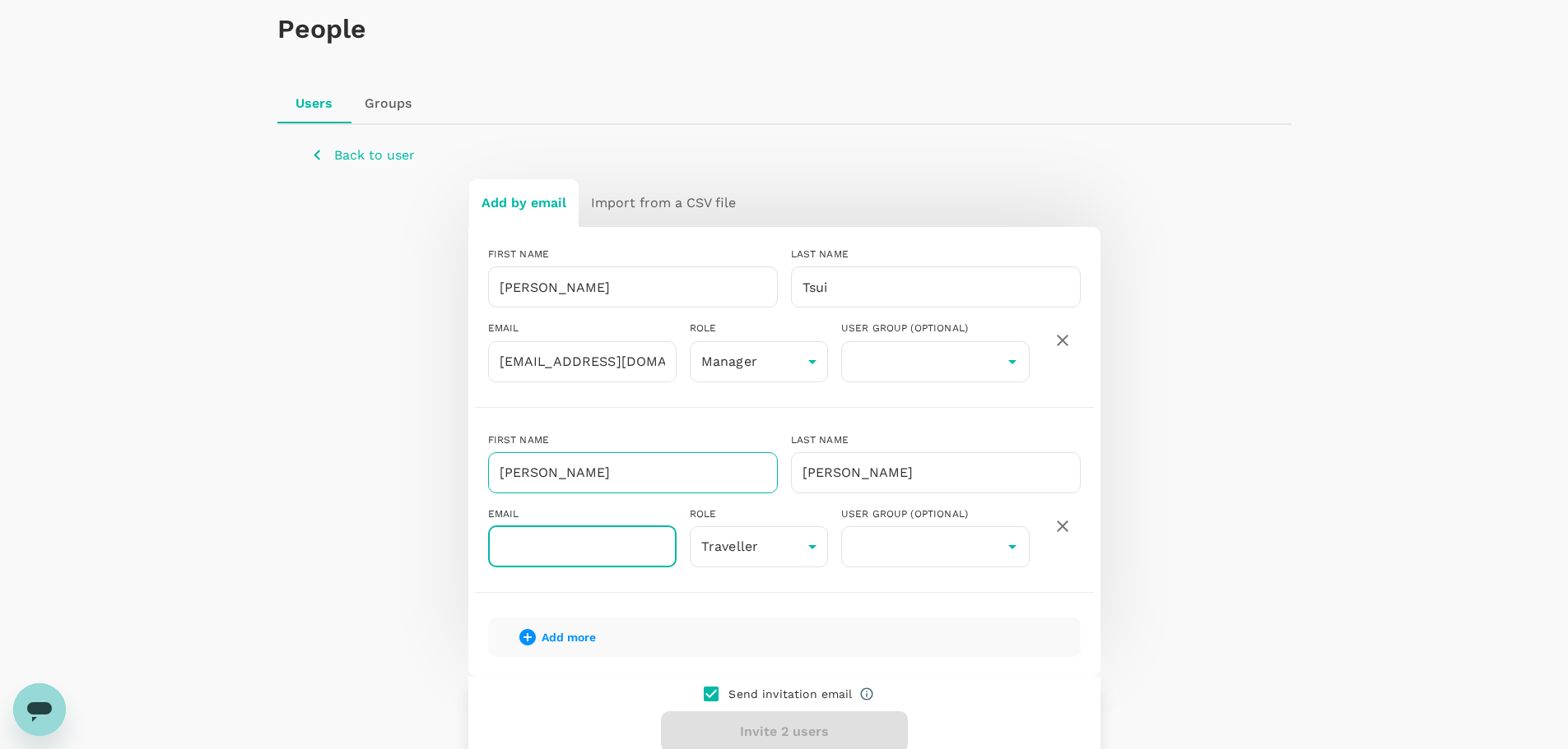
paste input "Eder.Wong@churchofjesuschrist.org"
type input "Eder.Wong@churchofjesuschrist.org"
click at [1008, 650] on div "Add more" at bounding box center [784, 638] width 593 height 40
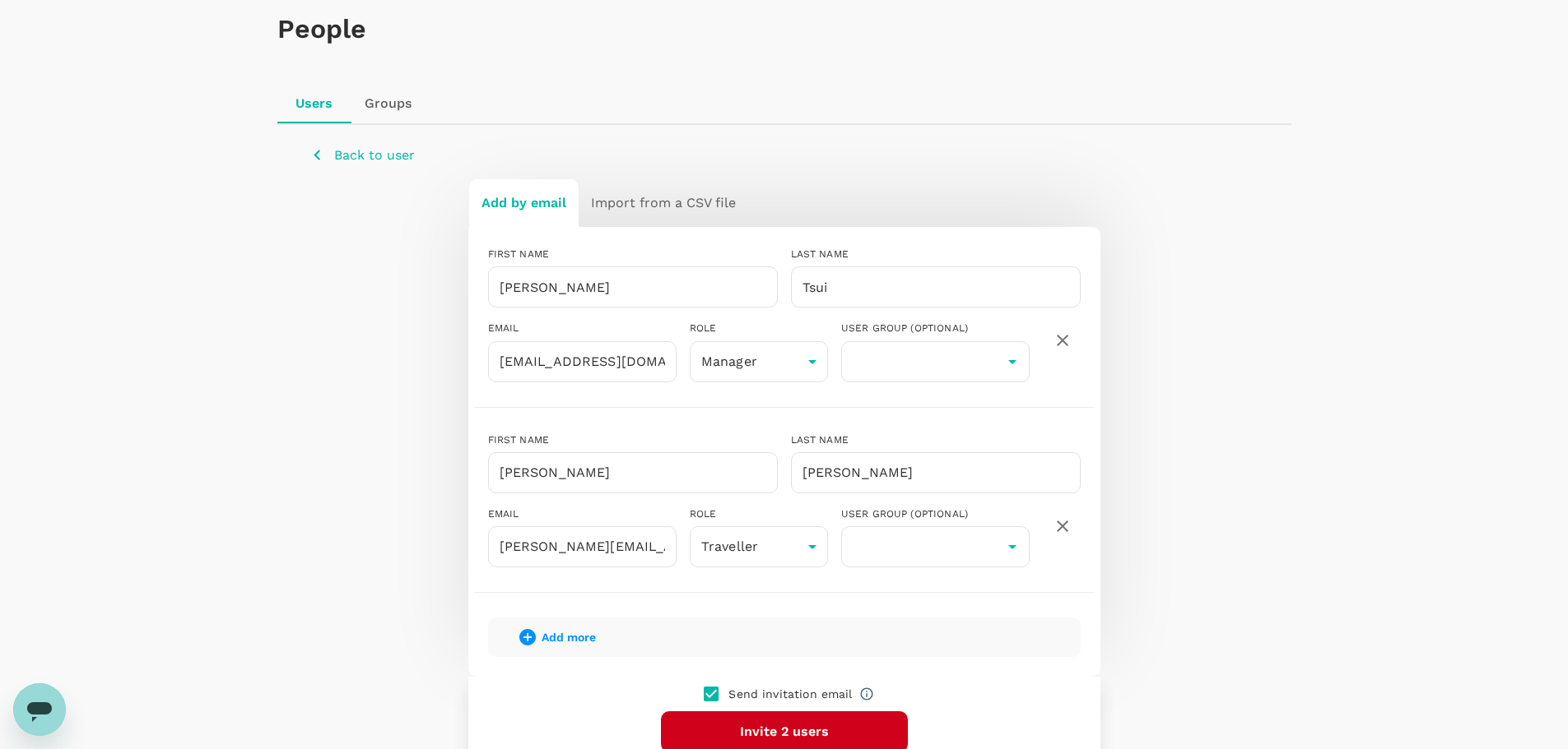
click at [850, 731] on button "Invite 2 users" at bounding box center [784, 731] width 247 height 41
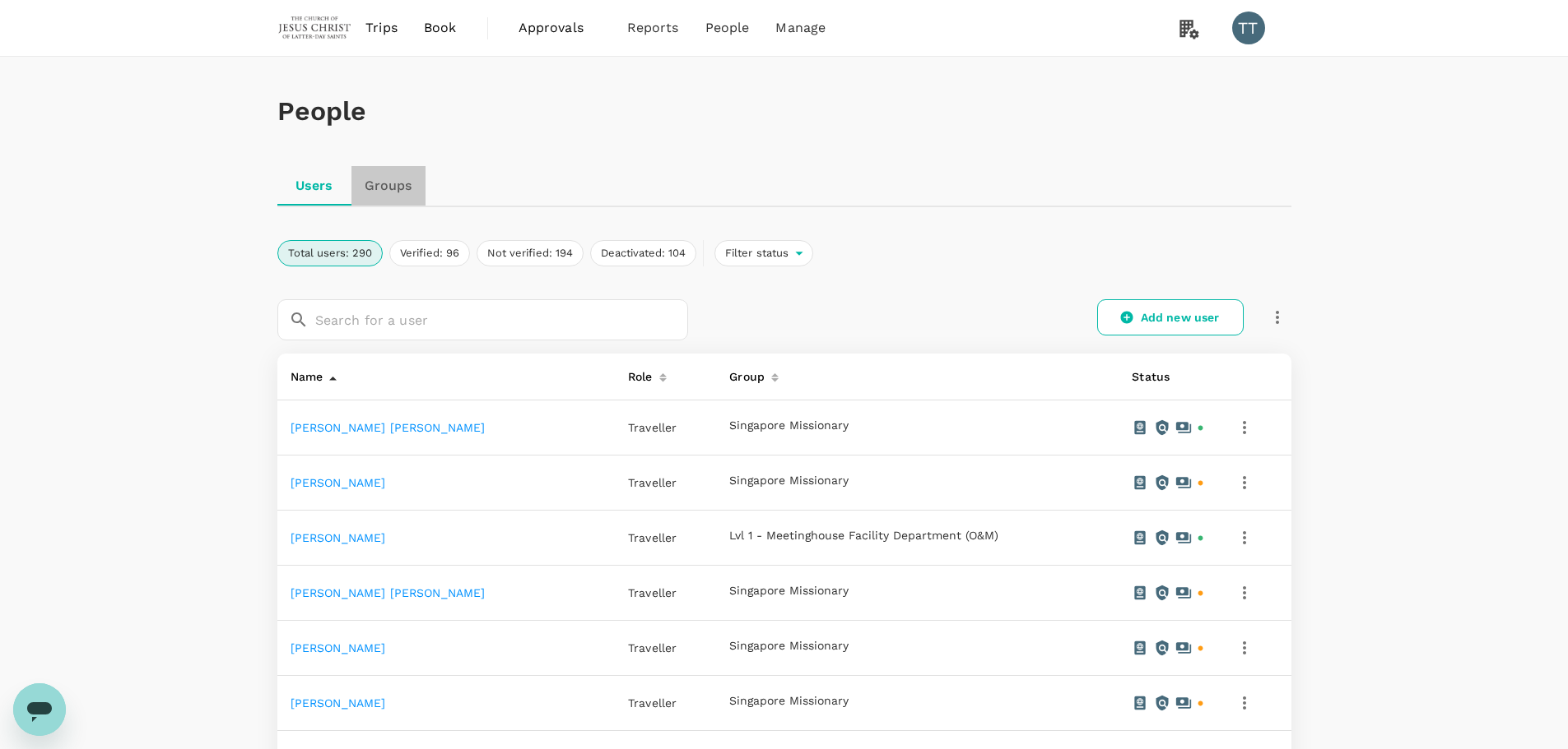
click at [400, 193] on link "Groups" at bounding box center [388, 185] width 74 height 40
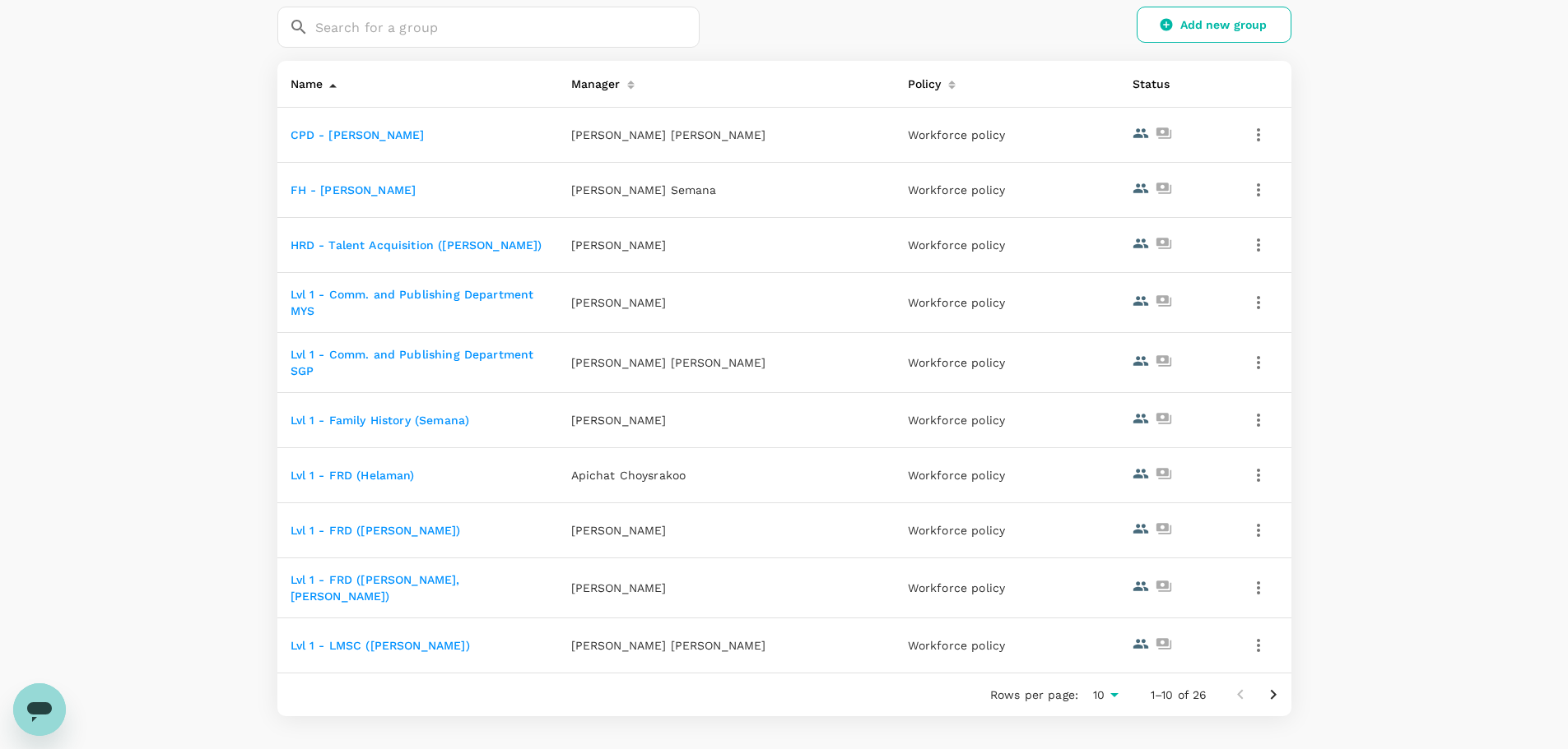
scroll to position [329, 0]
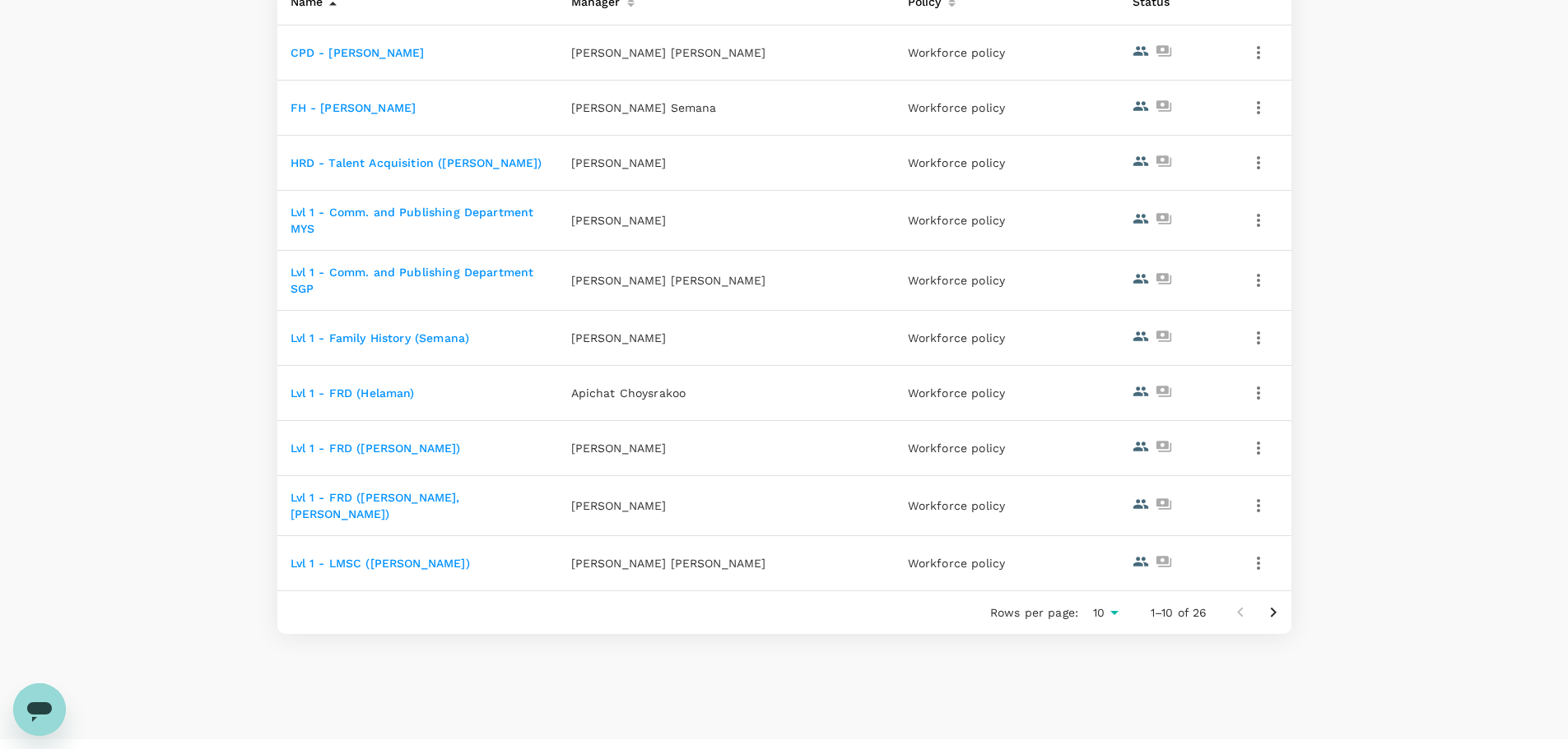
click at [404, 502] on link "Lvl 1 - FRD ([PERSON_NAME], [PERSON_NAME])" at bounding box center [375, 506] width 170 height 29
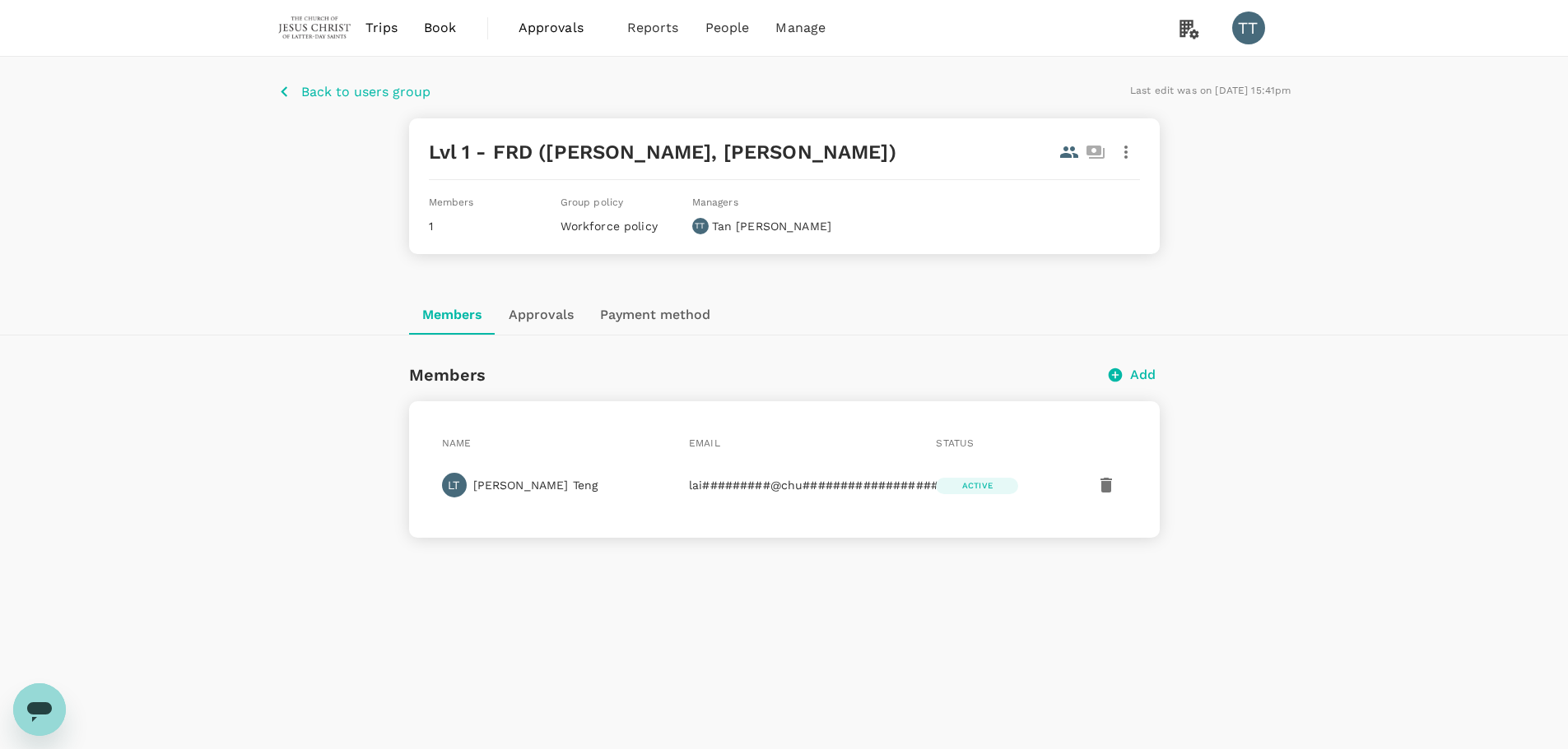
click at [1126, 376] on button "Add" at bounding box center [1133, 374] width 53 height 19
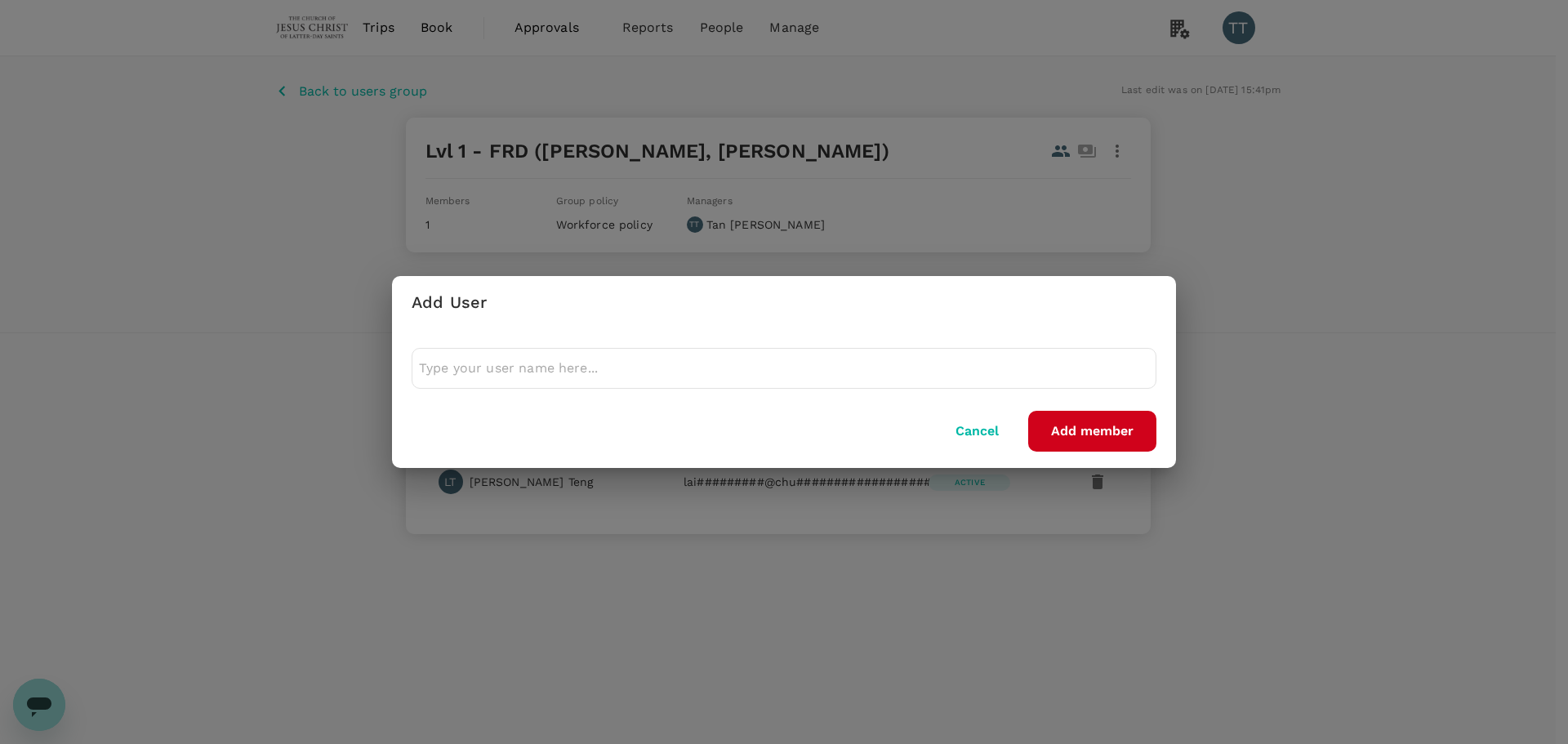
click at [714, 371] on input "text" at bounding box center [784, 368] width 730 height 27
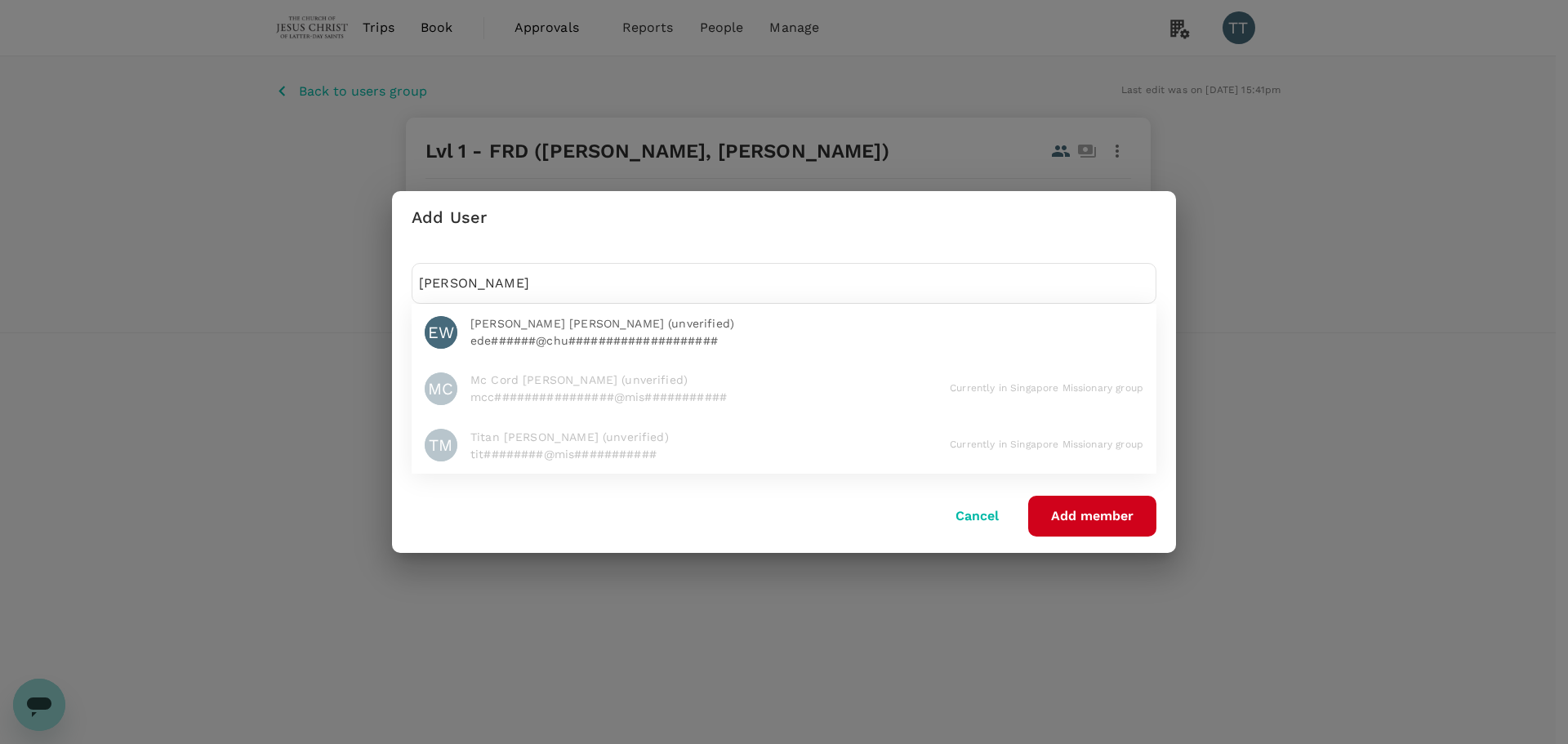
type input "eder"
click at [618, 332] on p "ede######@chu####################" at bounding box center [807, 340] width 673 height 16
click at [1093, 531] on button "Add member" at bounding box center [1092, 516] width 128 height 41
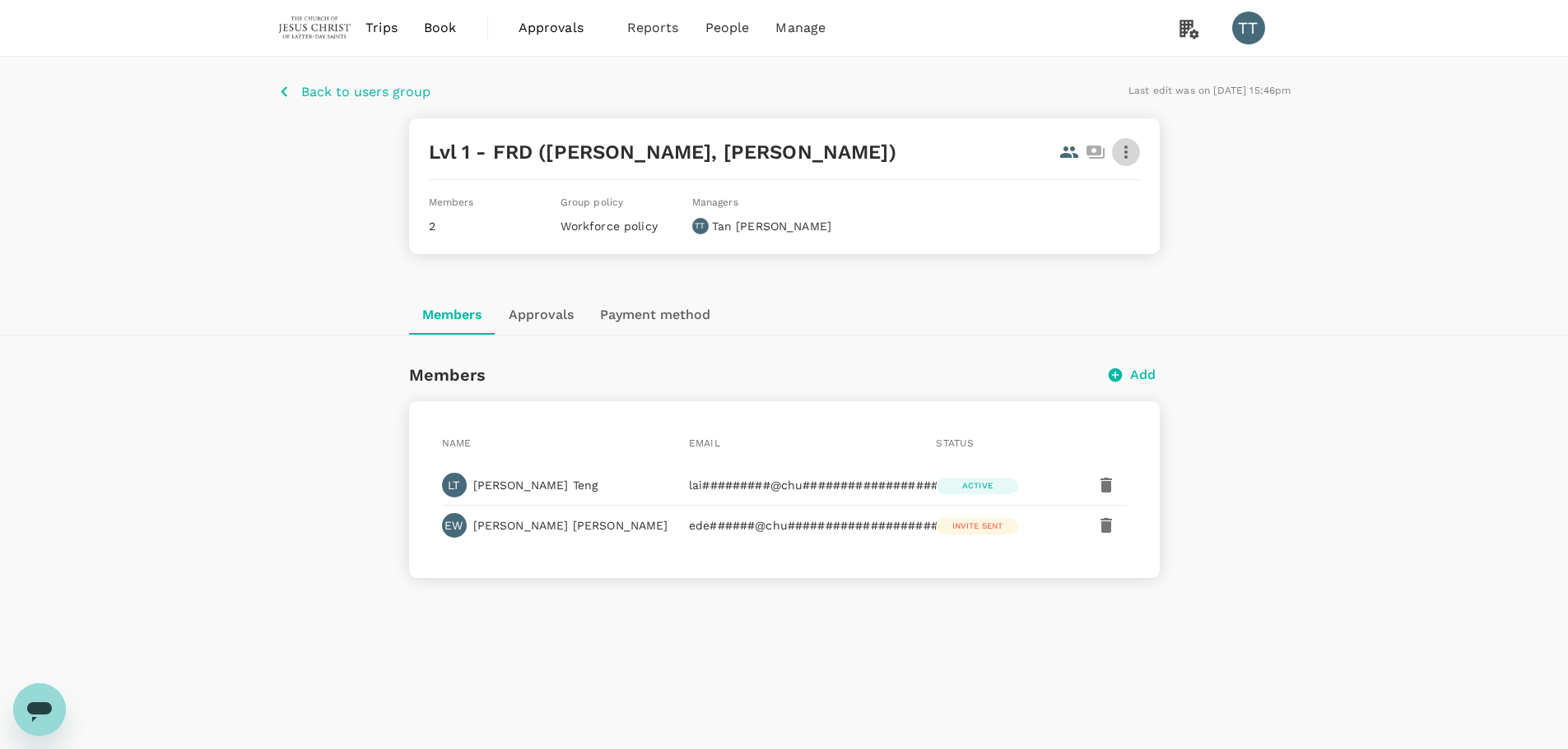
click at [1133, 152] on icon "button" at bounding box center [1126, 151] width 19 height 19
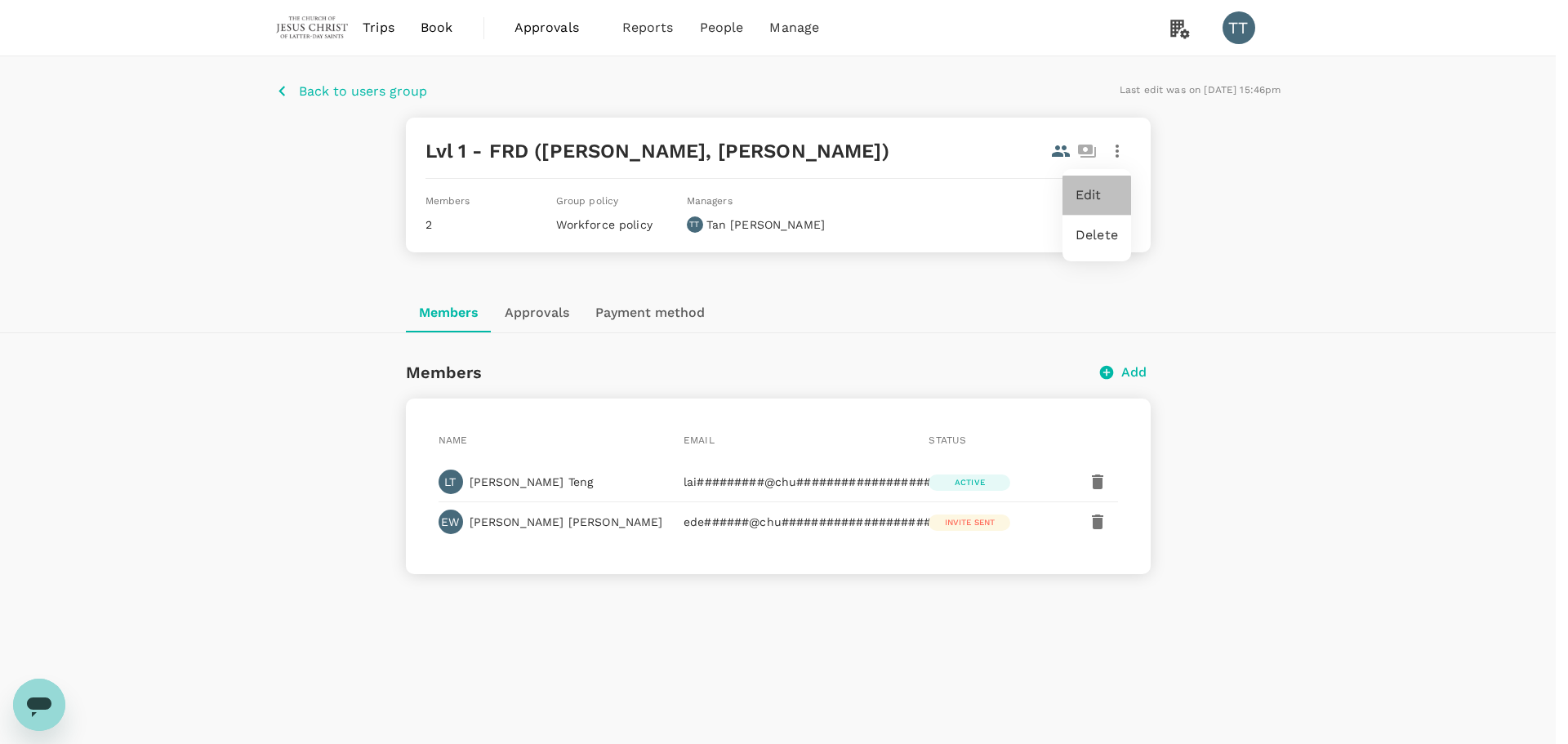
click at [1095, 190] on span "Edit" at bounding box center [1097, 195] width 42 height 19
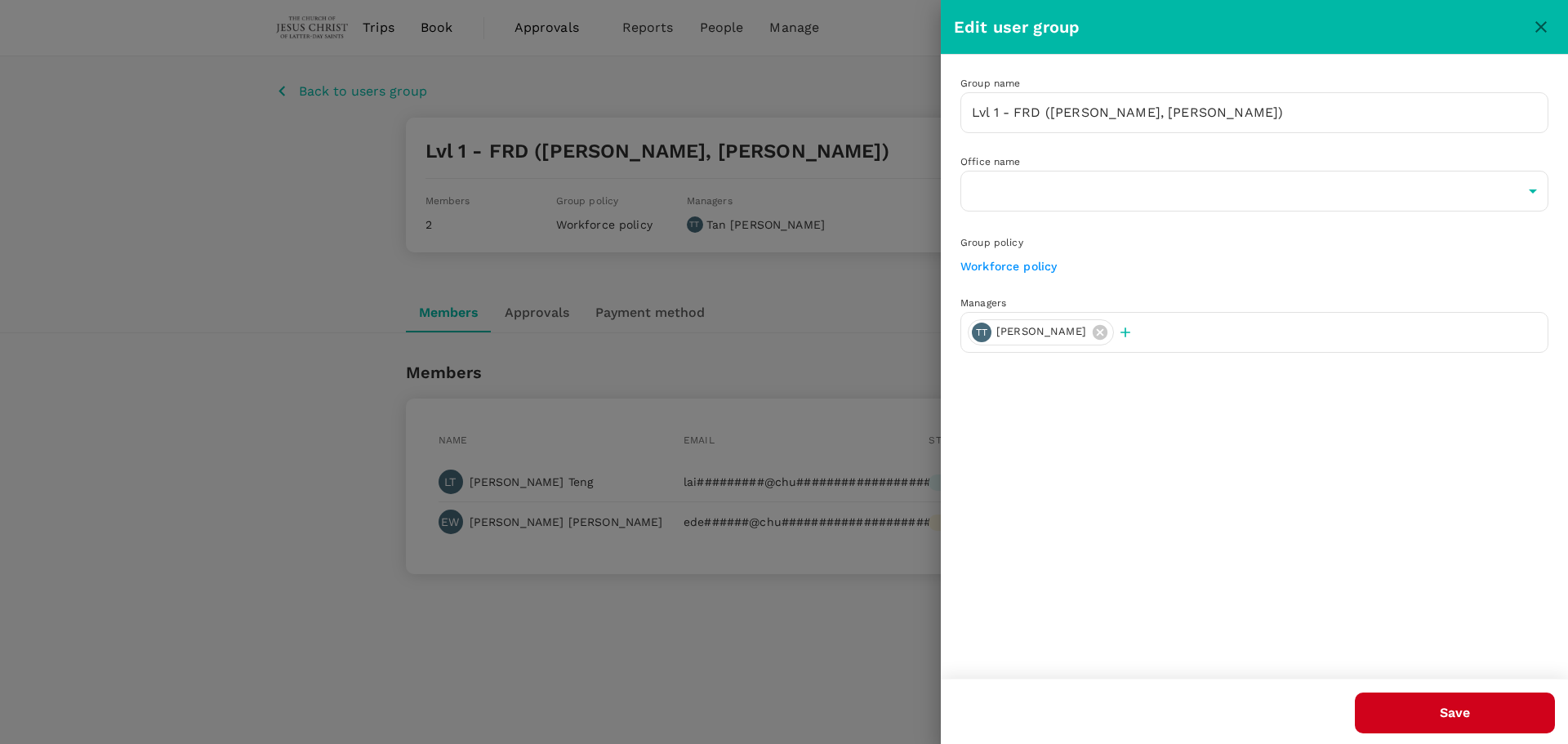
click at [1118, 340] on icon "button" at bounding box center [1126, 332] width 16 height 16
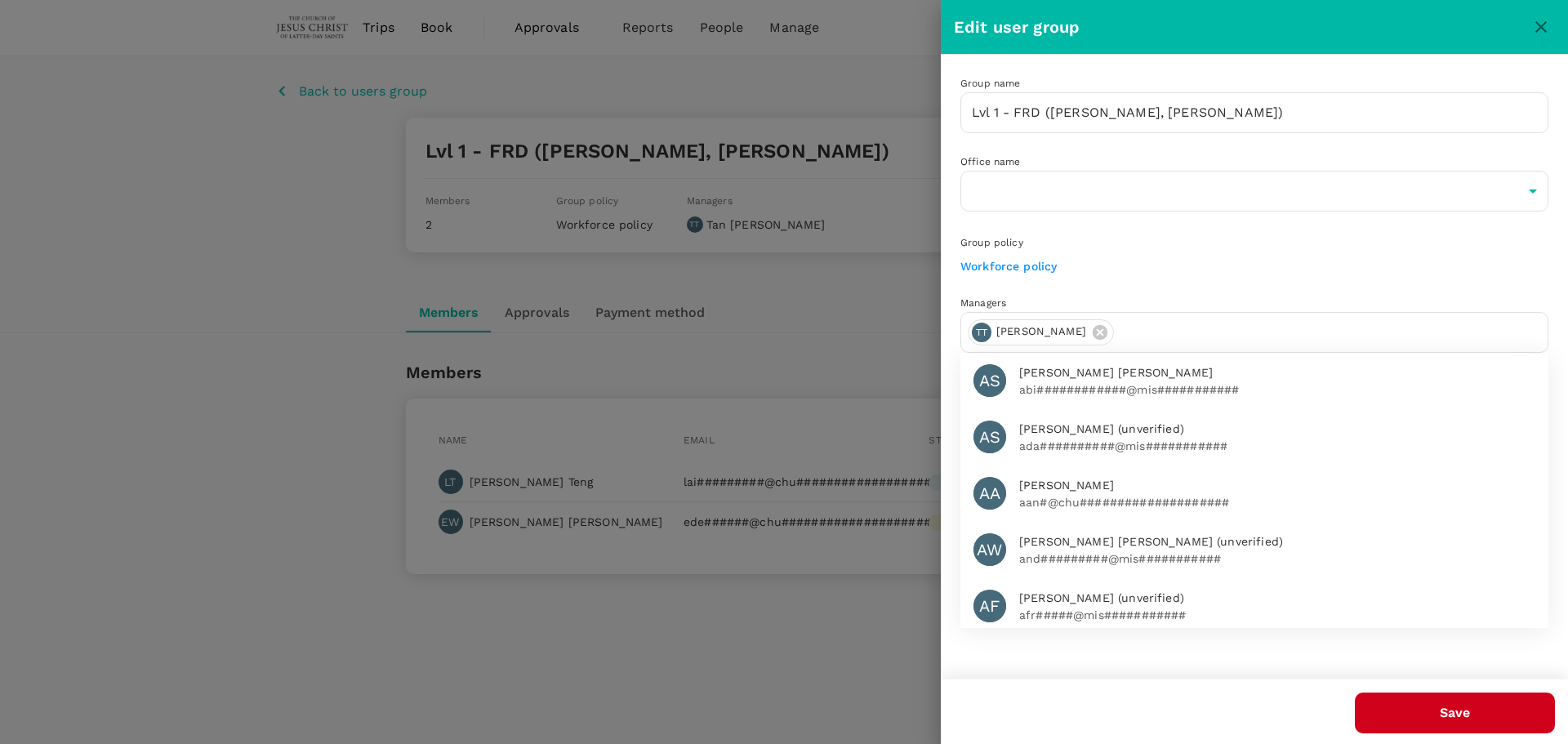
click at [1147, 334] on input "text" at bounding box center [1331, 332] width 421 height 27
type input "j"
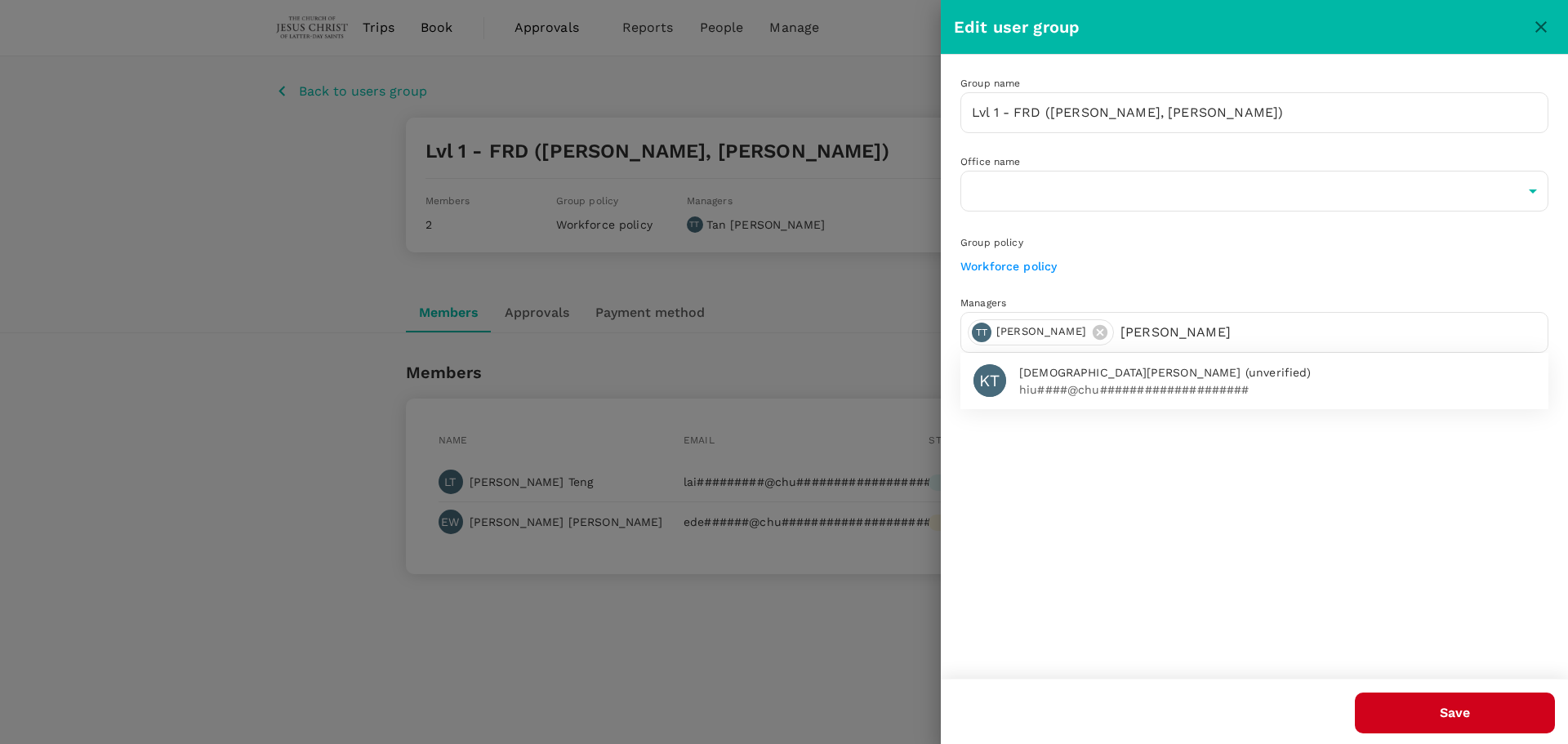
type input "[PERSON_NAME]"
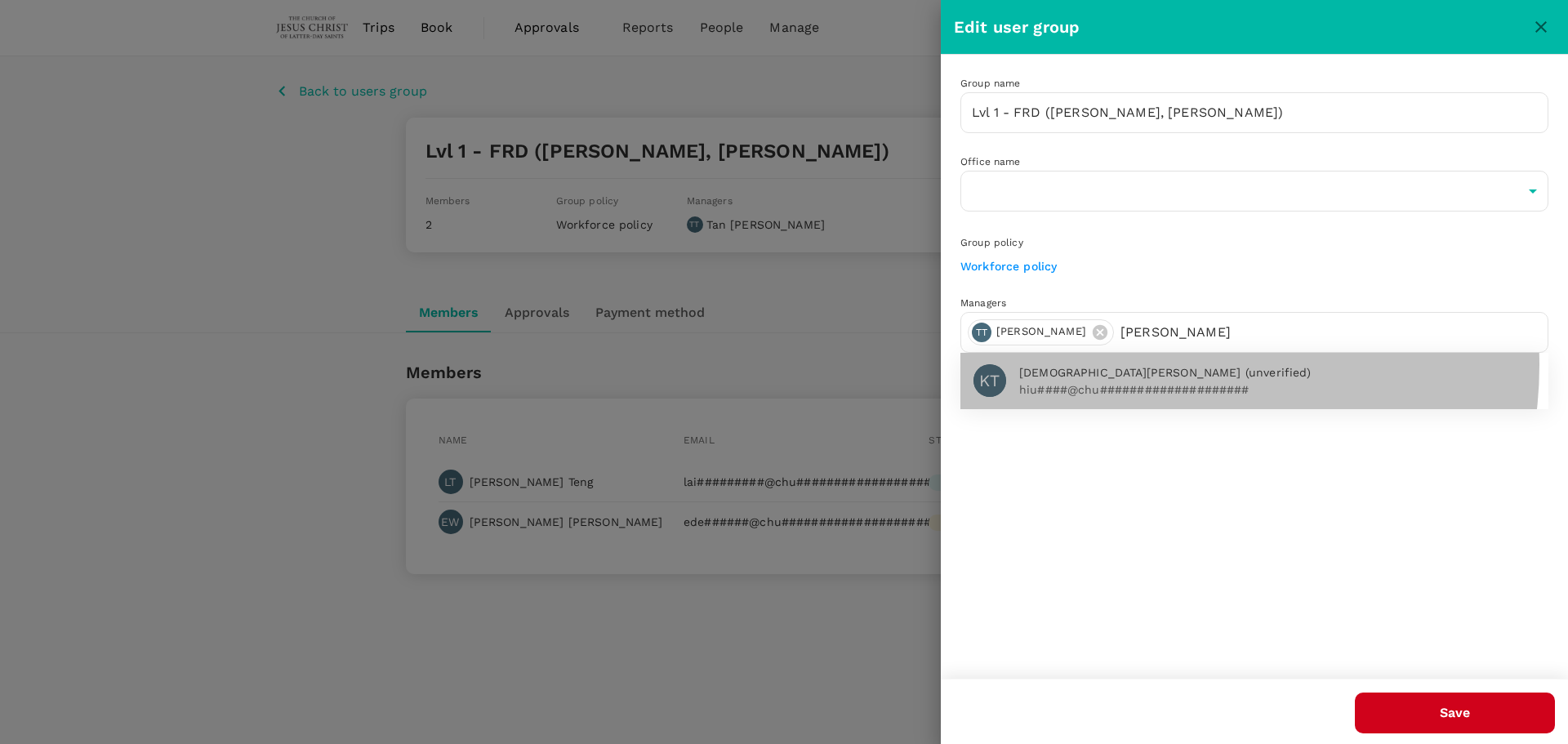
click at [1144, 365] on span "Kristen Tsui (unverified)" at bounding box center [1277, 372] width 516 height 17
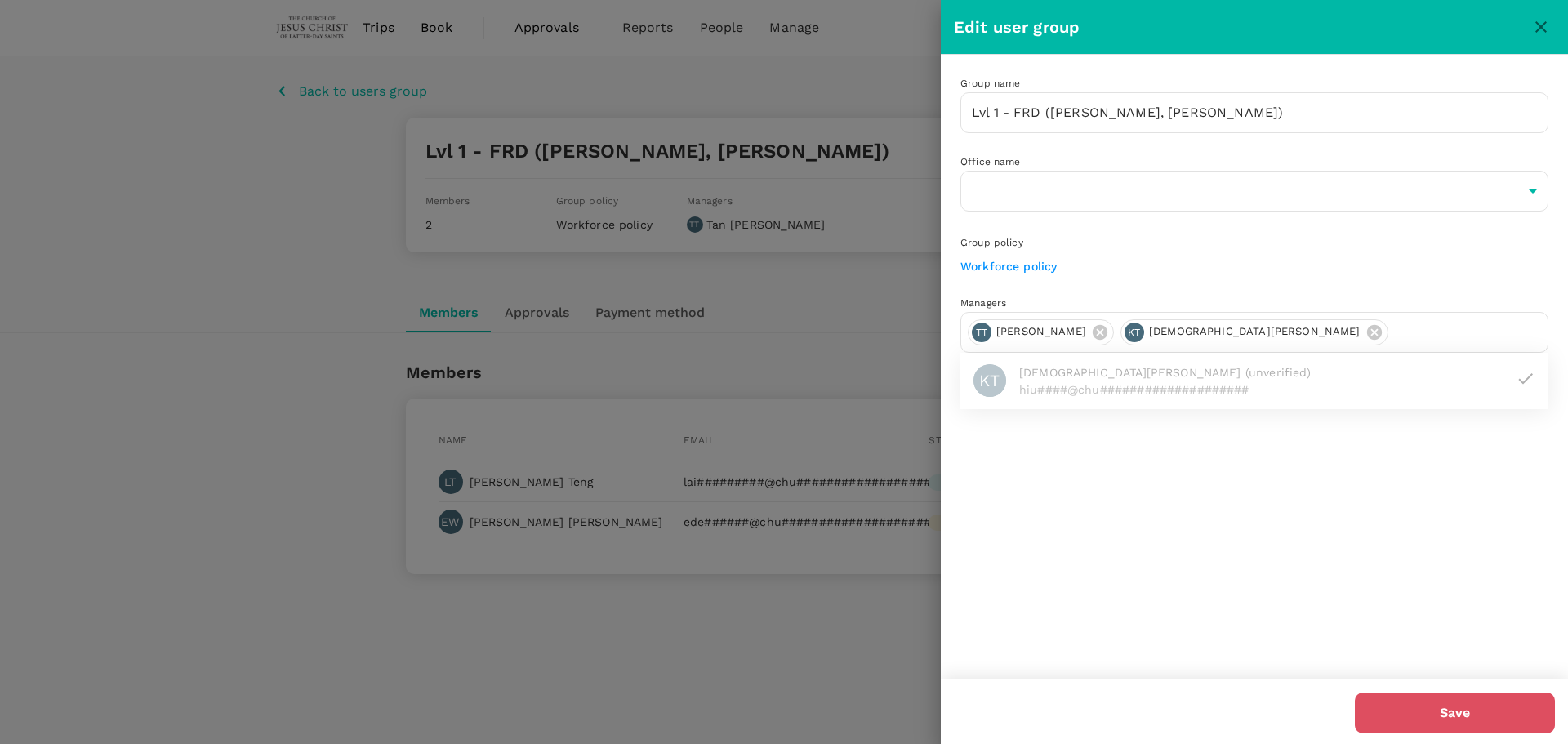
click at [1441, 713] on button "Save" at bounding box center [1455, 713] width 200 height 41
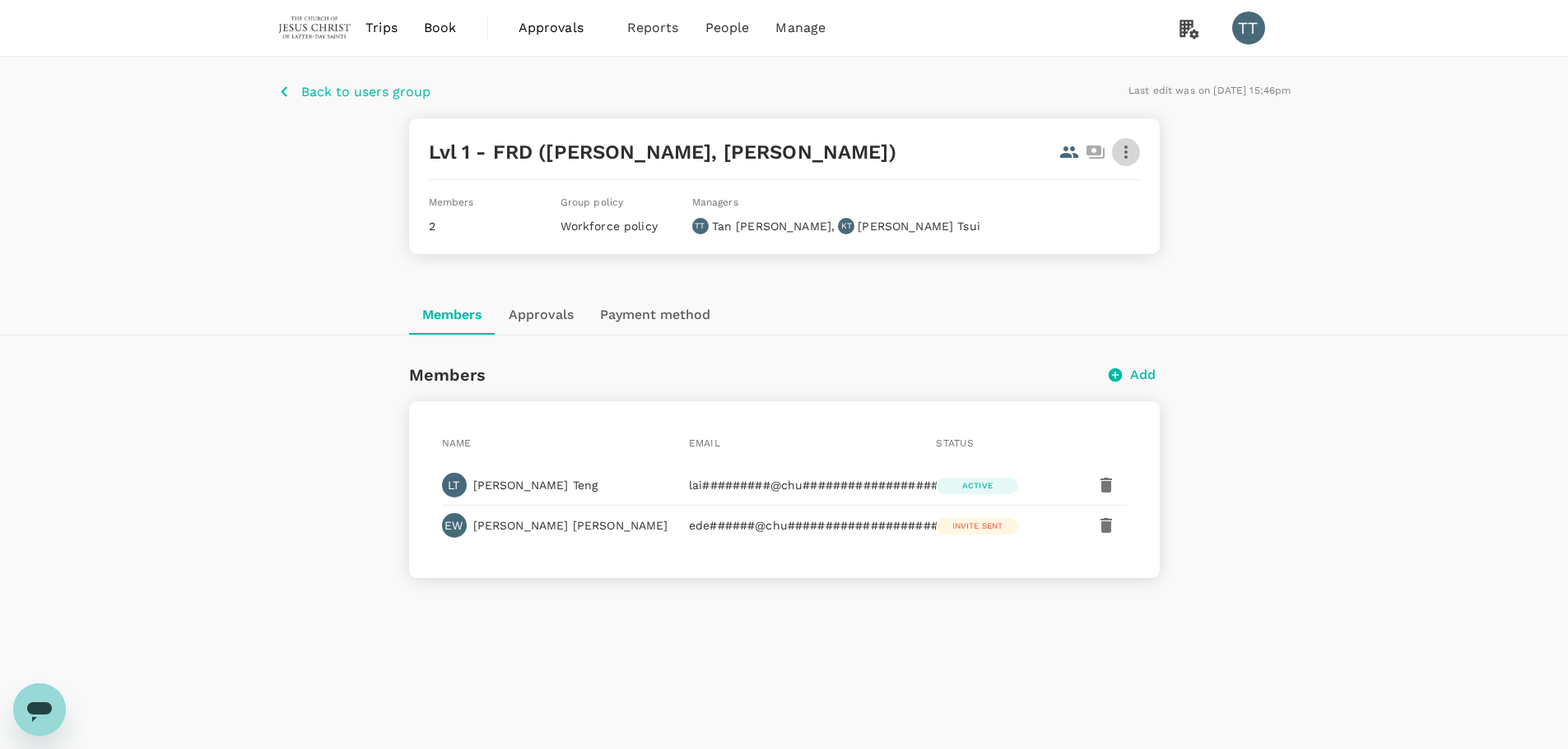
click at [1127, 147] on icon "button" at bounding box center [1126, 151] width 19 height 19
click at [1103, 200] on span "Edit" at bounding box center [1105, 196] width 42 height 19
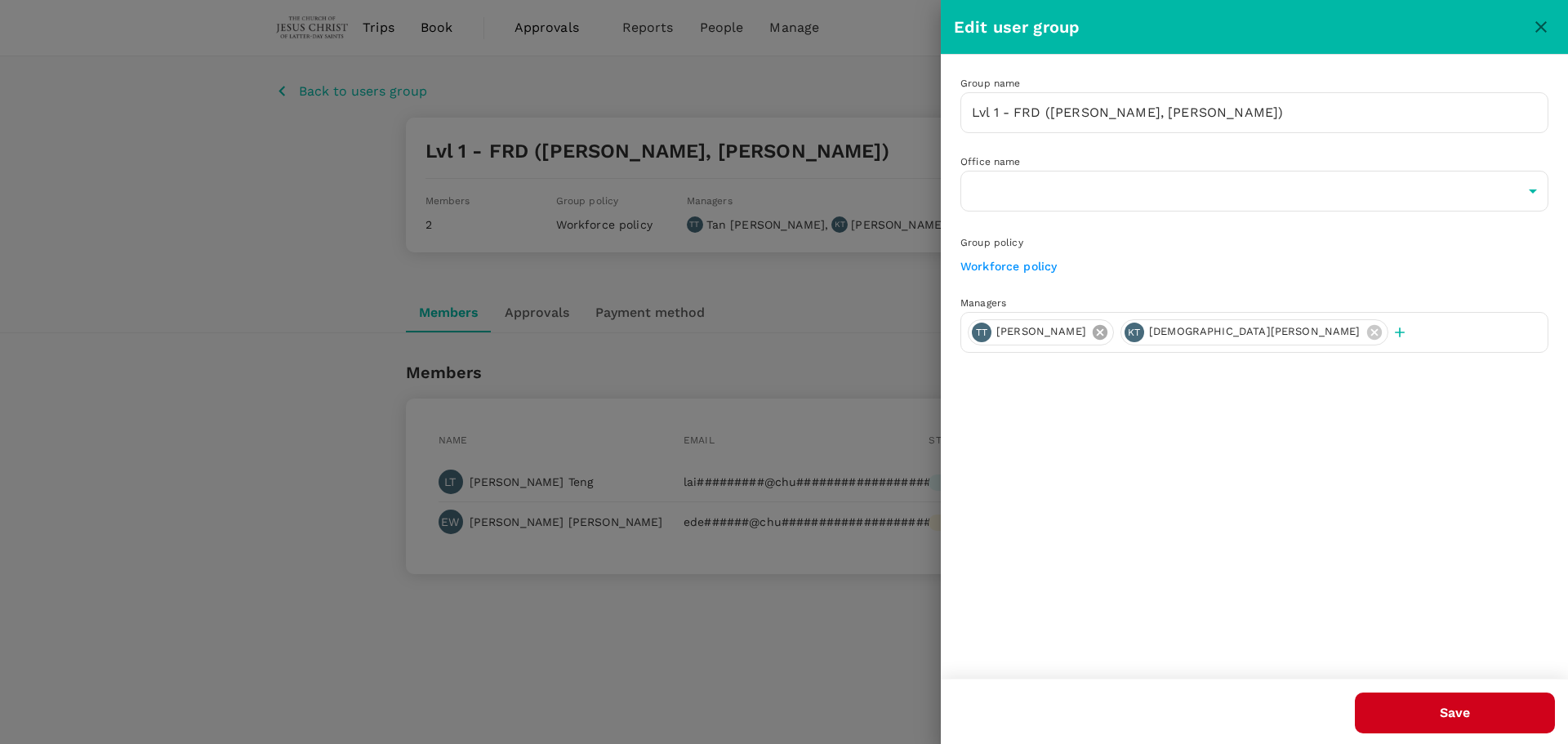
click at [1091, 335] on icon at bounding box center [1101, 333] width 18 height 18
click at [1418, 706] on button "Save" at bounding box center [1455, 713] width 200 height 41
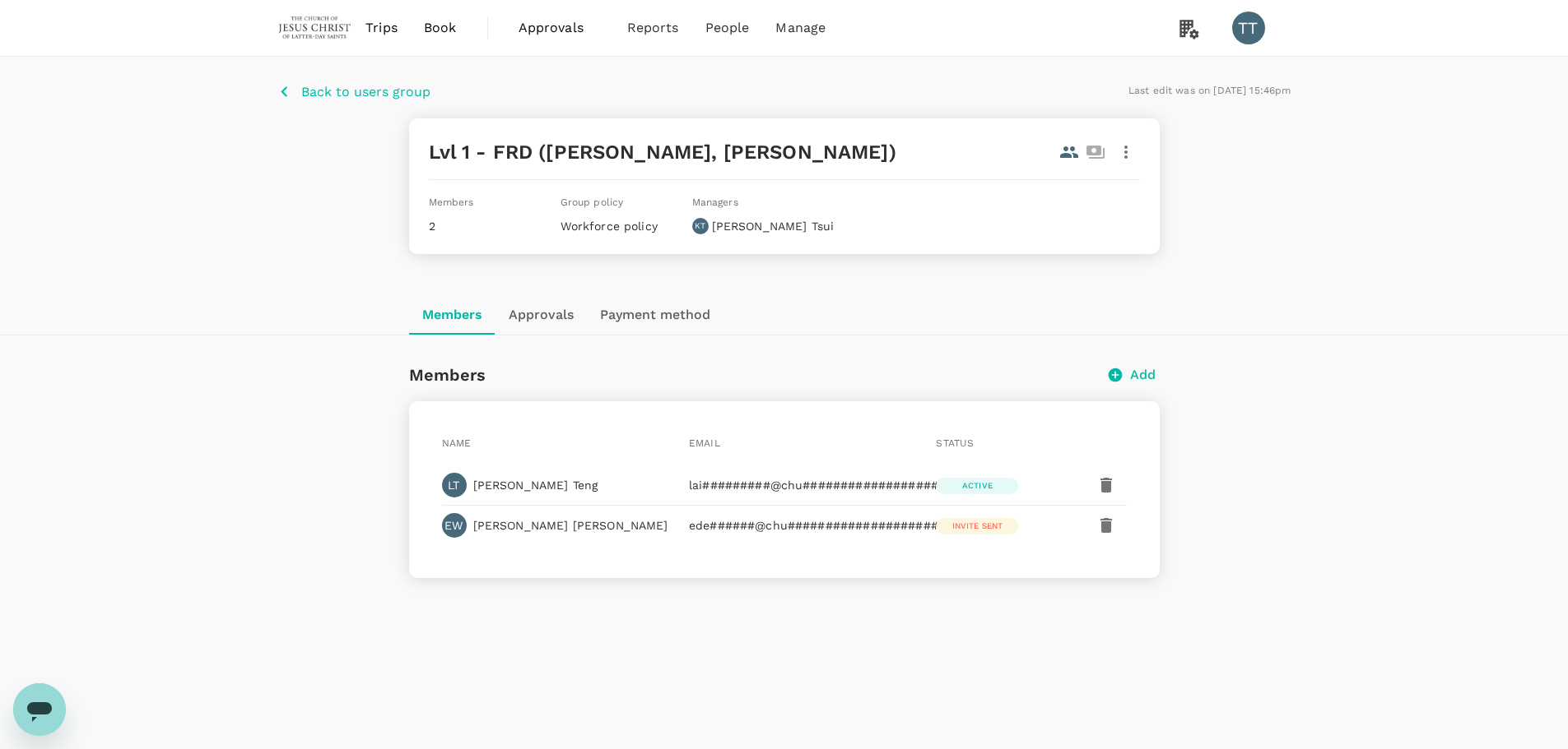
click at [1330, 380] on div "Back to users group Last edit was on 20 Aug 2025, 15:46pm Lvl 1 - FRD (Lai Fong…" at bounding box center [784, 410] width 1568 height 706
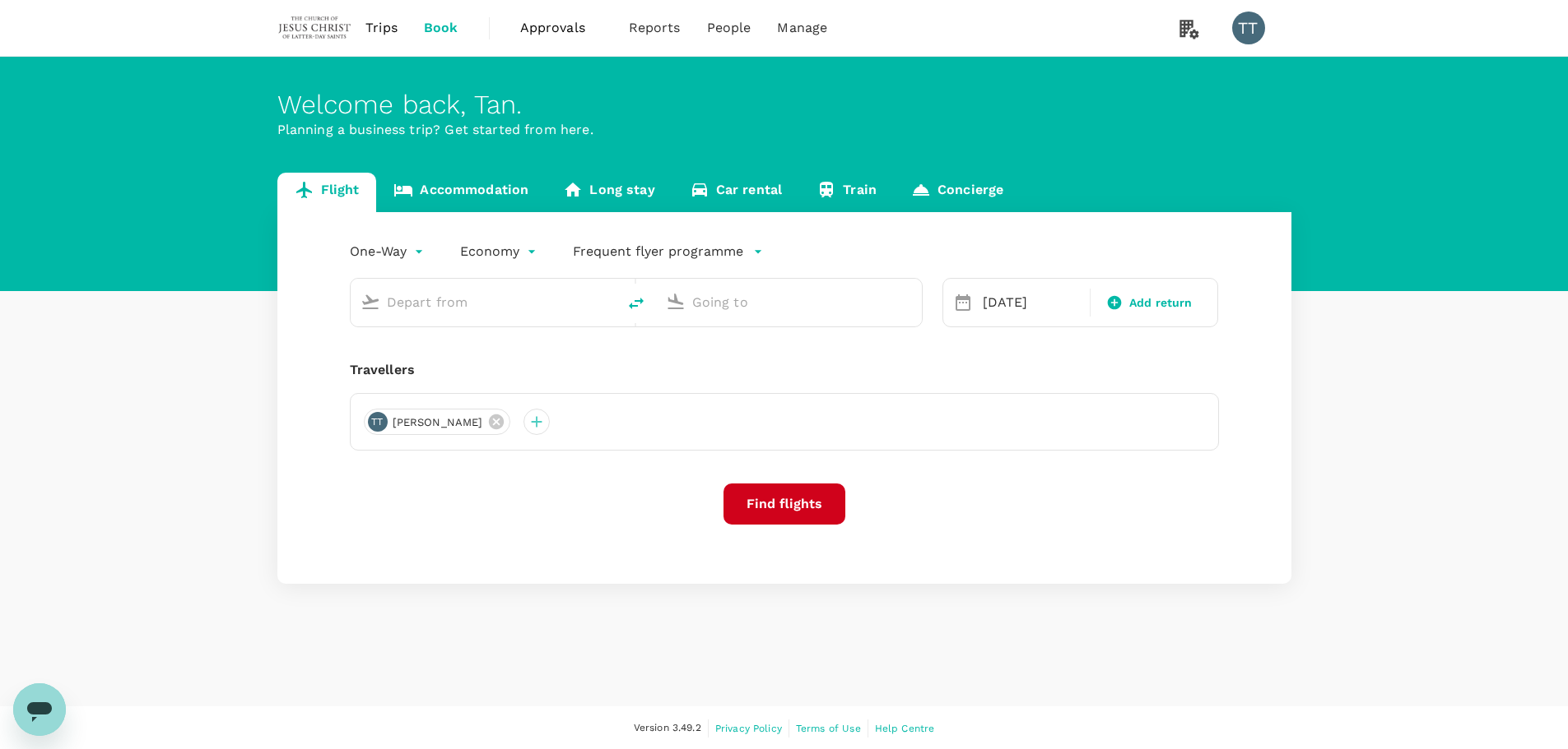
type input "Singapore Changi (SIN)"
type input "[GEOGRAPHIC_DATA][PERSON_NAME] (BER)"
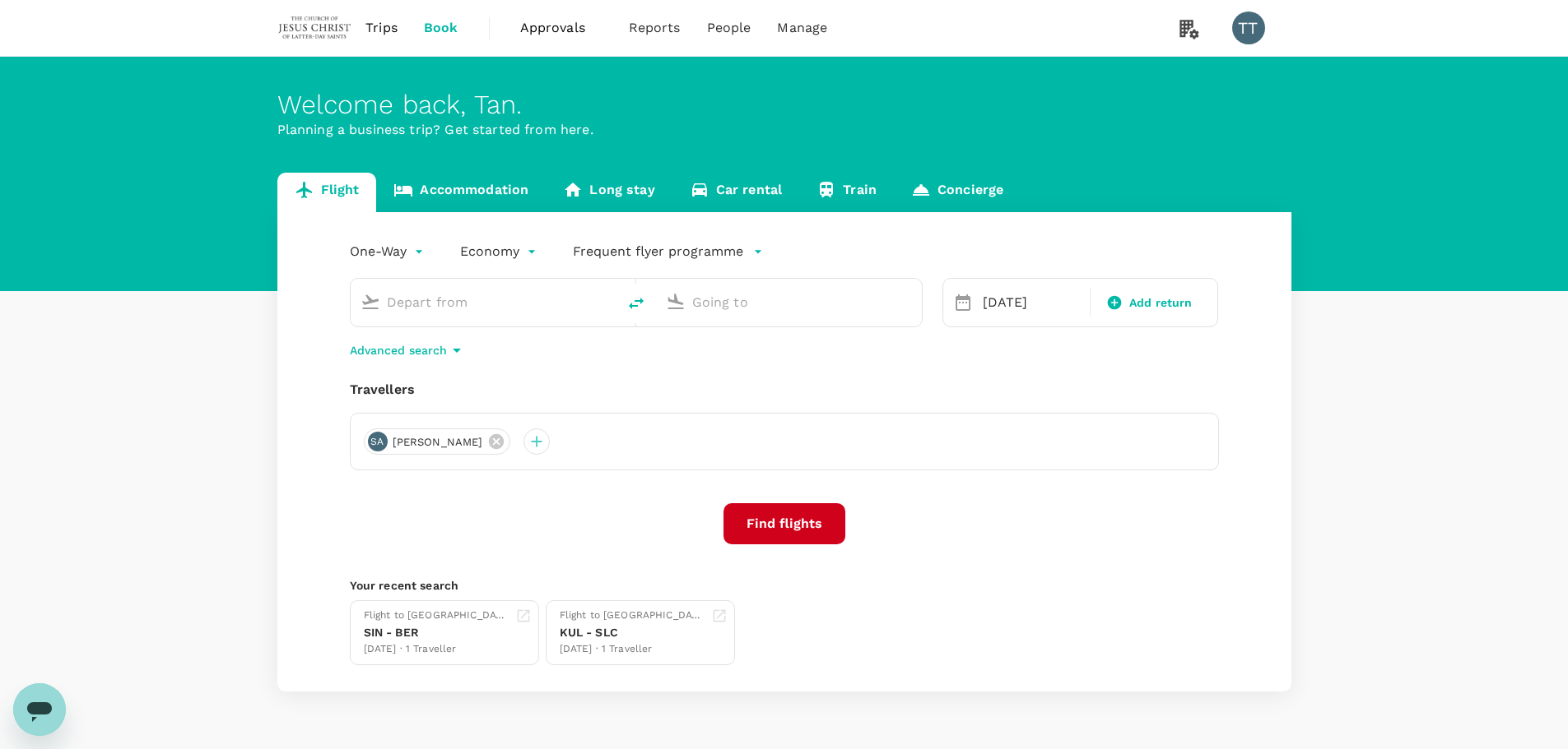
type input "Singapore Changi (SIN)"
type input "[GEOGRAPHIC_DATA][PERSON_NAME] (BER)"
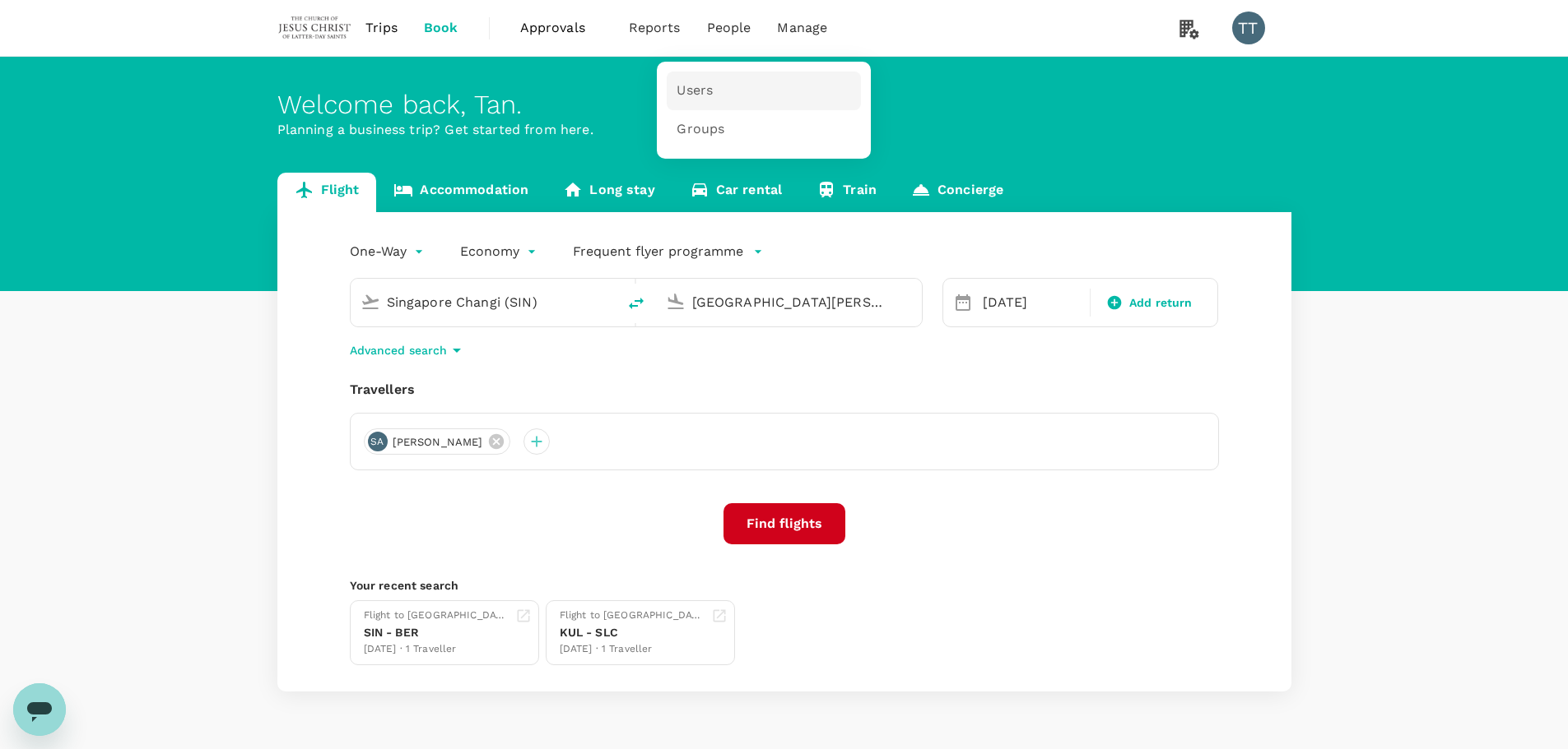
click at [700, 81] on link "Users" at bounding box center [763, 91] width 195 height 39
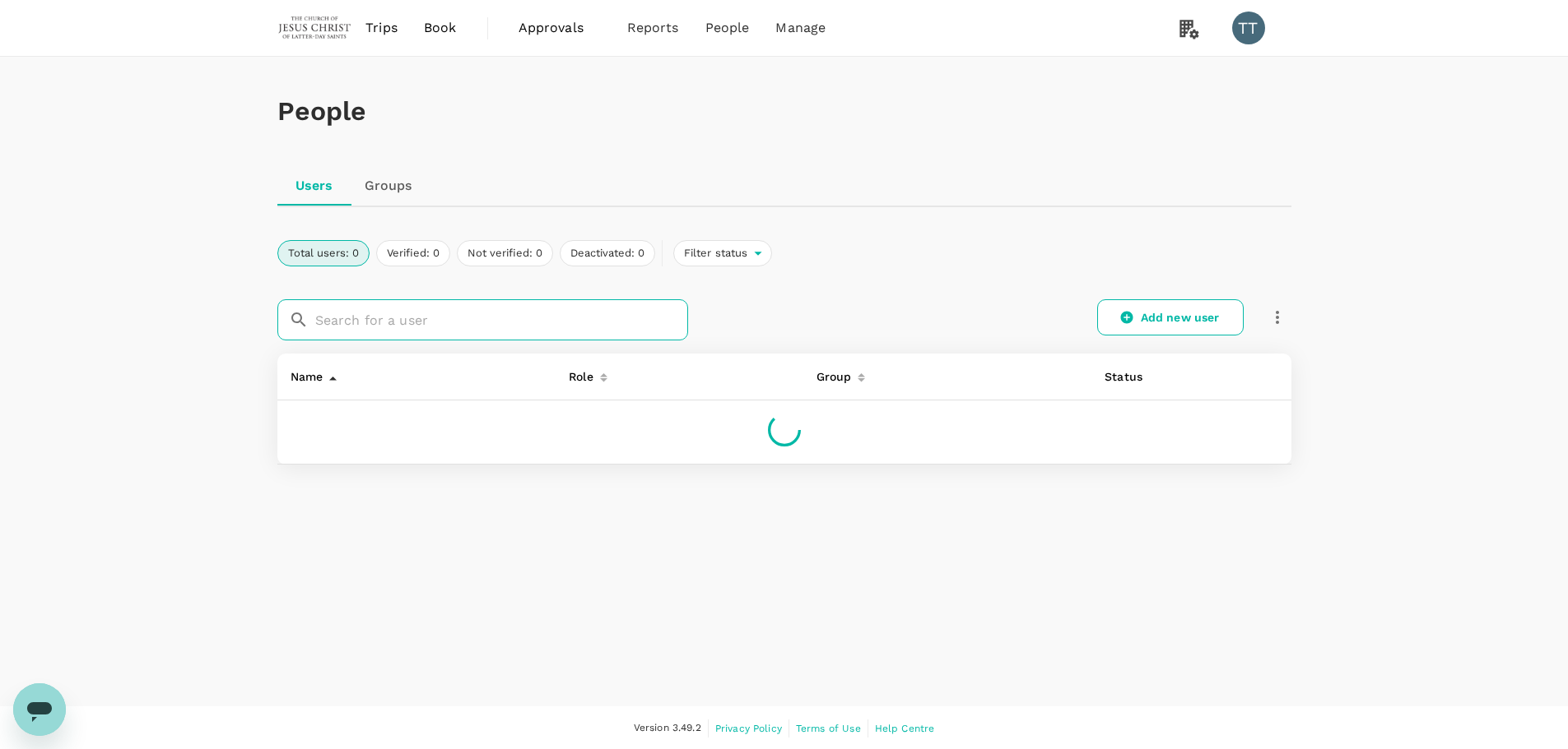
click at [501, 323] on input "text" at bounding box center [501, 320] width 373 height 41
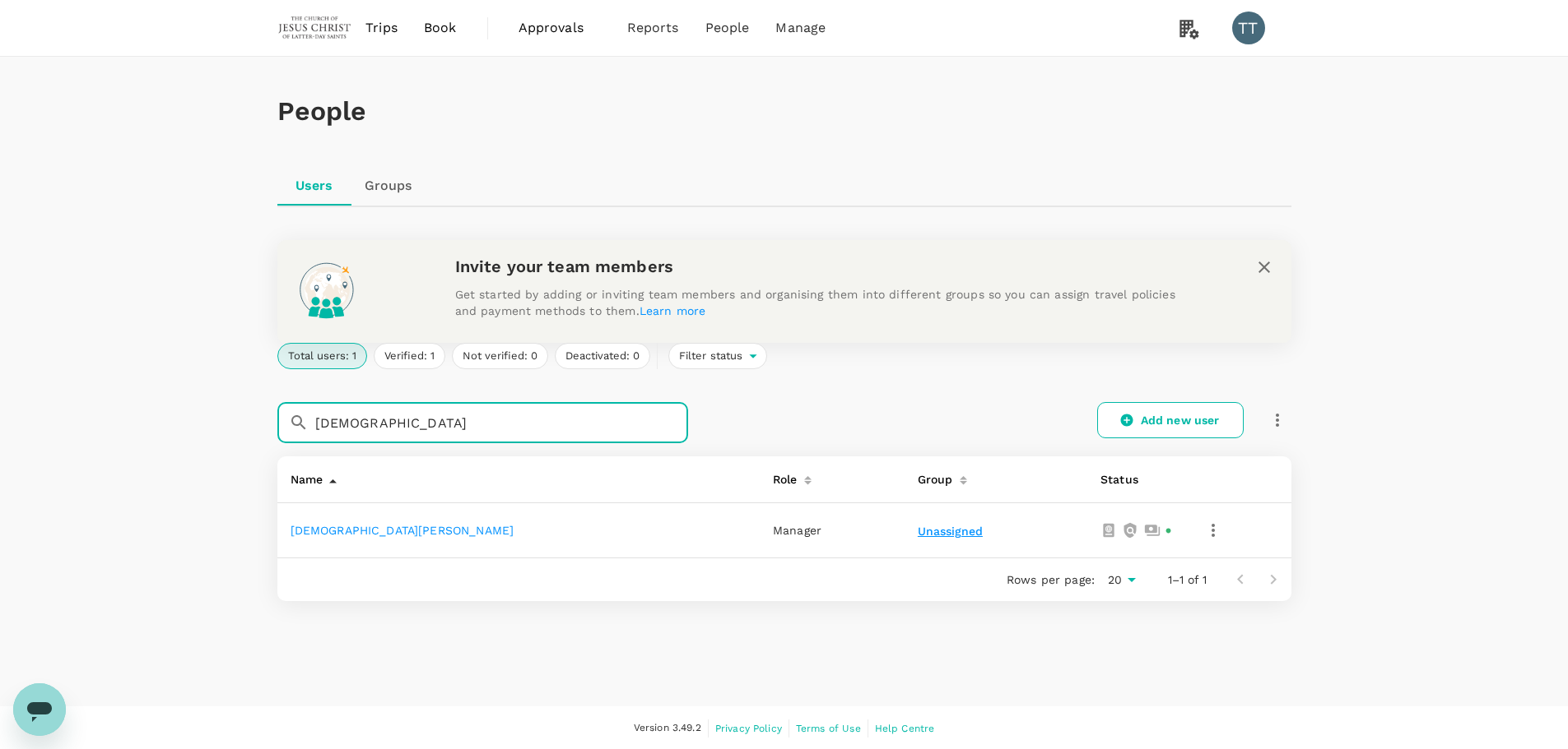
type input "[DEMOGRAPHIC_DATA]"
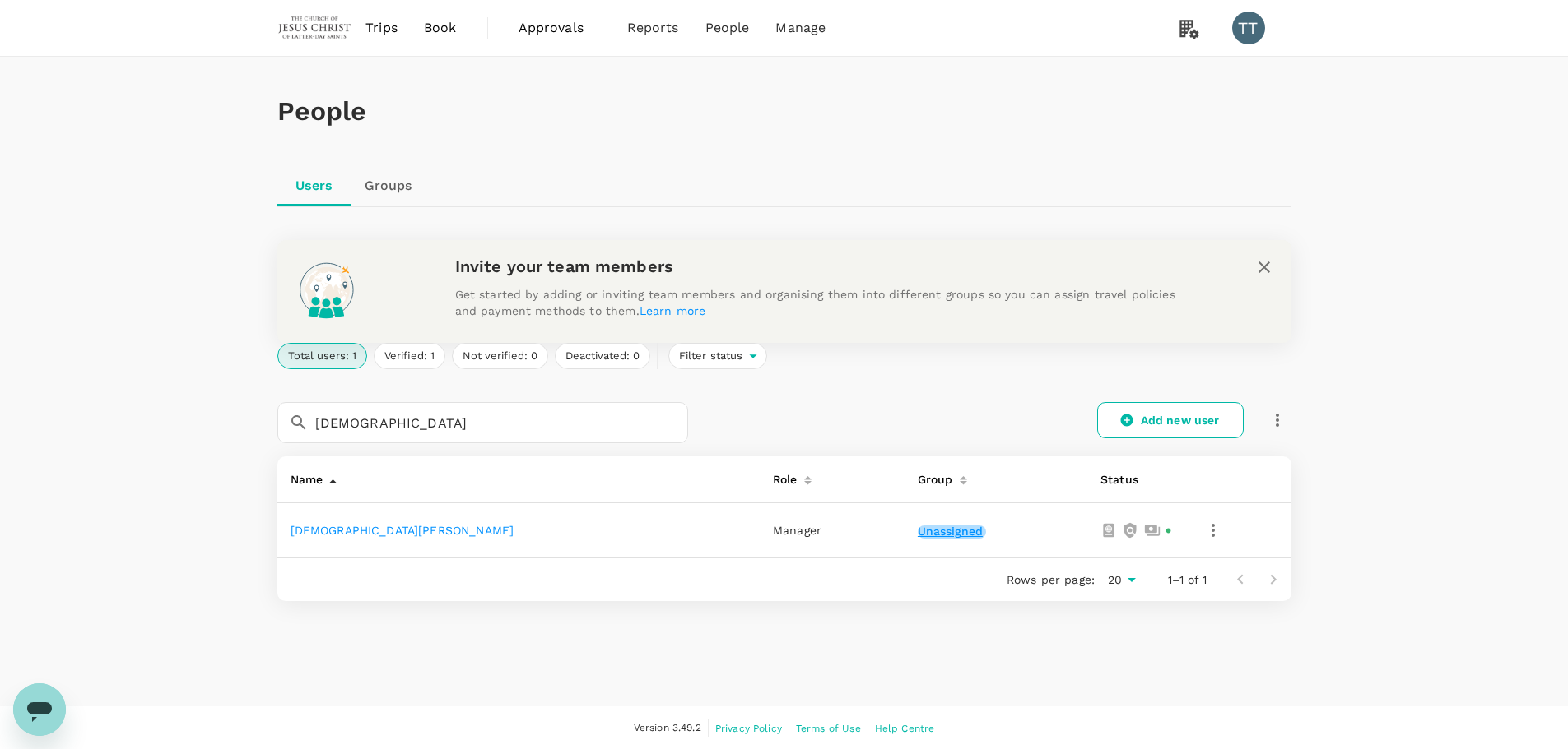
click at [918, 532] on button "Unassigned" at bounding box center [952, 532] width 68 height 13
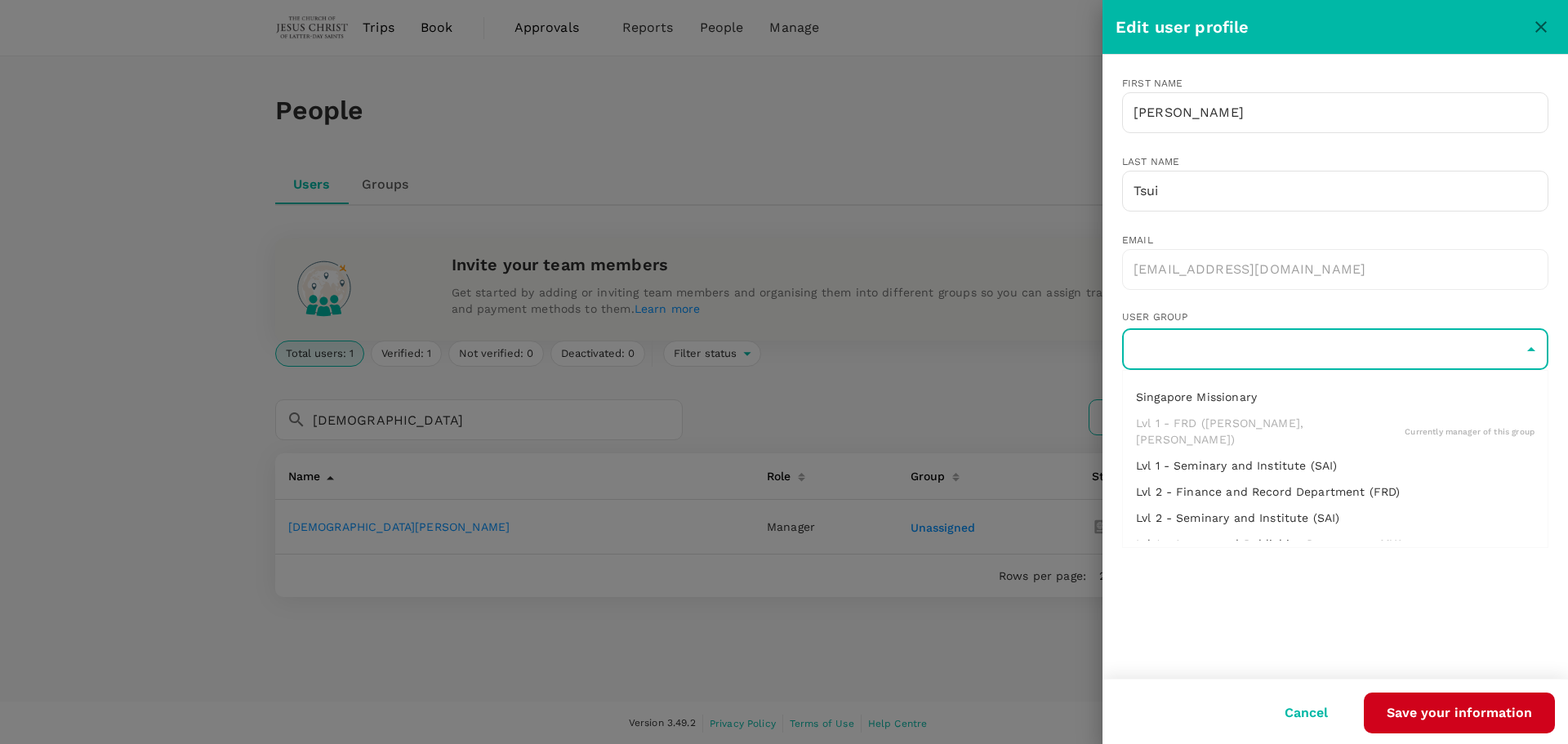
click at [1336, 355] on input "text" at bounding box center [1335, 350] width 418 height 31
click at [1316, 710] on button "Cancel" at bounding box center [1306, 713] width 89 height 41
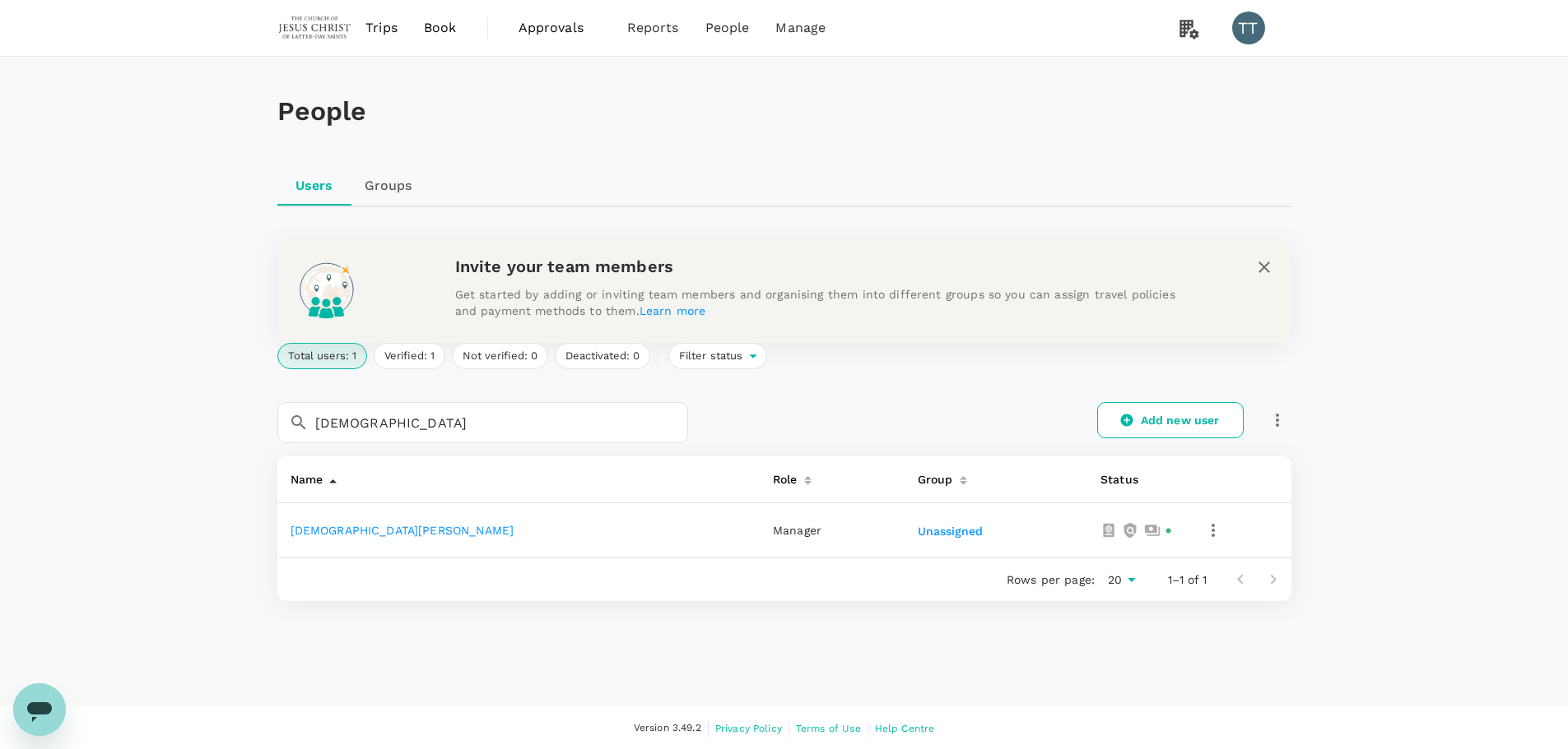
click at [1287, 688] on div "People Users Groups Invite your team members Get started by adding or inviting …" at bounding box center [784, 381] width 1568 height 650
click at [349, 534] on link "[DEMOGRAPHIC_DATA][PERSON_NAME]" at bounding box center [402, 531] width 224 height 13
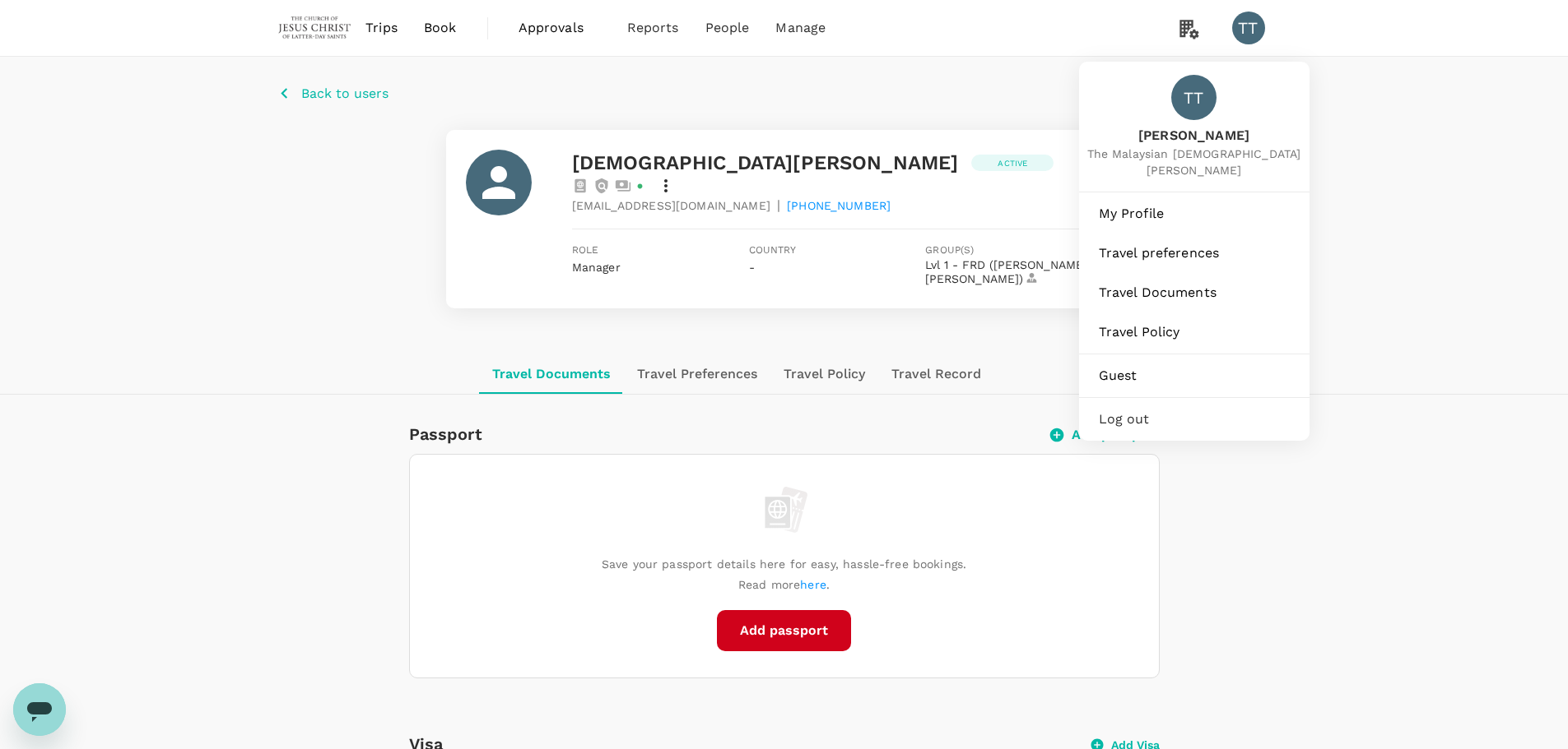
click at [1265, 42] on div "TT" at bounding box center [1256, 29] width 46 height 33
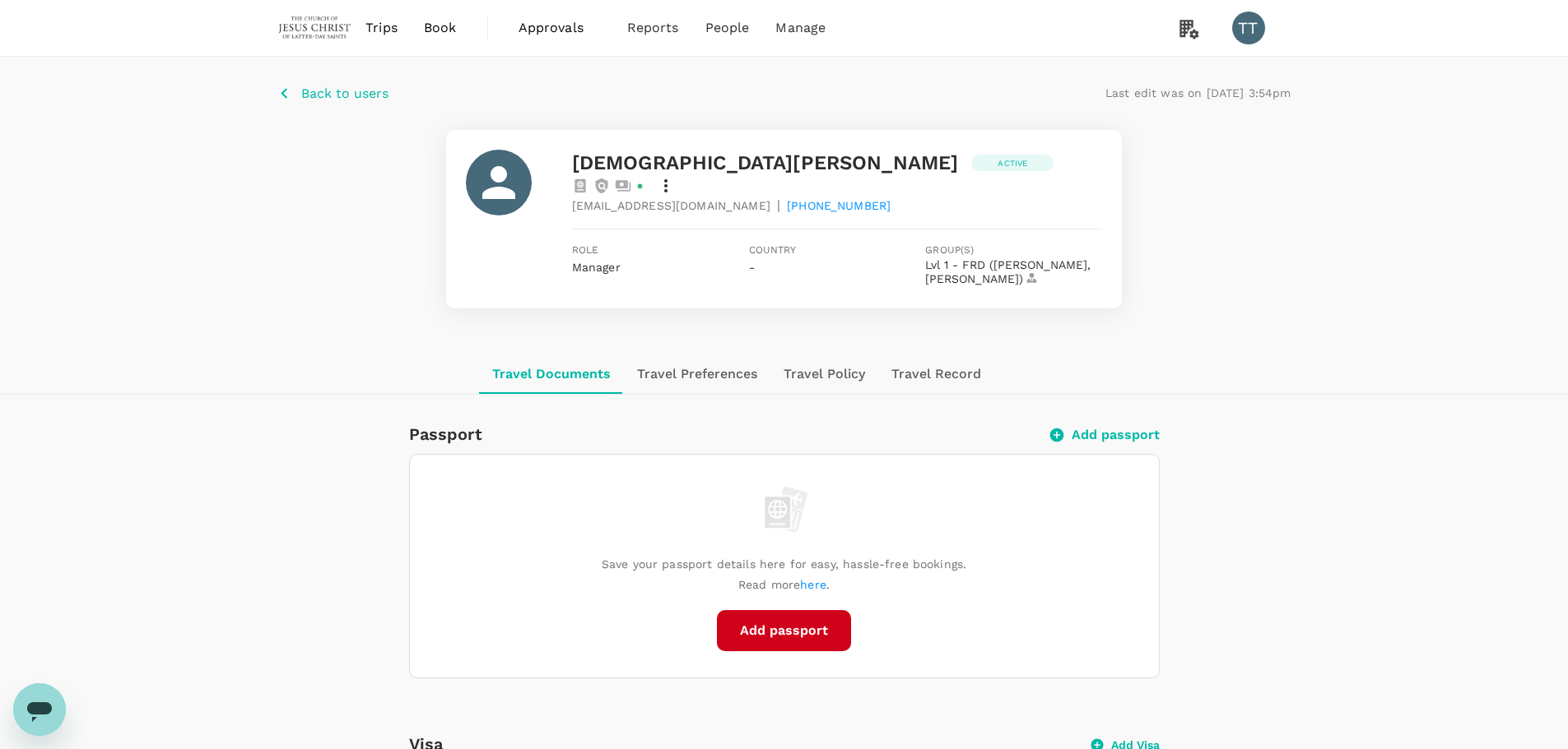
click at [1248, 28] on div "TT" at bounding box center [1249, 29] width 33 height 33
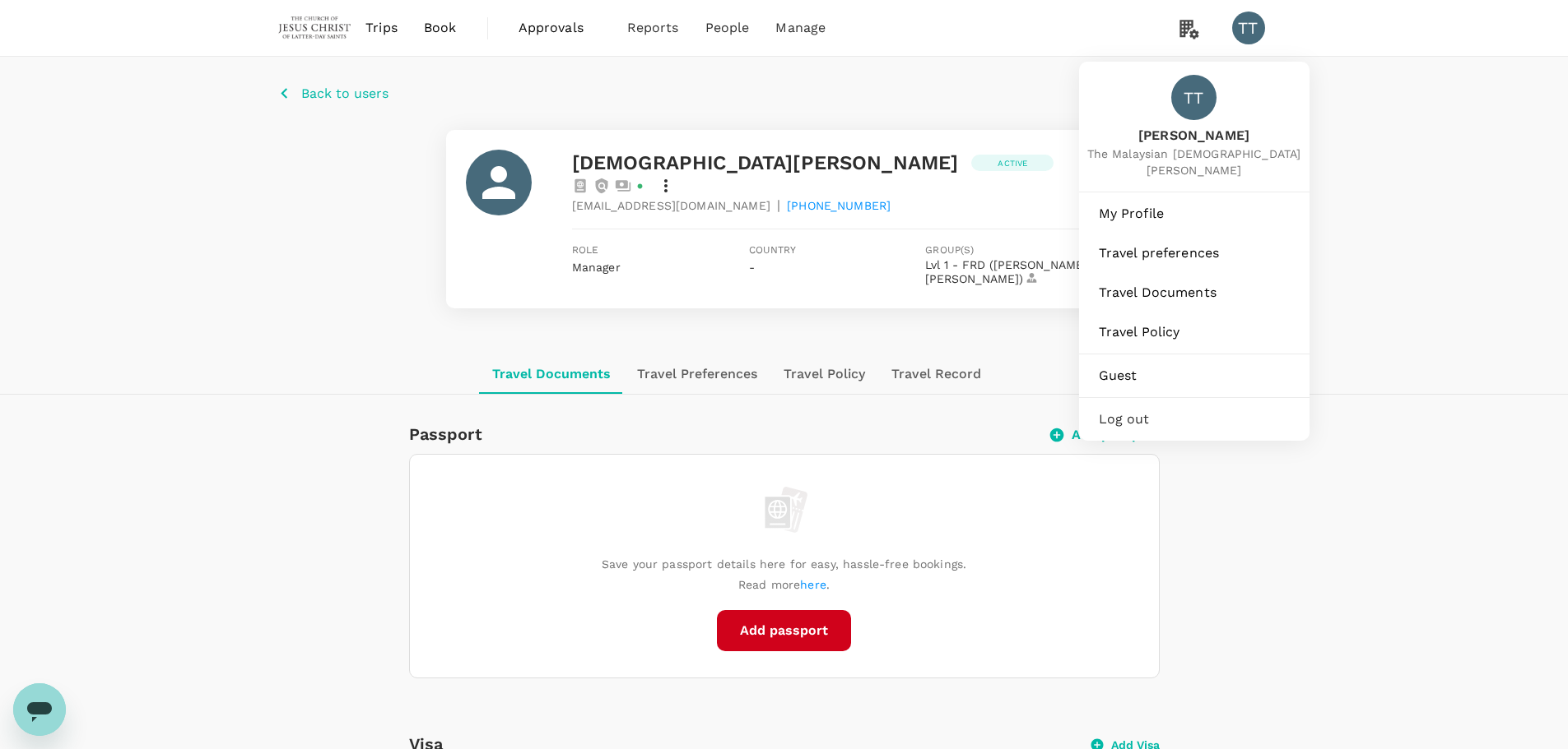
click at [1348, 148] on div "Back to users Last edit was on [DATE] 3:54pm [PERSON_NAME] Active [EMAIL_ADDRES…" at bounding box center [784, 205] width 1568 height 298
